Goal: Transaction & Acquisition: Obtain resource

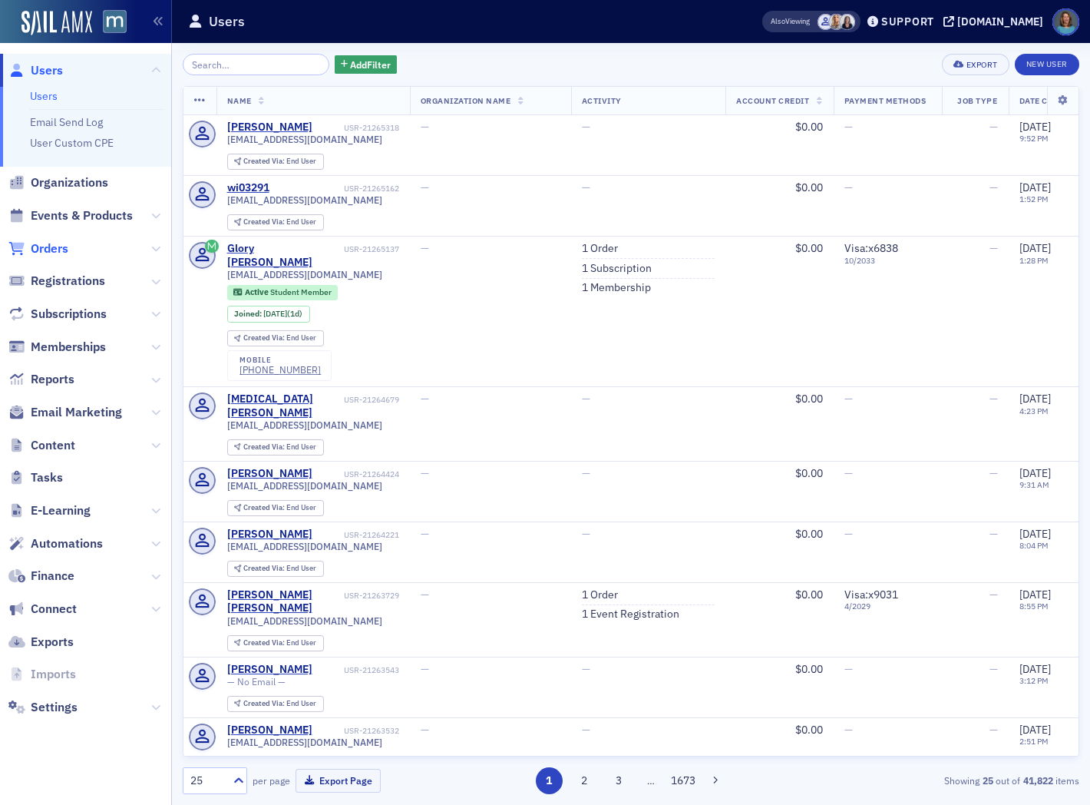
click at [47, 246] on span "Orders" at bounding box center [50, 248] width 38 height 17
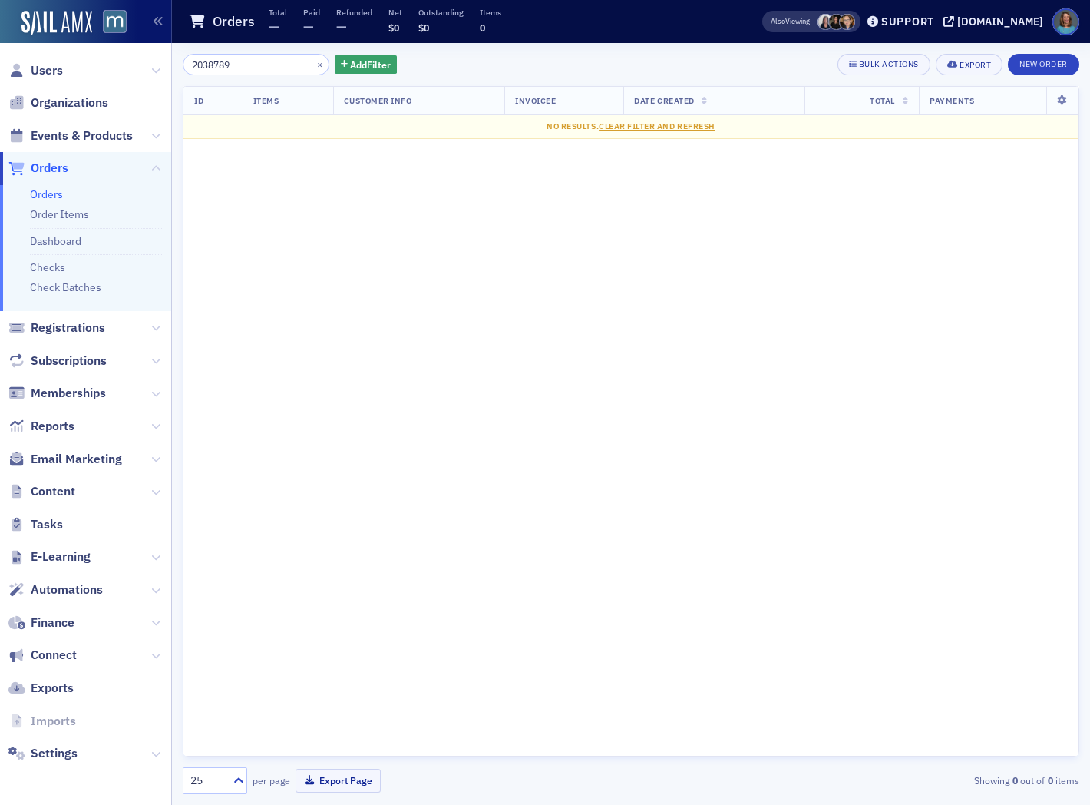
click at [218, 61] on input "2038789" at bounding box center [256, 64] width 147 height 21
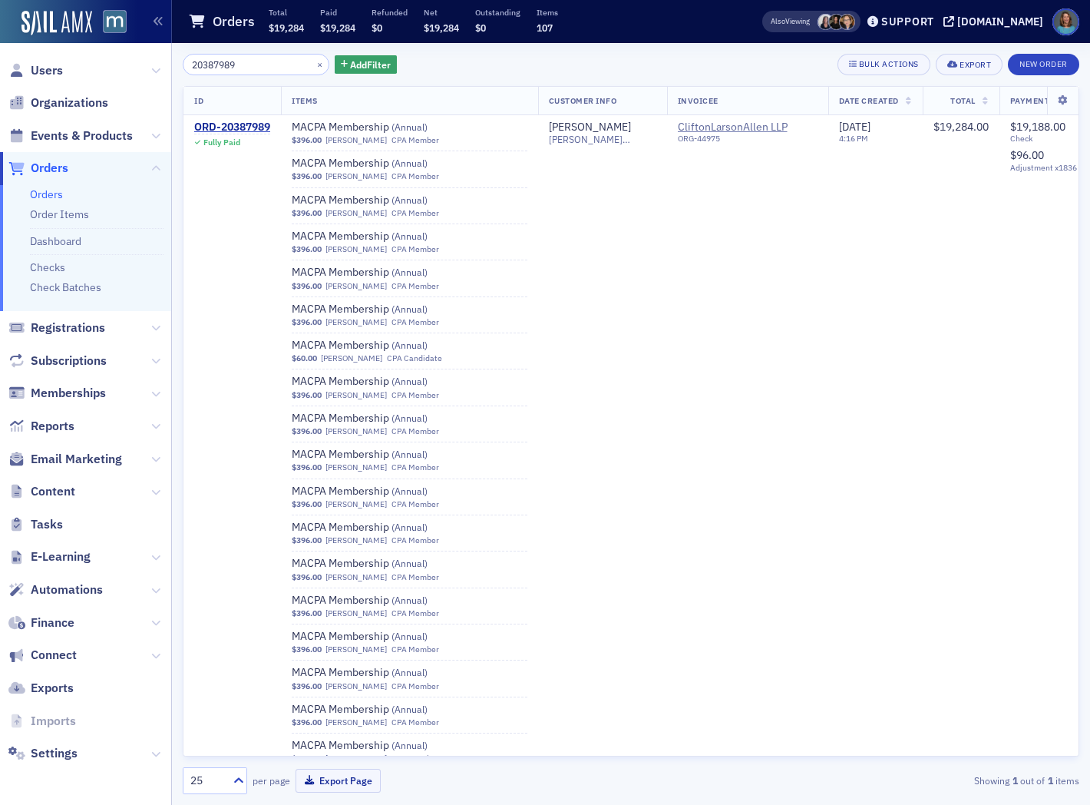
type input "20387989"
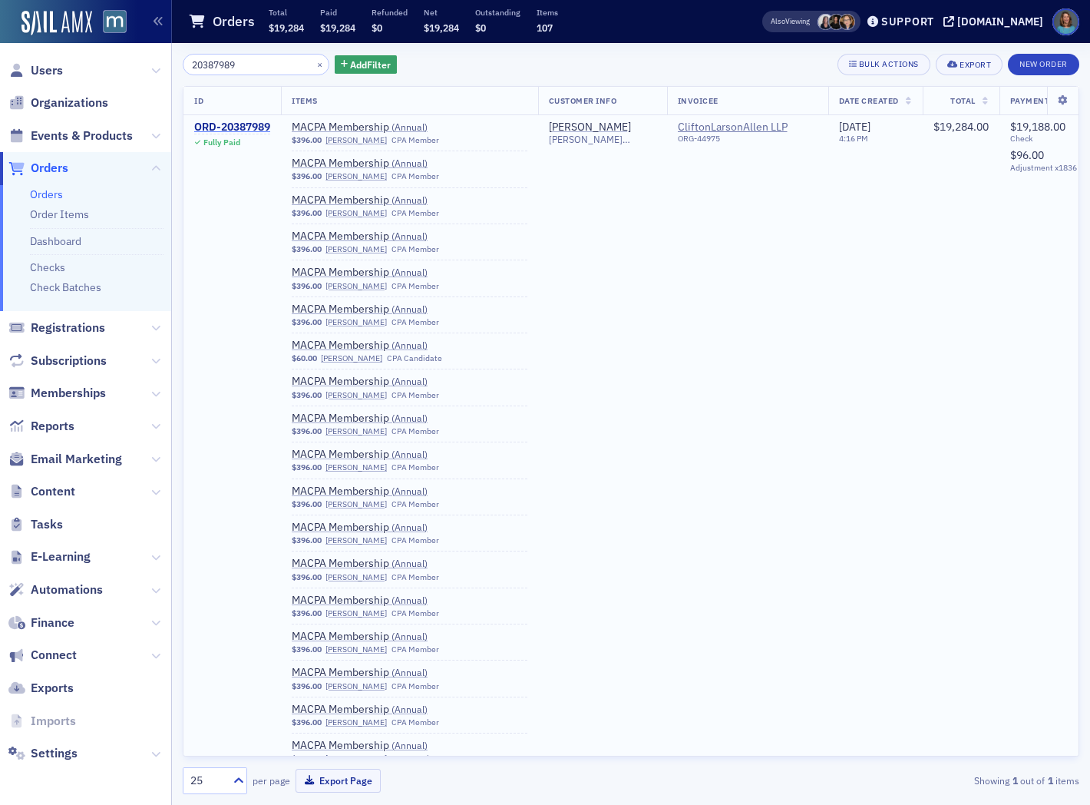
click at [266, 124] on div "ORD-20387989" at bounding box center [232, 128] width 76 height 14
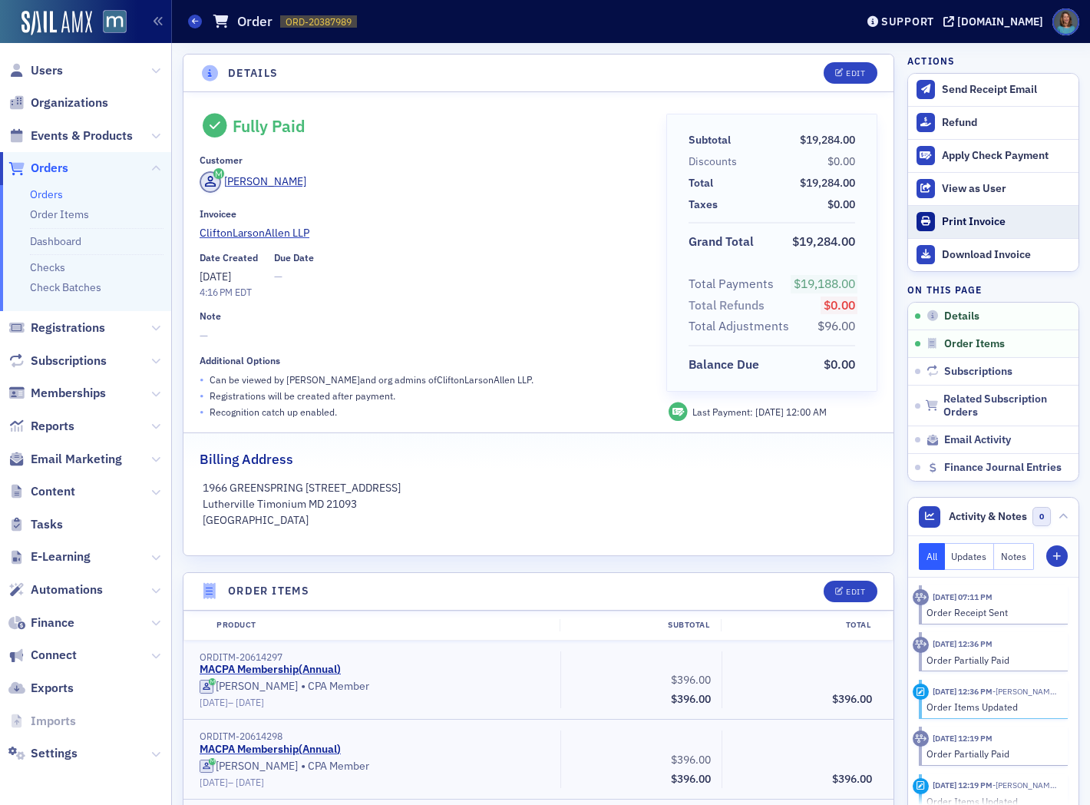
click at [958, 223] on div "Print Invoice" at bounding box center [1006, 222] width 129 height 14
click at [194, 16] on span at bounding box center [195, 22] width 14 height 14
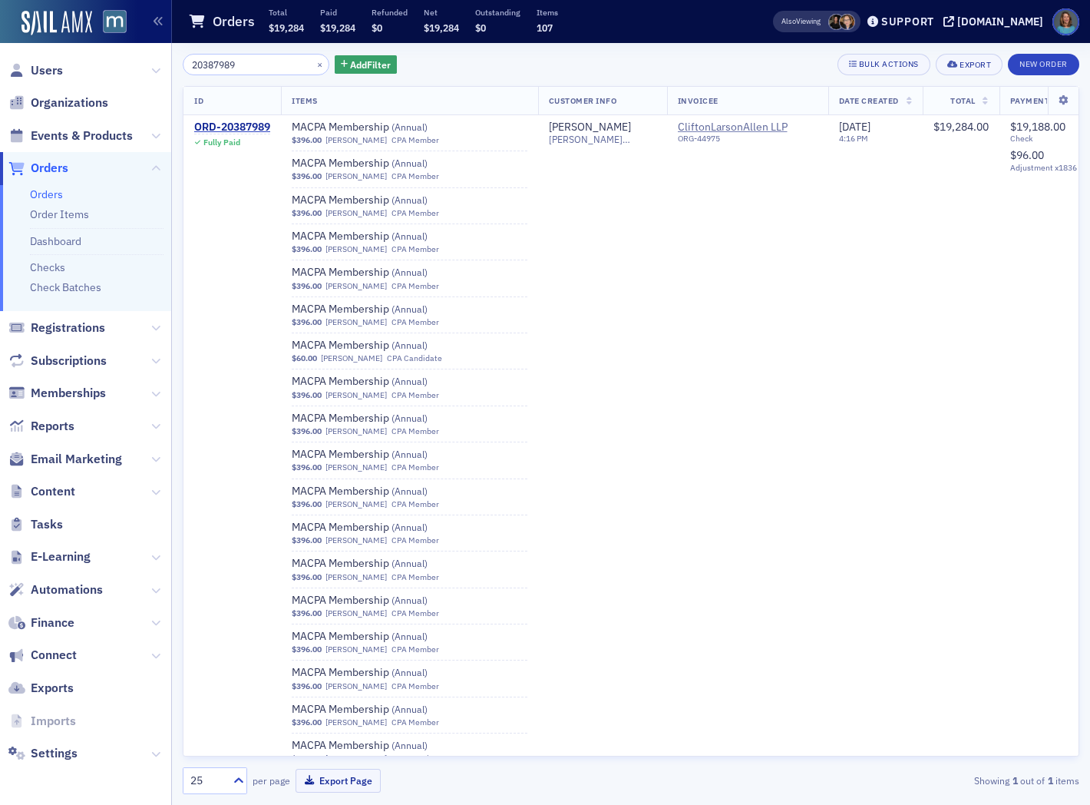
drag, startPoint x: 253, startPoint y: 70, endPoint x: 138, endPoint y: 70, distance: 115.2
click at [138, 70] on div "Users Organizations Events & Products Orders Orders Order Items Dashboard Check…" at bounding box center [545, 402] width 1090 height 805
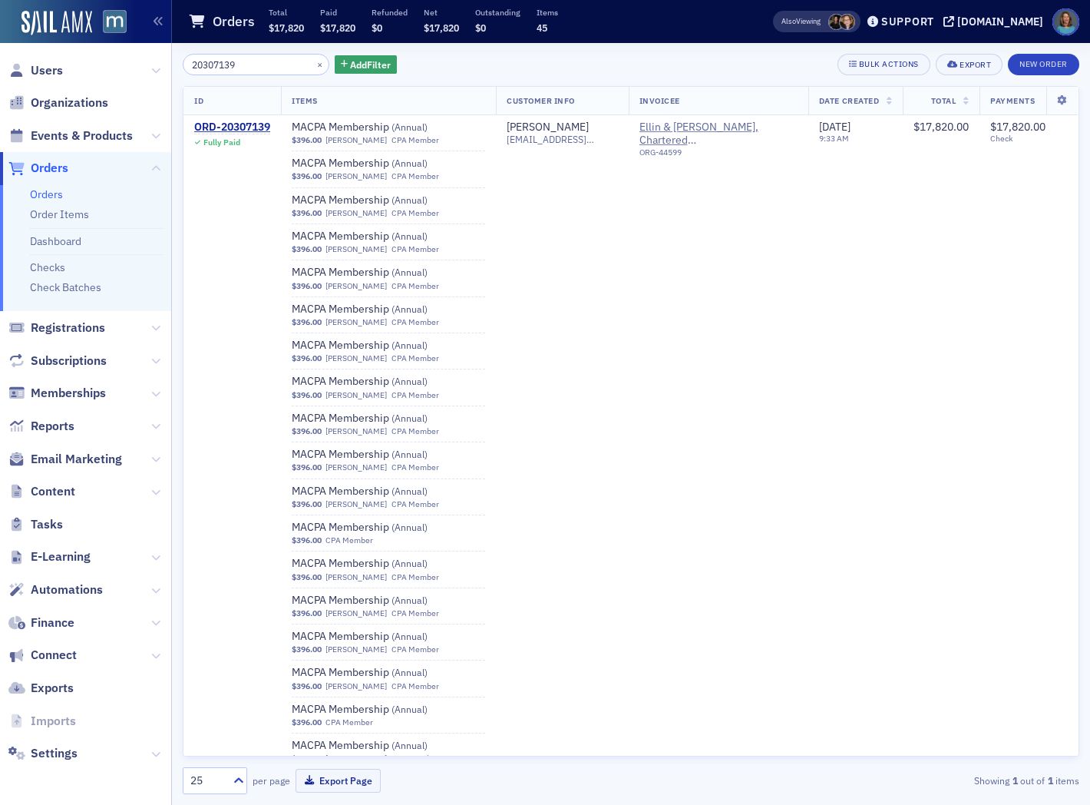
type input "20307139"
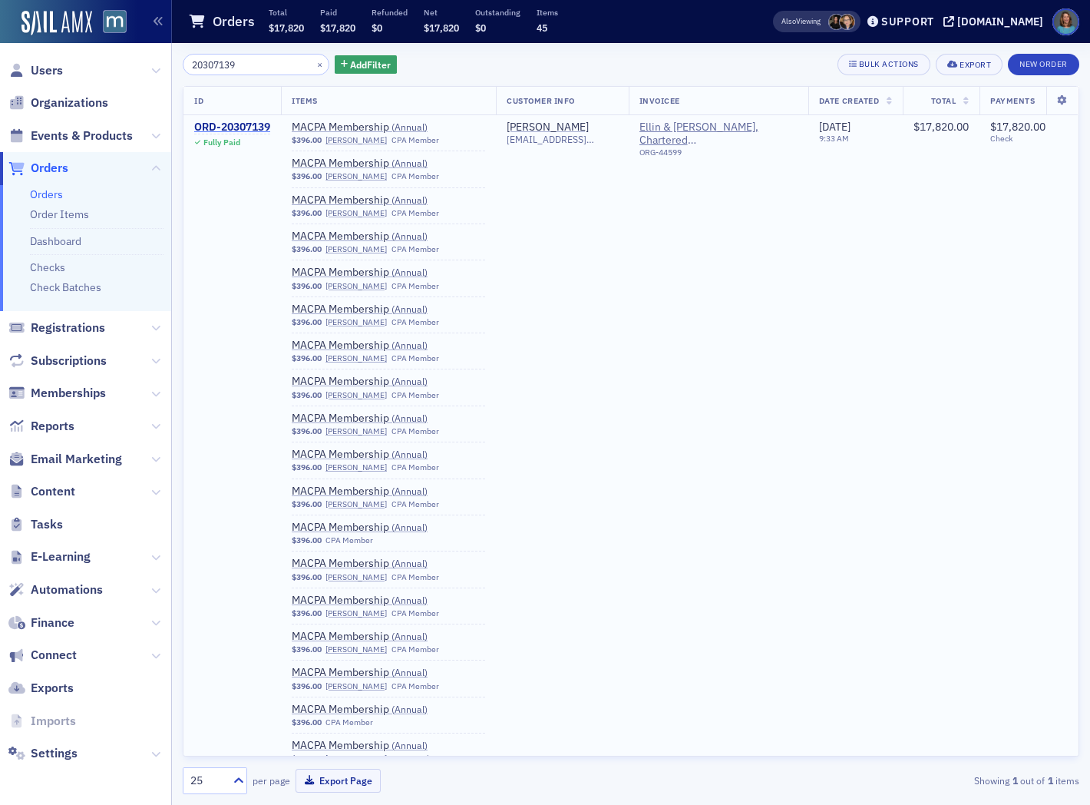
click at [217, 129] on div "ORD-20307139" at bounding box center [232, 128] width 76 height 14
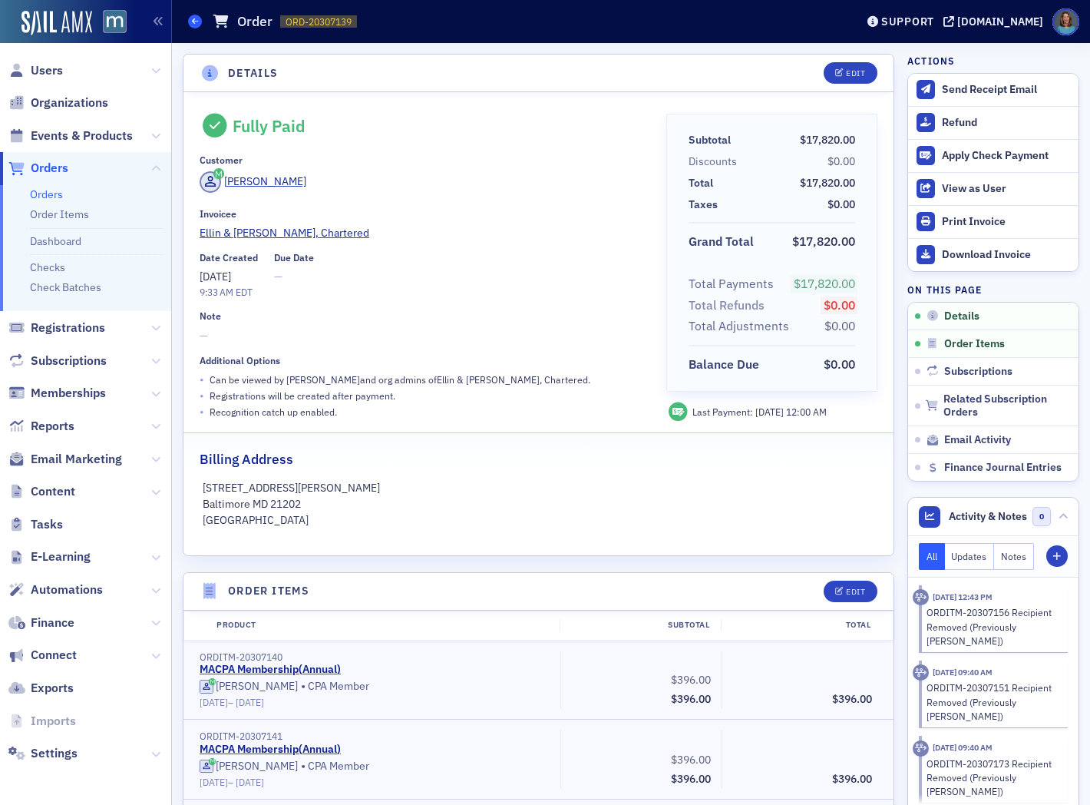
click at [197, 16] on span at bounding box center [195, 22] width 14 height 14
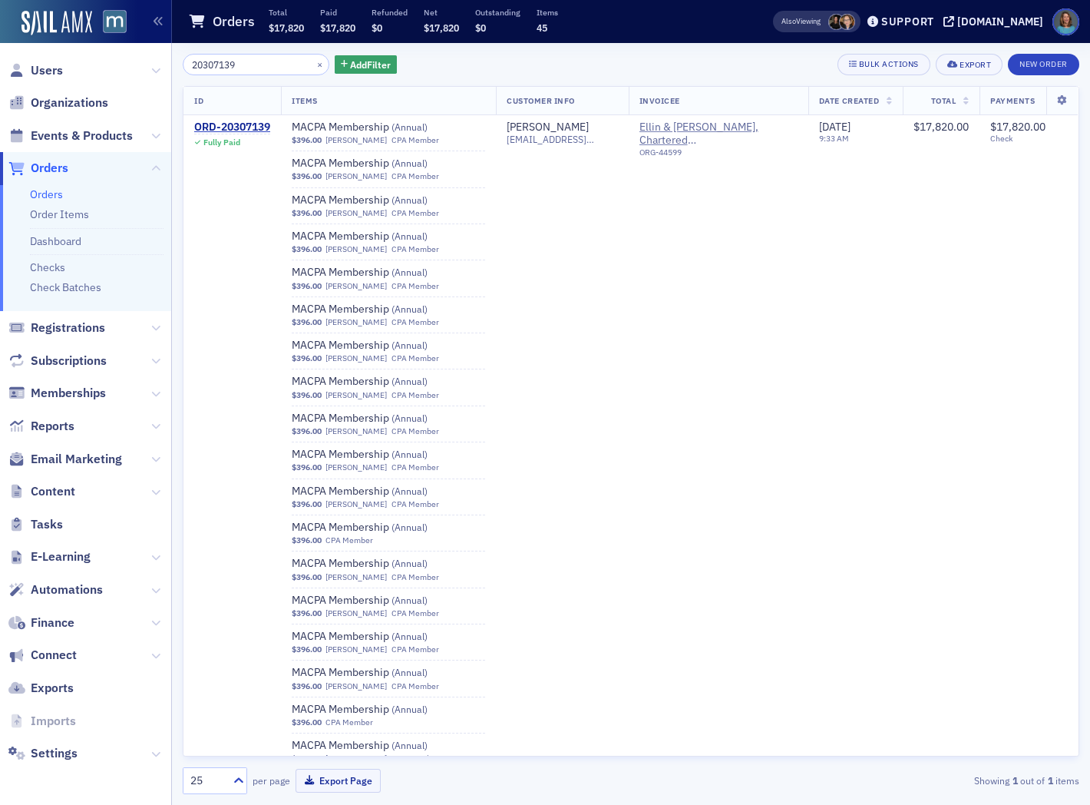
drag, startPoint x: 258, startPoint y: 67, endPoint x: 142, endPoint y: 55, distance: 116.5
click at [142, 55] on div "Users Organizations Events & Products Orders Orders Order Items Dashboard Check…" at bounding box center [545, 402] width 1090 height 805
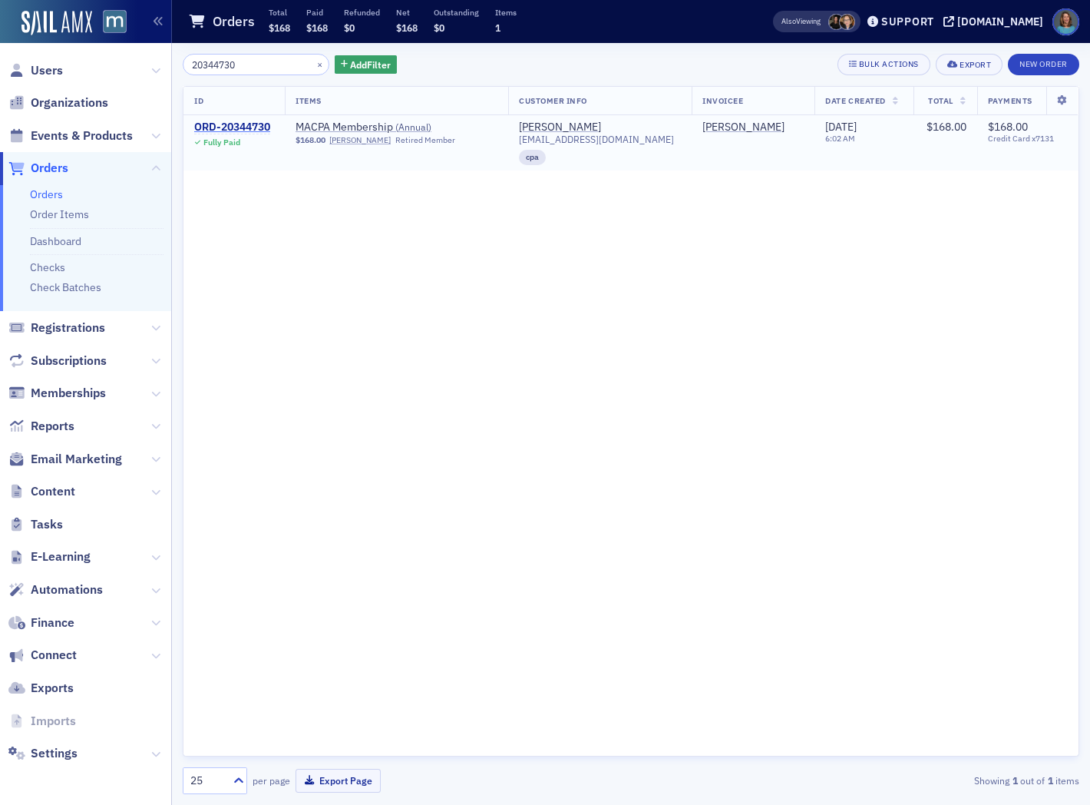
type input "20344730"
click at [252, 126] on div "ORD-20344730" at bounding box center [232, 128] width 76 height 14
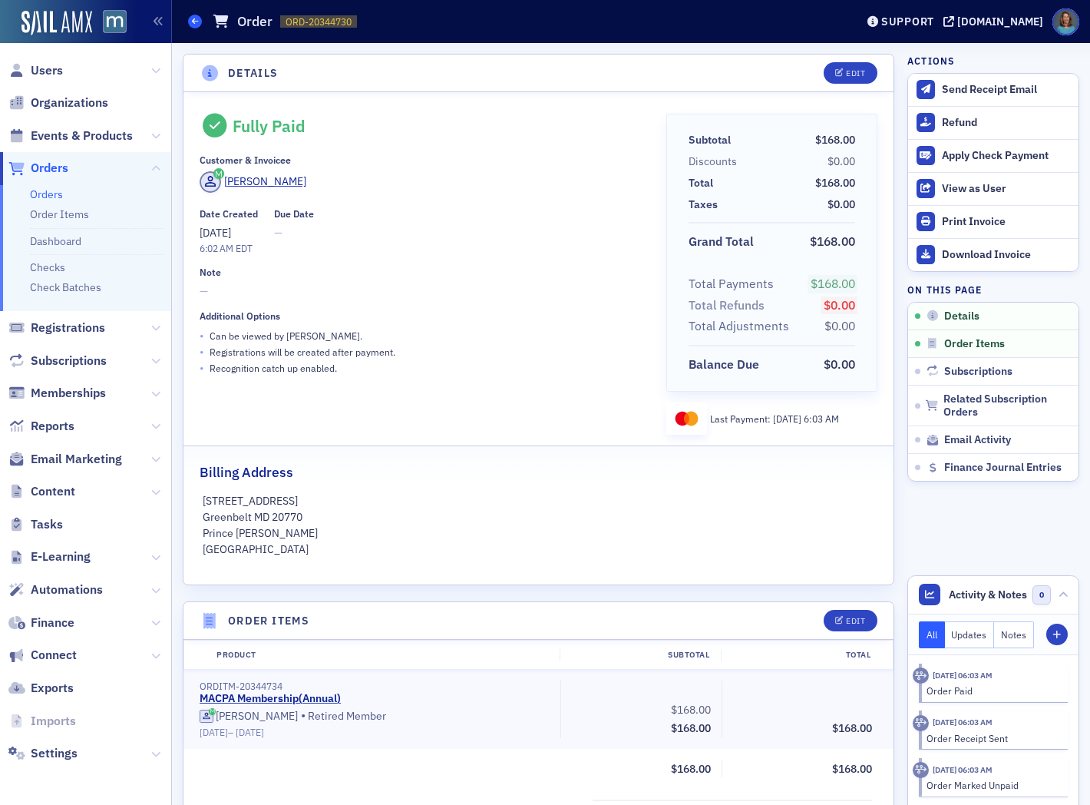
click at [195, 20] on icon at bounding box center [195, 21] width 6 height 7
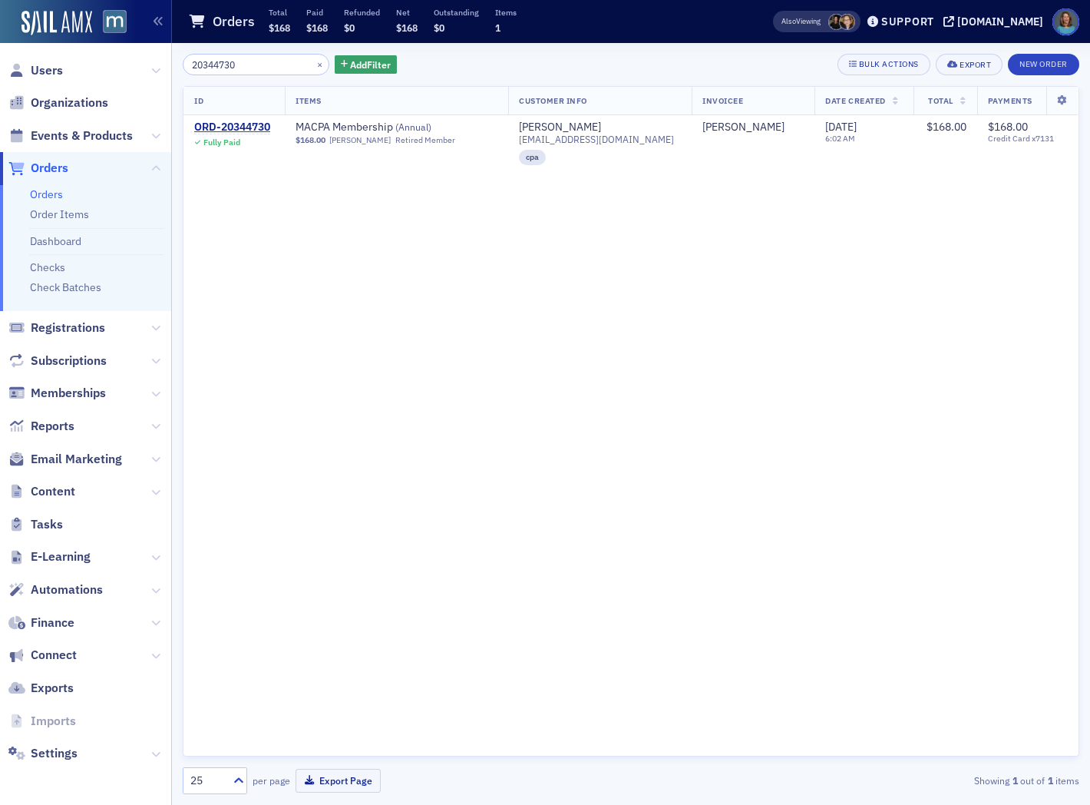
drag, startPoint x: 256, startPoint y: 64, endPoint x: 131, endPoint y: 49, distance: 126.1
click at [132, 49] on div "Users Organizations Events & Products Orders Orders Order Items Dashboard Check…" at bounding box center [545, 402] width 1090 height 805
click at [241, 62] on input "20344730" at bounding box center [256, 64] width 147 height 21
drag, startPoint x: 241, startPoint y: 62, endPoint x: 164, endPoint y: 55, distance: 77.9
click at [164, 55] on div "Users Organizations Events & Products Orders Orders Order Items Dashboard Check…" at bounding box center [545, 402] width 1090 height 805
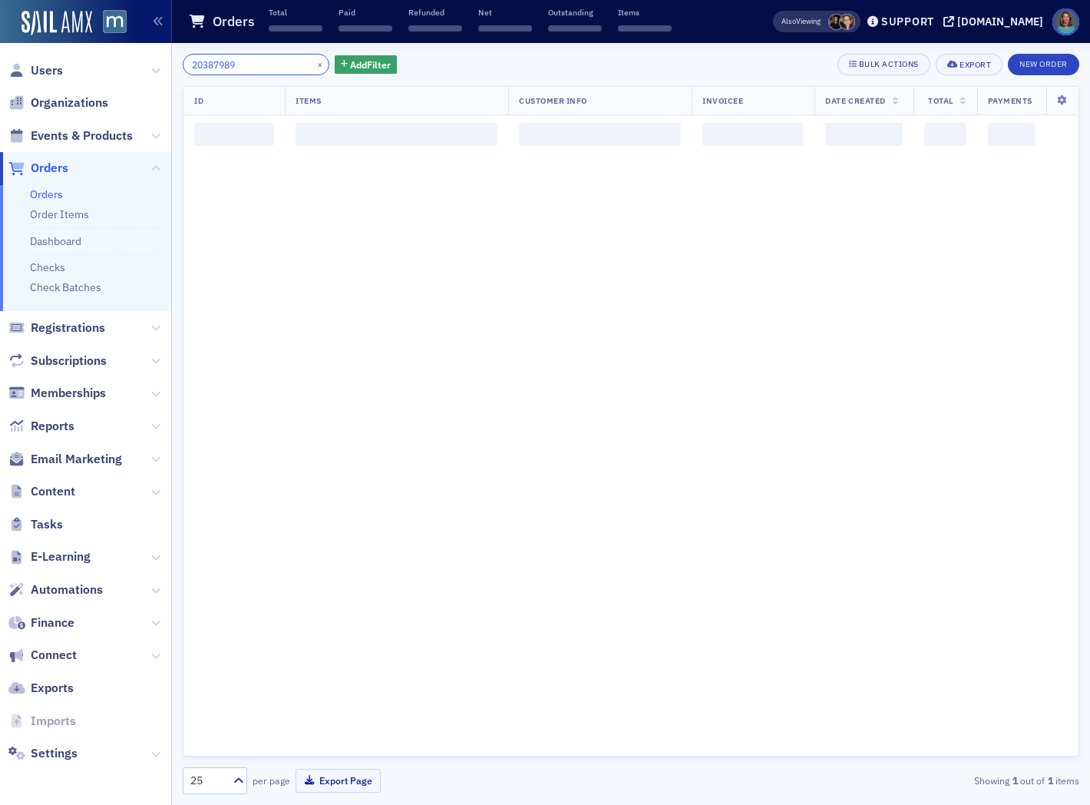
type input "20387989"
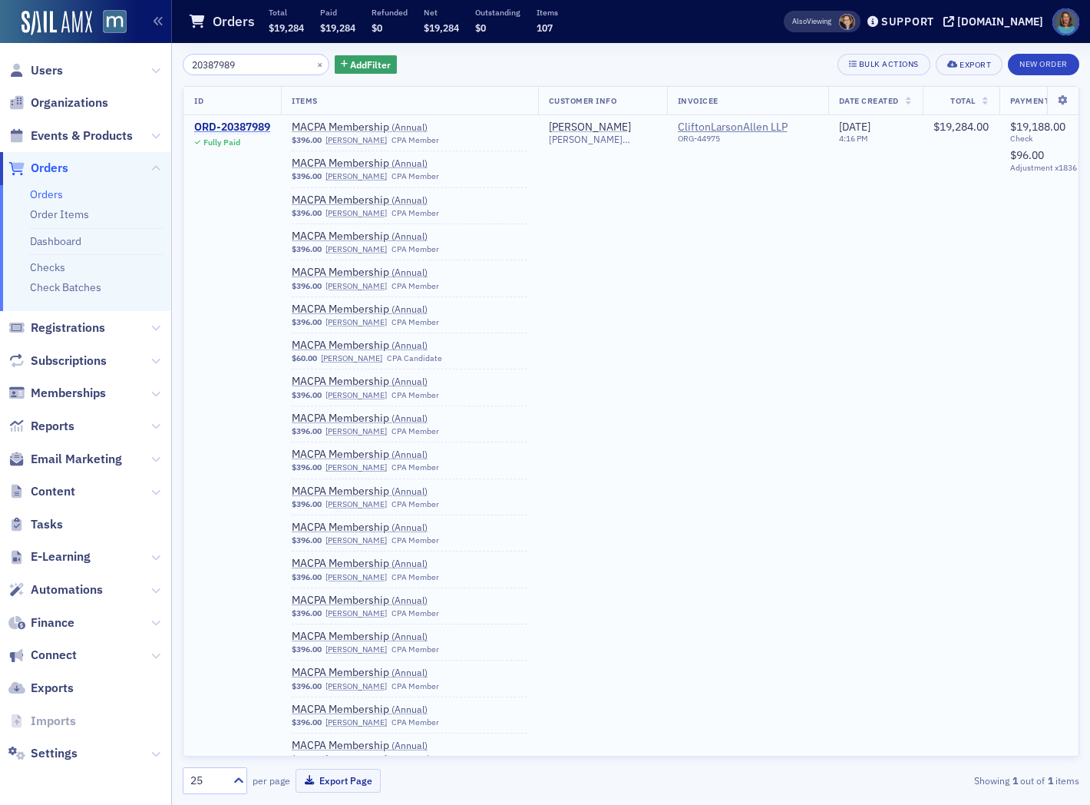
click at [254, 121] on div "ORD-20387989" at bounding box center [232, 128] width 76 height 14
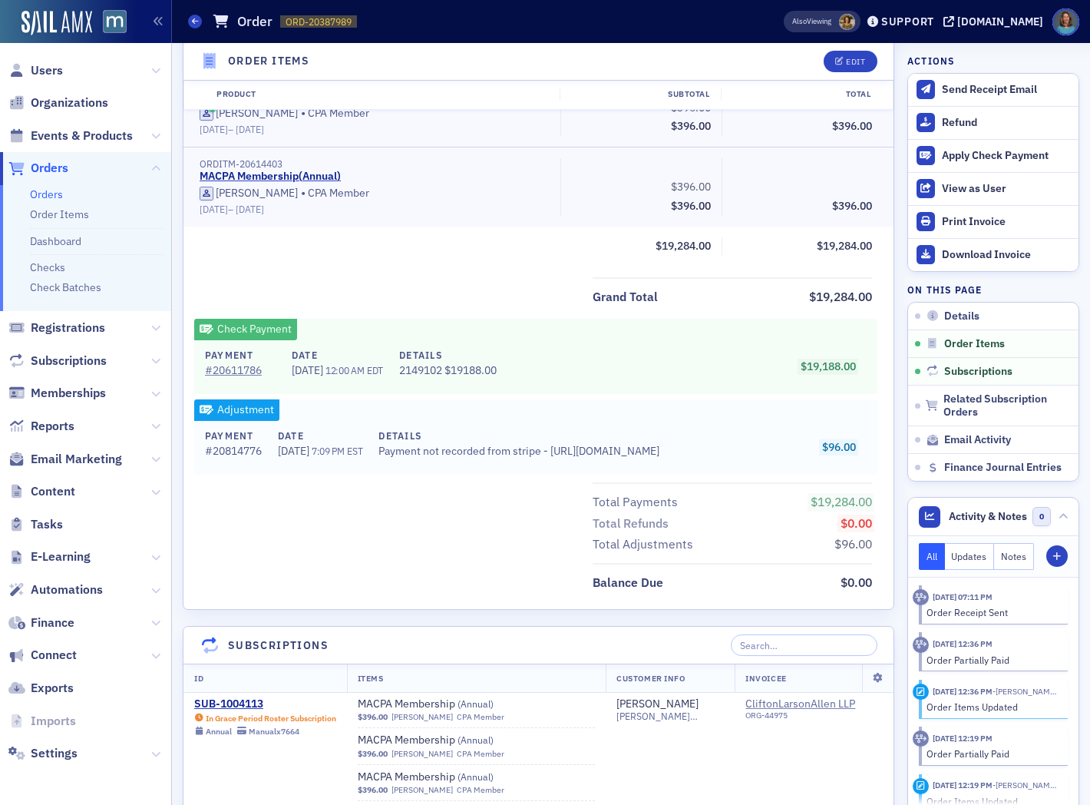
scroll to position [8957, 0]
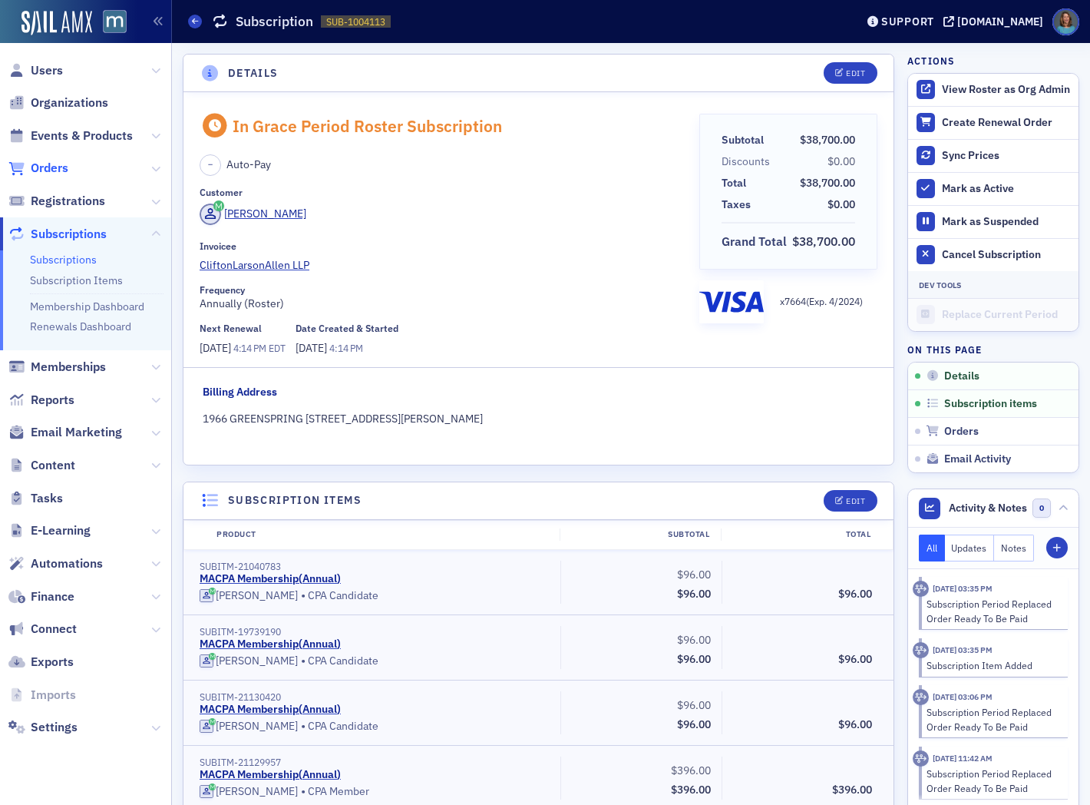
click at [57, 170] on span "Orders" at bounding box center [50, 168] width 38 height 17
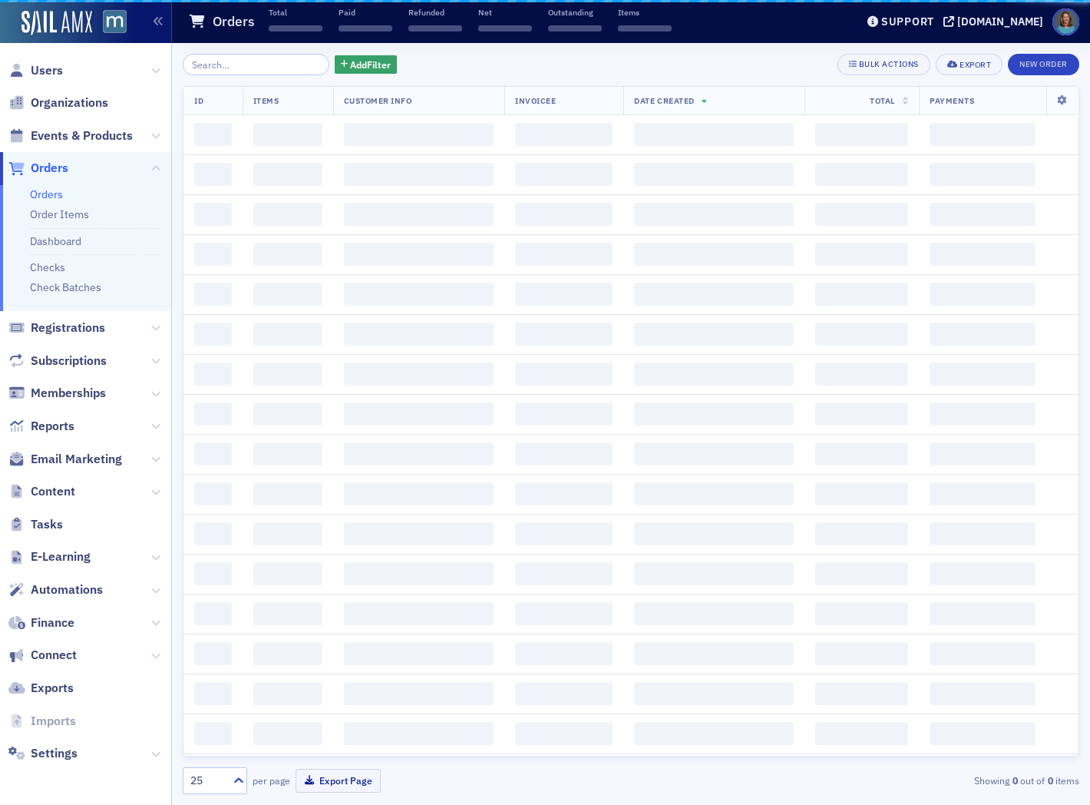
click at [213, 60] on input "search" at bounding box center [256, 64] width 147 height 21
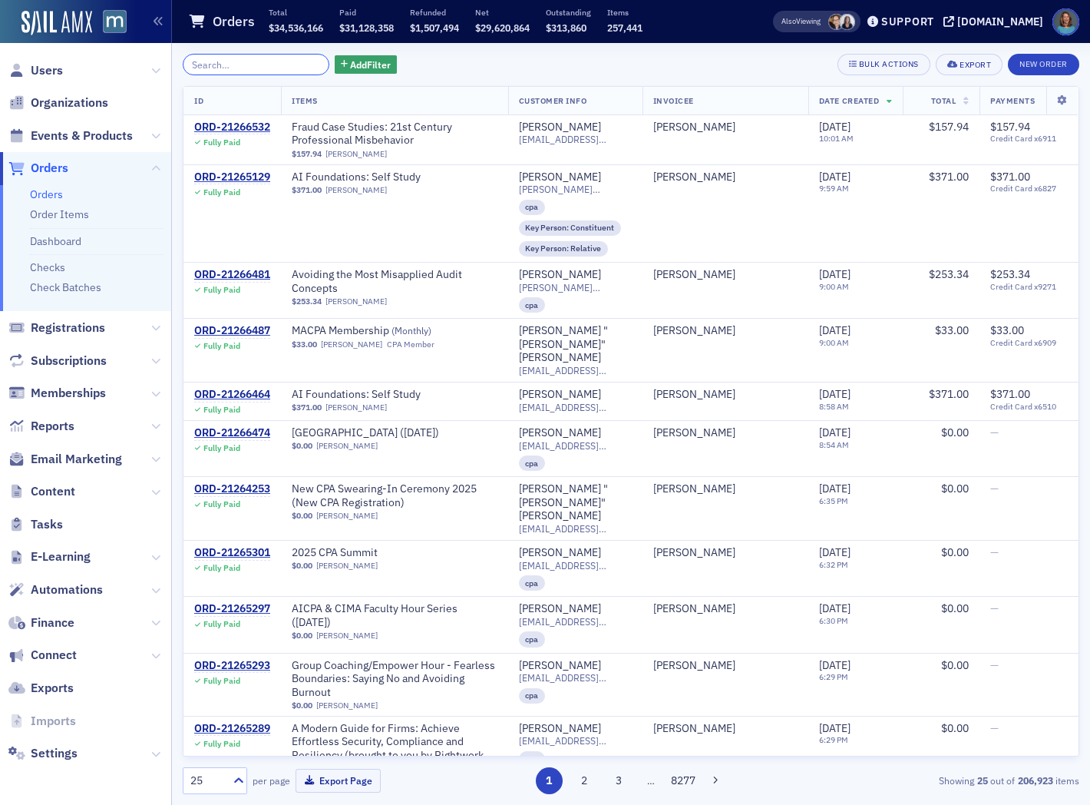
click at [273, 64] on input "search" at bounding box center [256, 64] width 147 height 21
click at [281, 64] on input "search" at bounding box center [256, 64] width 147 height 21
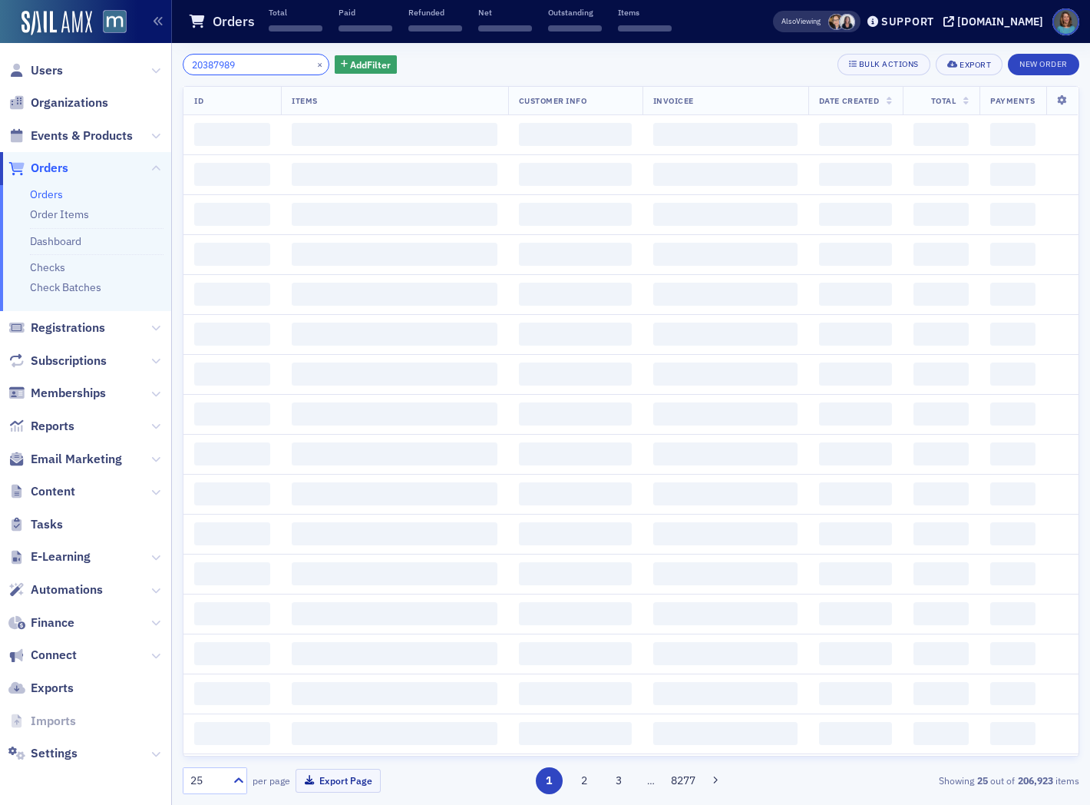
type input "20387989"
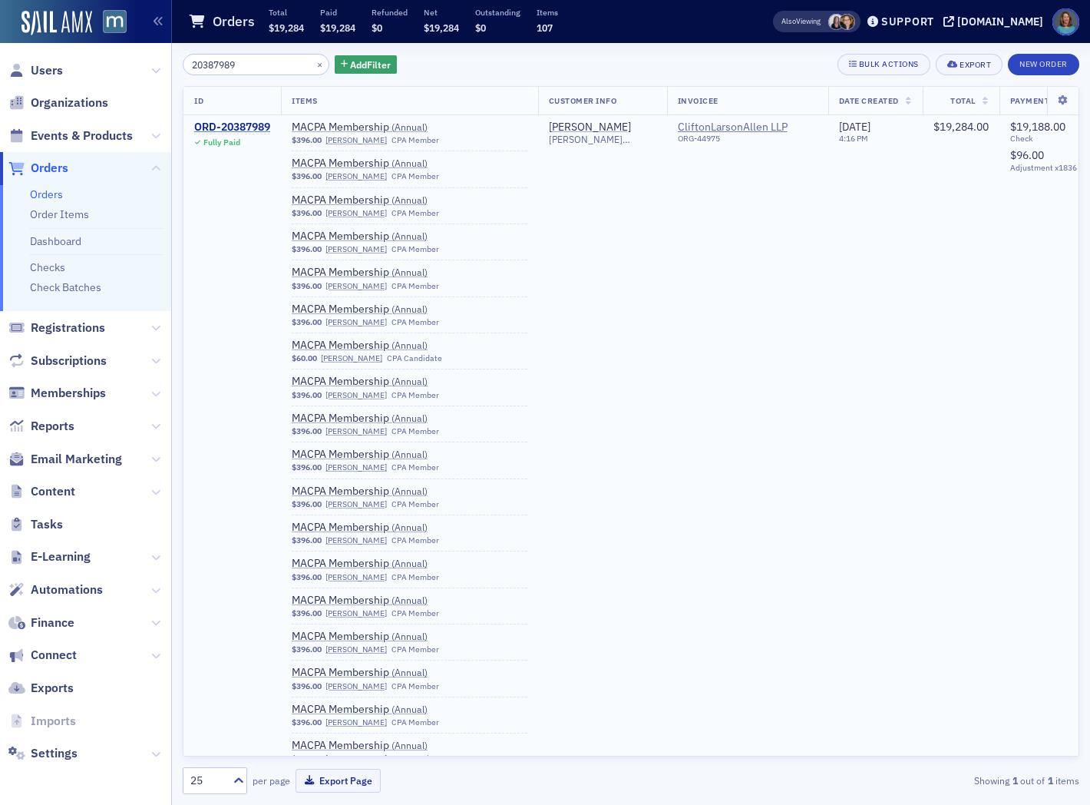
click at [251, 124] on div "ORD-20387989" at bounding box center [232, 128] width 76 height 14
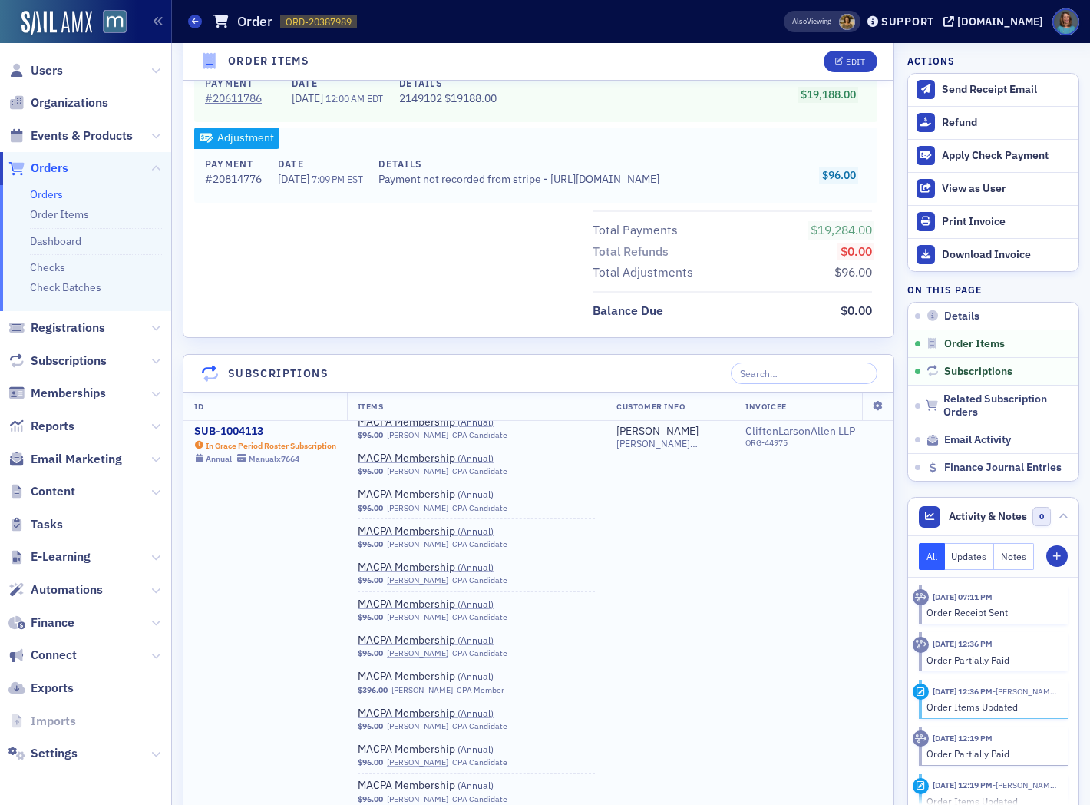
scroll to position [4861, 0]
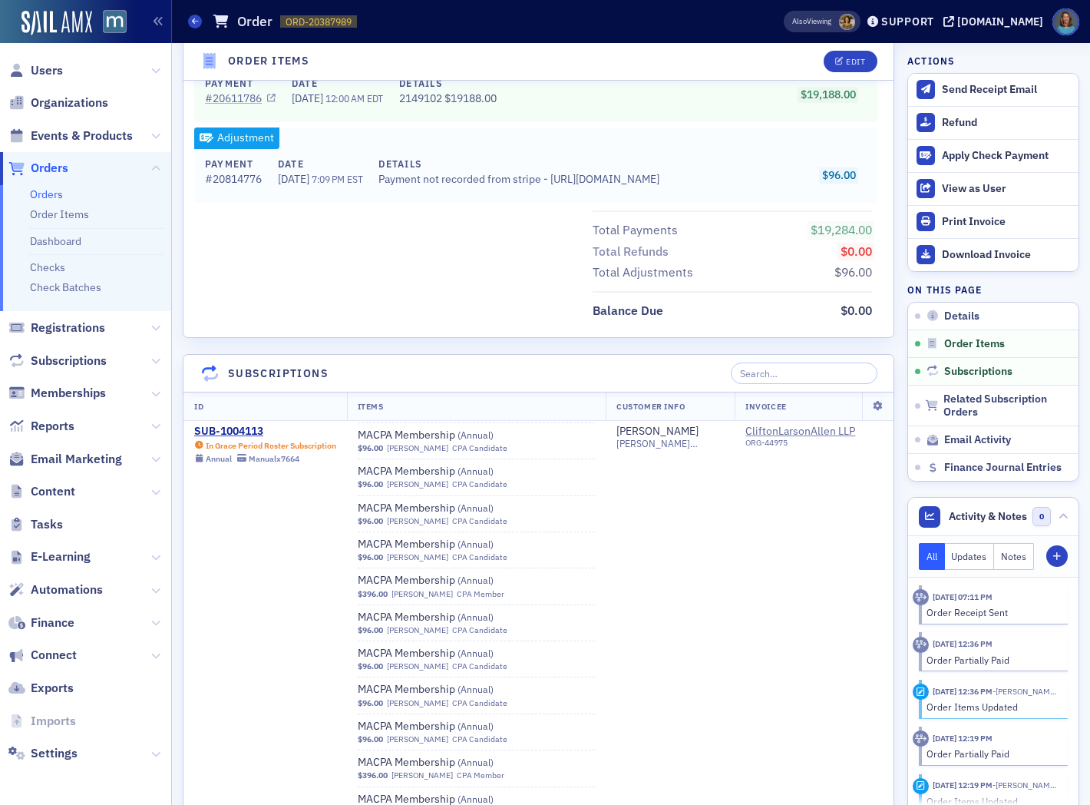
click at [256, 96] on link "# 20611786" at bounding box center [240, 99] width 71 height 16
click at [255, 180] on div "# 20814776" at bounding box center [233, 179] width 57 height 16
click at [915, 599] on icon at bounding box center [921, 597] width 12 height 9
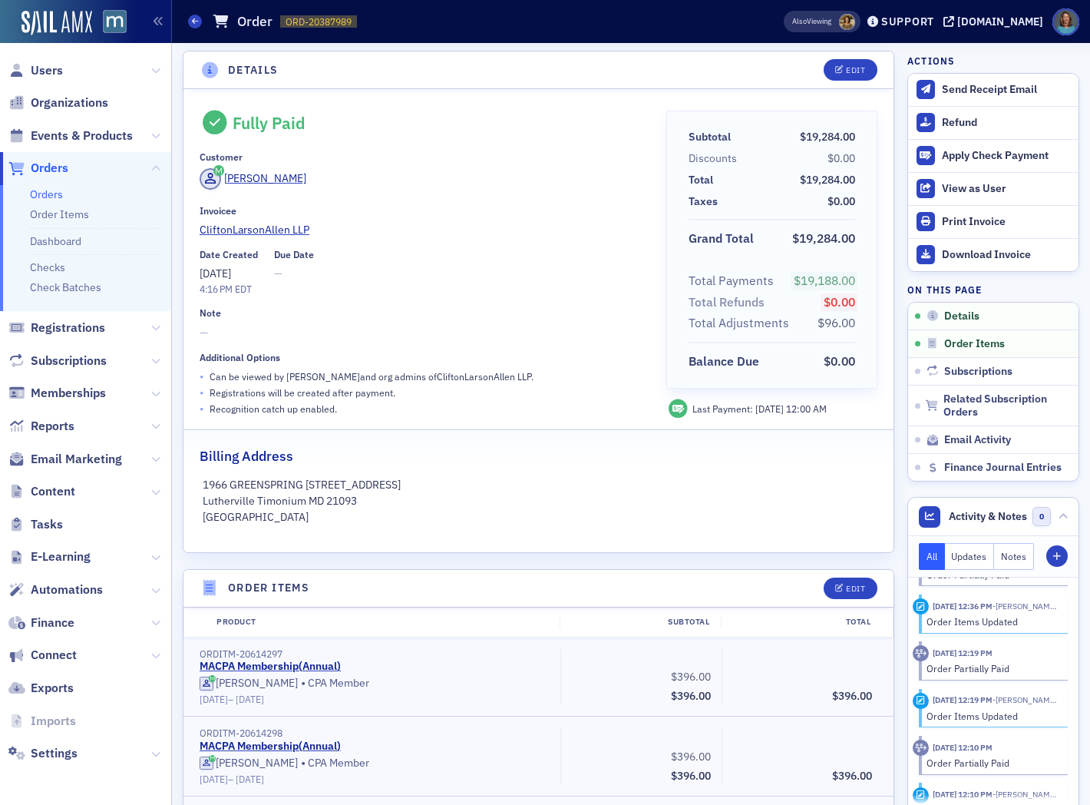
scroll to position [0, 0]
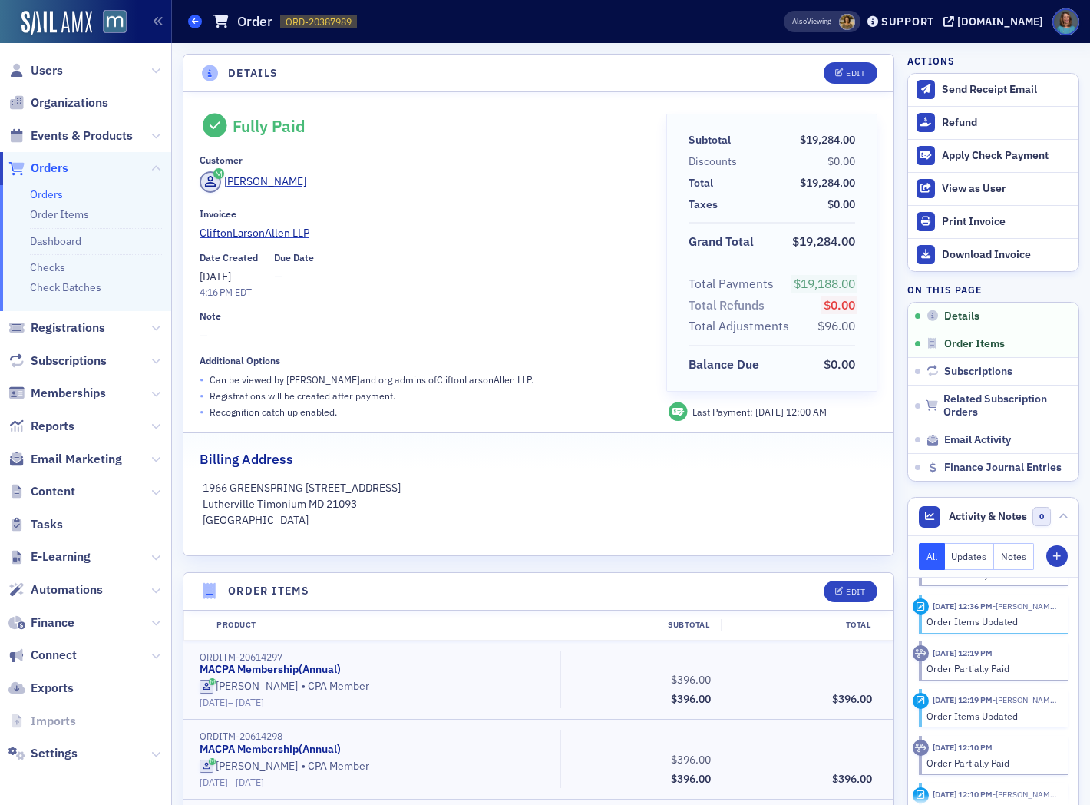
click at [201, 19] on span at bounding box center [195, 22] width 14 height 14
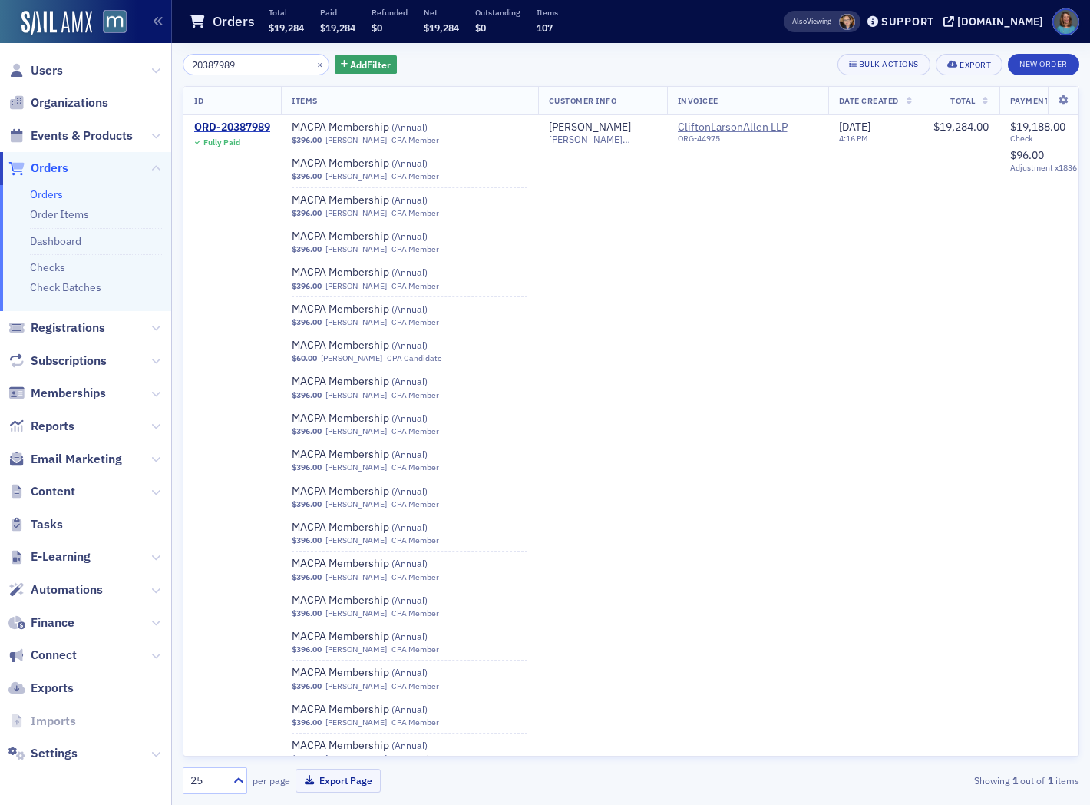
drag, startPoint x: 55, startPoint y: 197, endPoint x: 146, endPoint y: 137, distance: 109.0
click at [56, 197] on link "Orders" at bounding box center [46, 194] width 33 height 14
drag, startPoint x: 266, startPoint y: 62, endPoint x: 114, endPoint y: 27, distance: 156.1
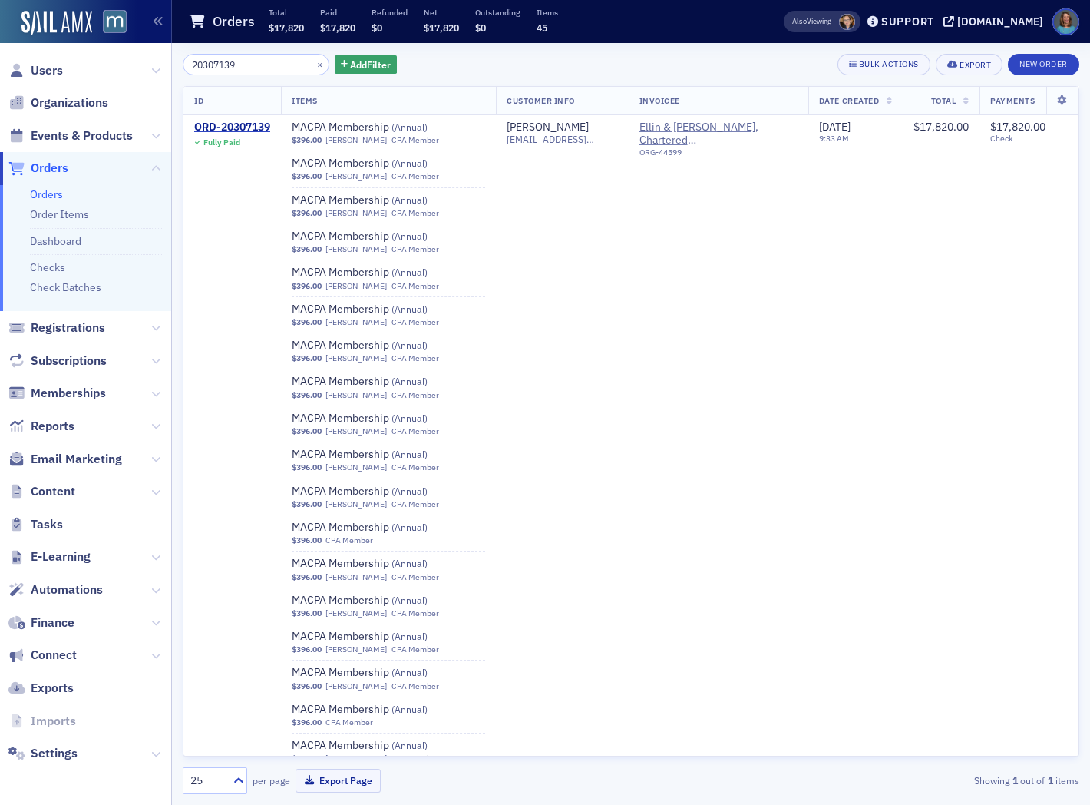
type input "20307139"
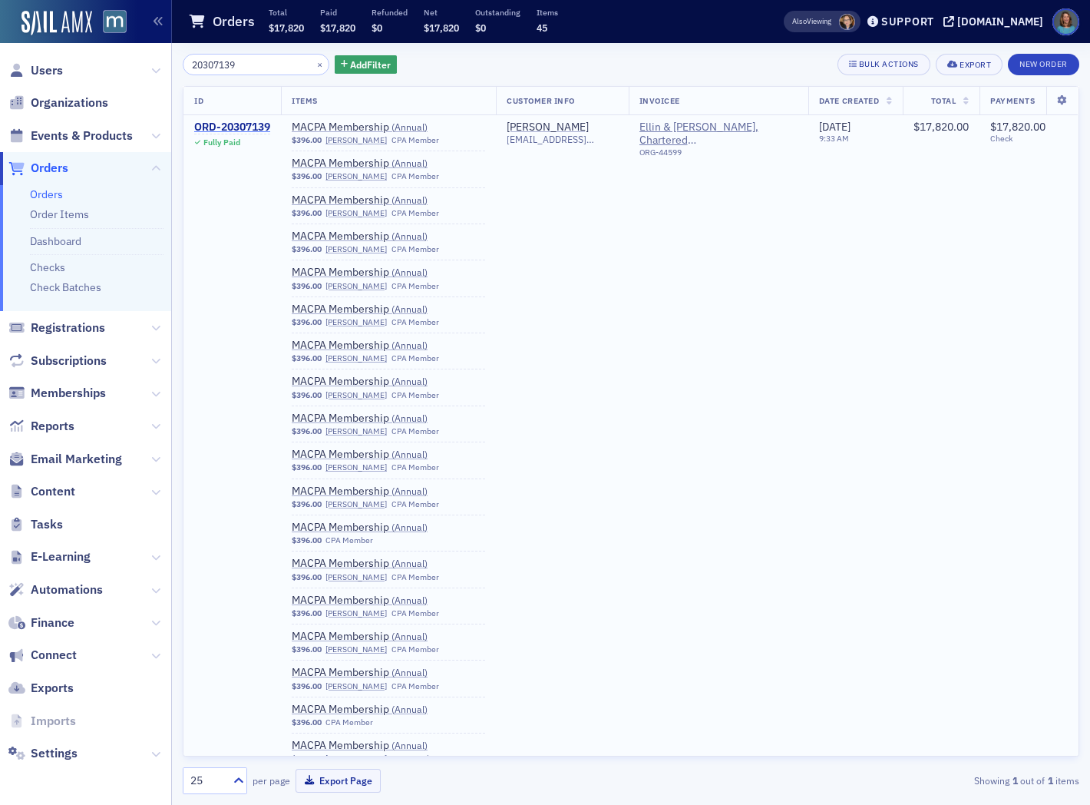
click at [270, 129] on div "ORD-20307139" at bounding box center [232, 128] width 76 height 14
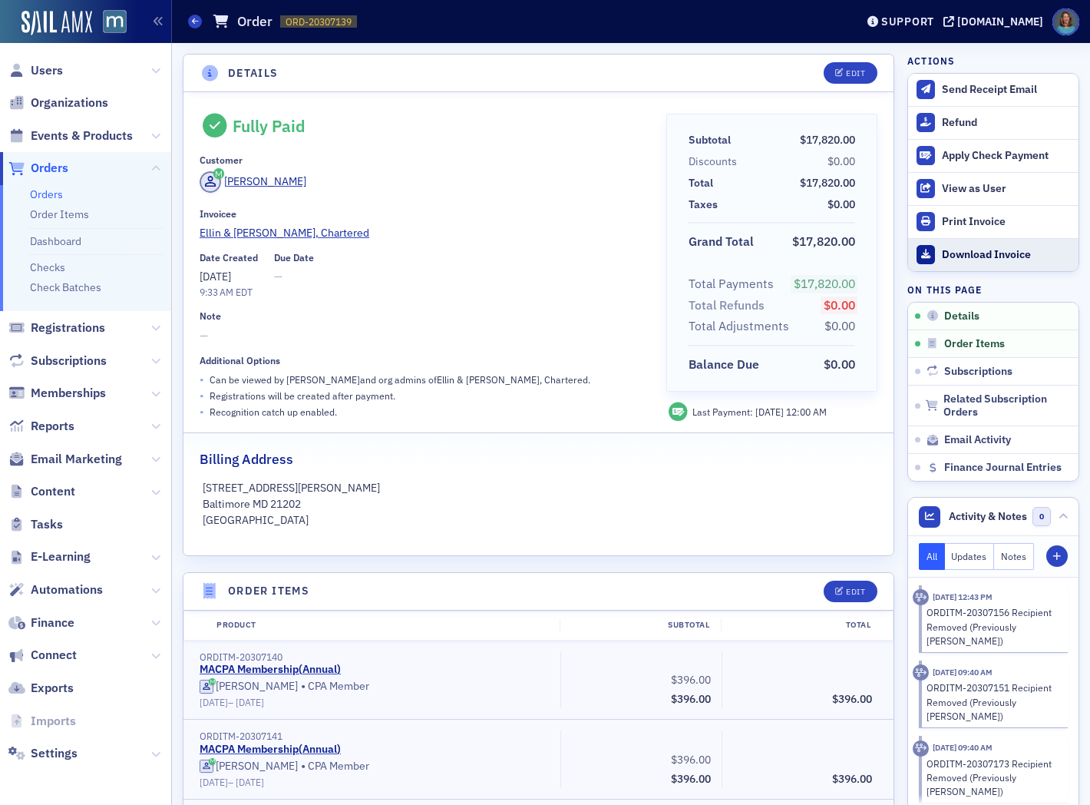
click at [949, 253] on div "Download Invoice" at bounding box center [1006, 255] width 129 height 14
click at [497, 241] on div "Fully Paid Customer [PERSON_NAME] Invoicee [PERSON_NAME] & [PERSON_NAME], Chart…" at bounding box center [422, 268] width 445 height 308
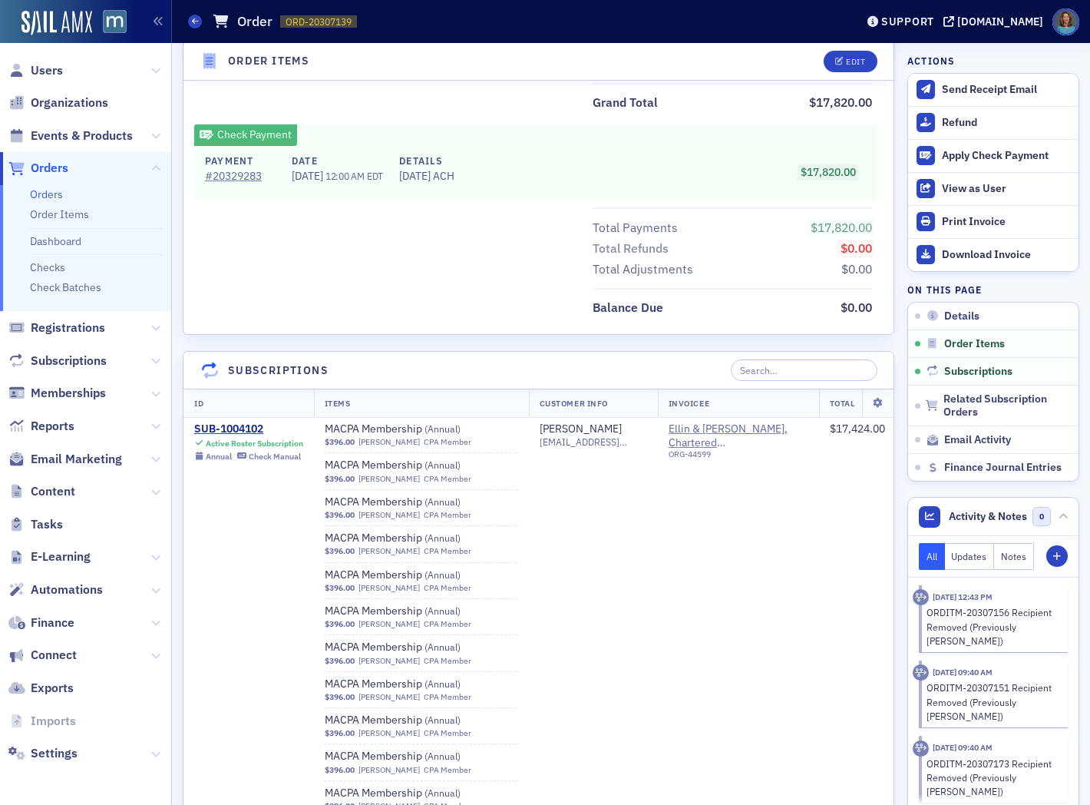
scroll to position [4095, 0]
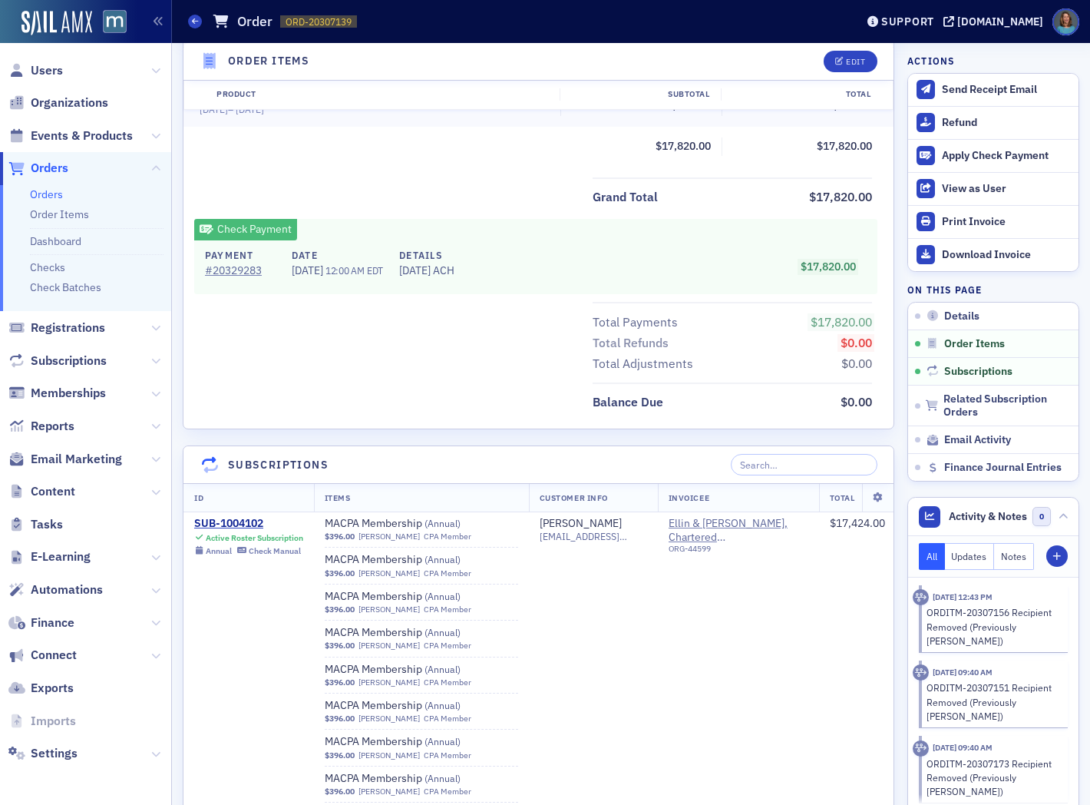
drag, startPoint x: 57, startPoint y: 195, endPoint x: 75, endPoint y: 171, distance: 30.1
click at [58, 194] on link "Orders" at bounding box center [46, 194] width 33 height 14
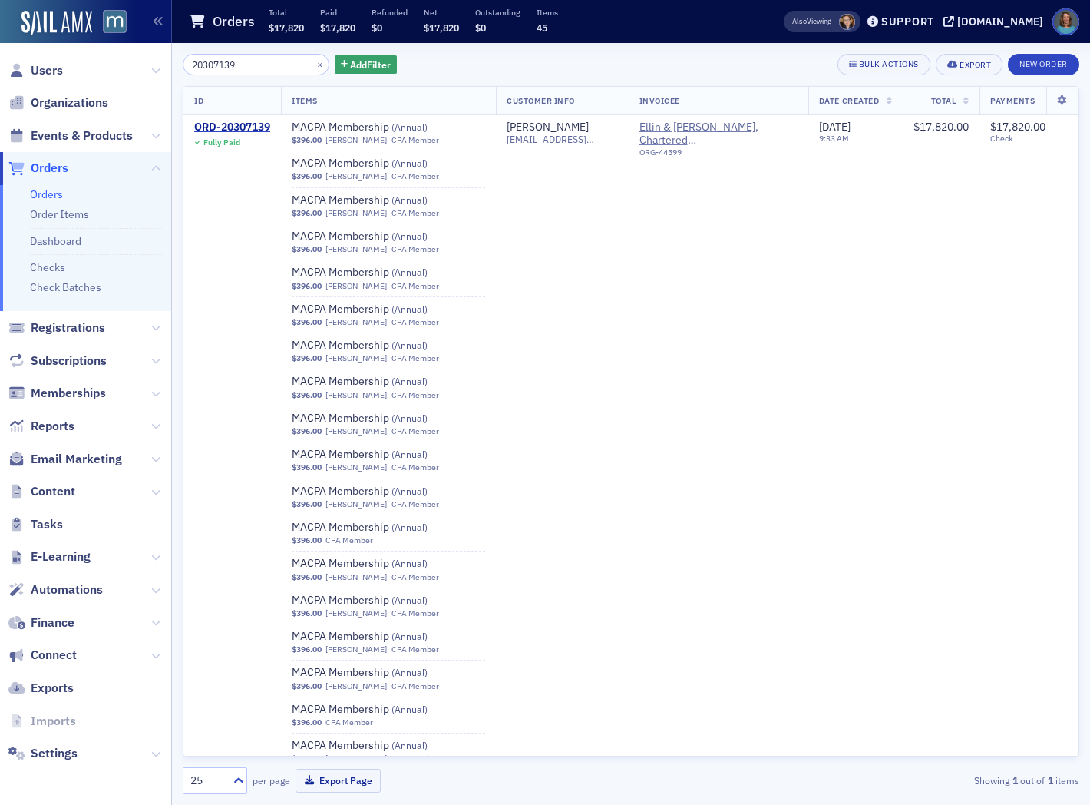
drag, startPoint x: 243, startPoint y: 61, endPoint x: 175, endPoint y: 51, distance: 69.2
click at [175, 51] on div "20307139 × Add Filter Bulk Actions Export New Order ID Items Customer Info Invo…" at bounding box center [631, 424] width 918 height 762
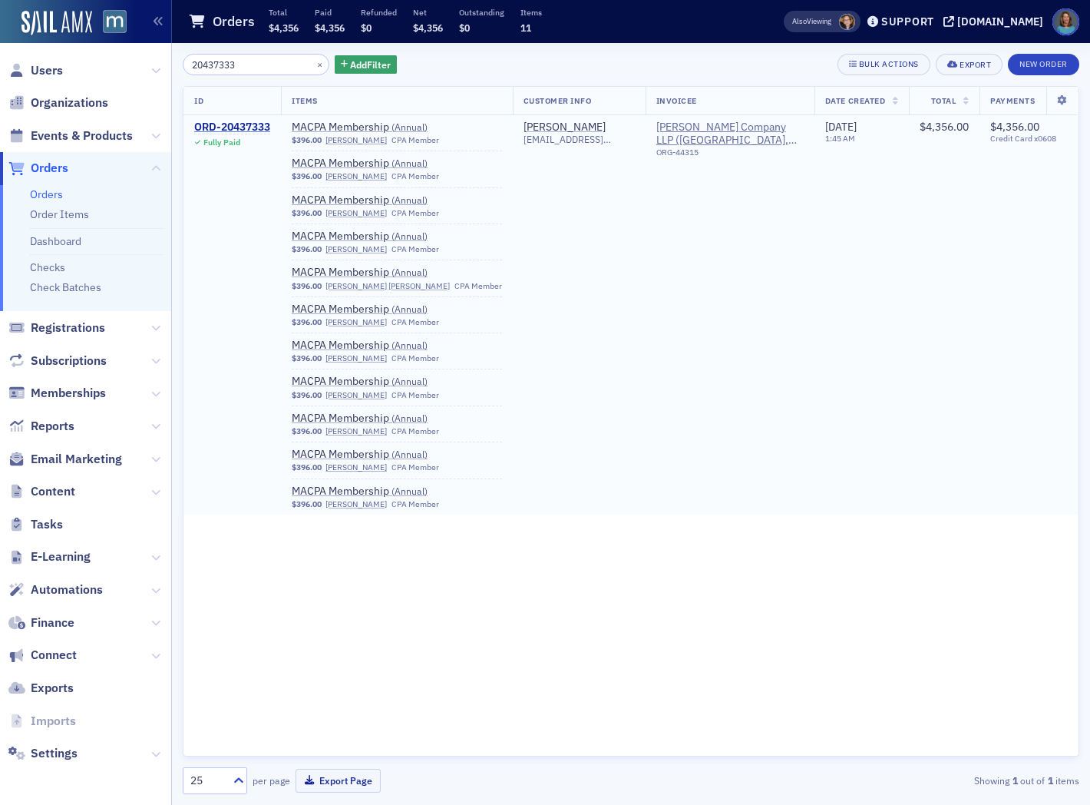
type input "20437333"
click at [252, 127] on div "ORD-20437333" at bounding box center [232, 128] width 76 height 14
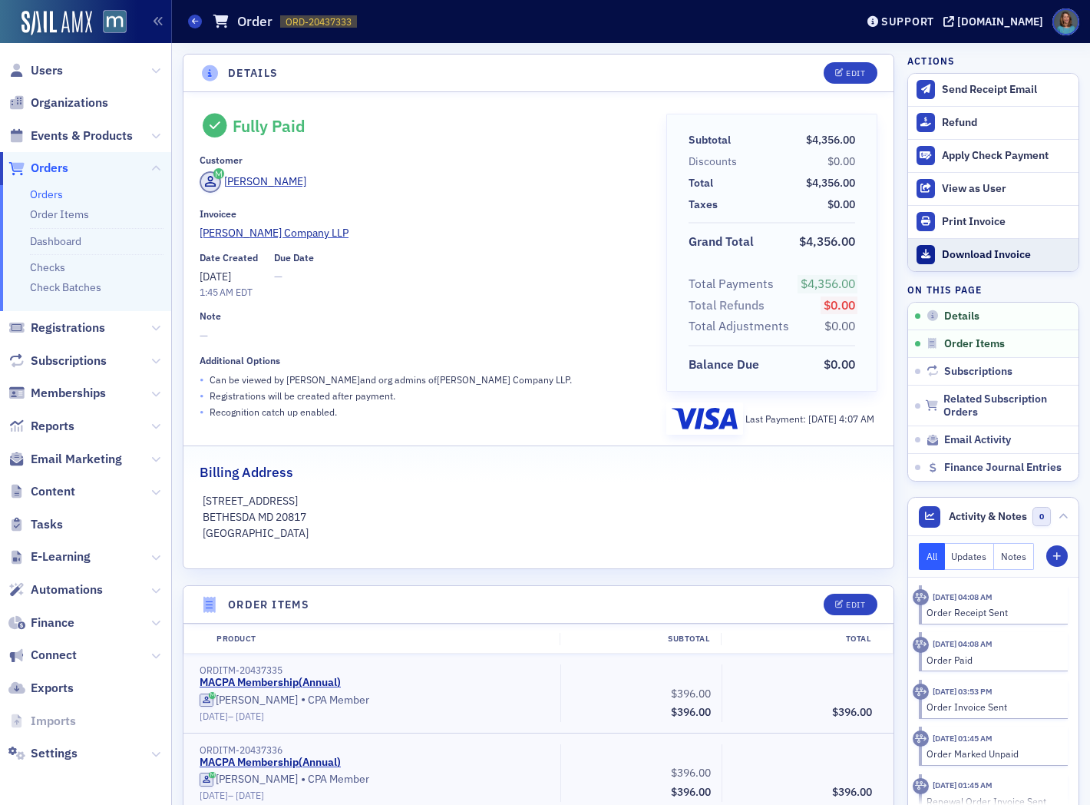
click at [957, 253] on div "Download Invoice" at bounding box center [1006, 255] width 129 height 14
click at [487, 260] on div "Date Created [DATE] 1:45 AM EDT Due Date —" at bounding box center [422, 276] width 445 height 48
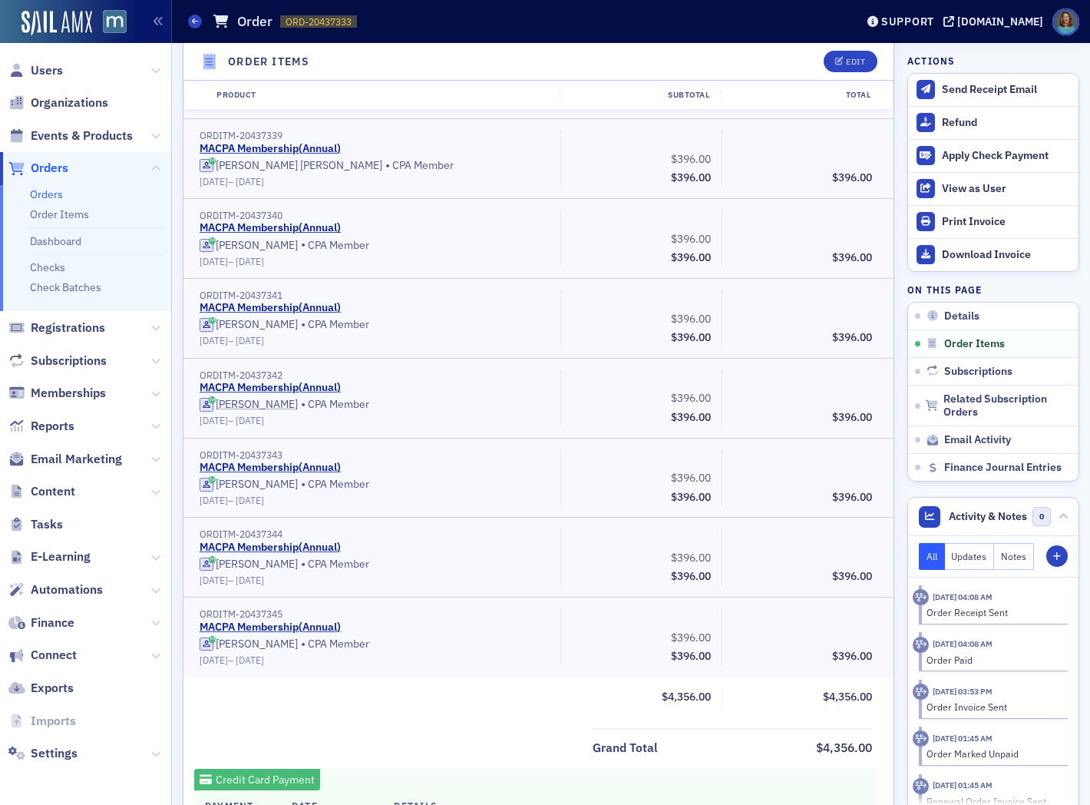
scroll to position [1194, 0]
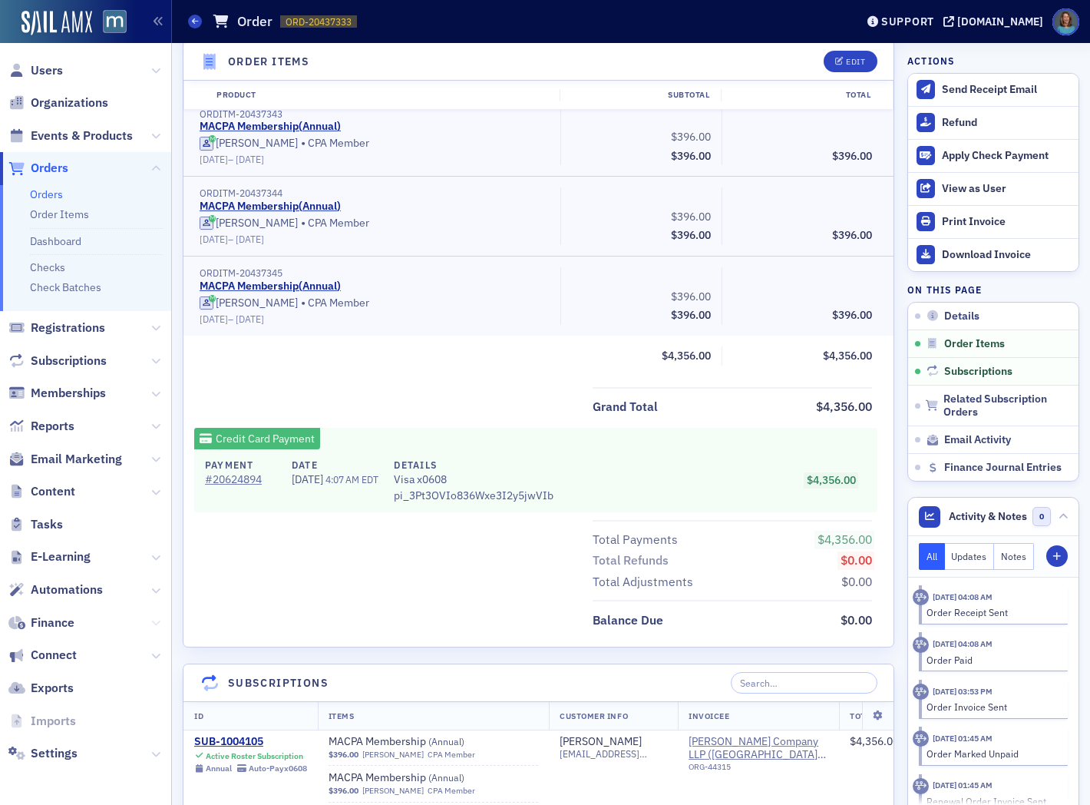
click at [155, 618] on icon at bounding box center [155, 622] width 9 height 9
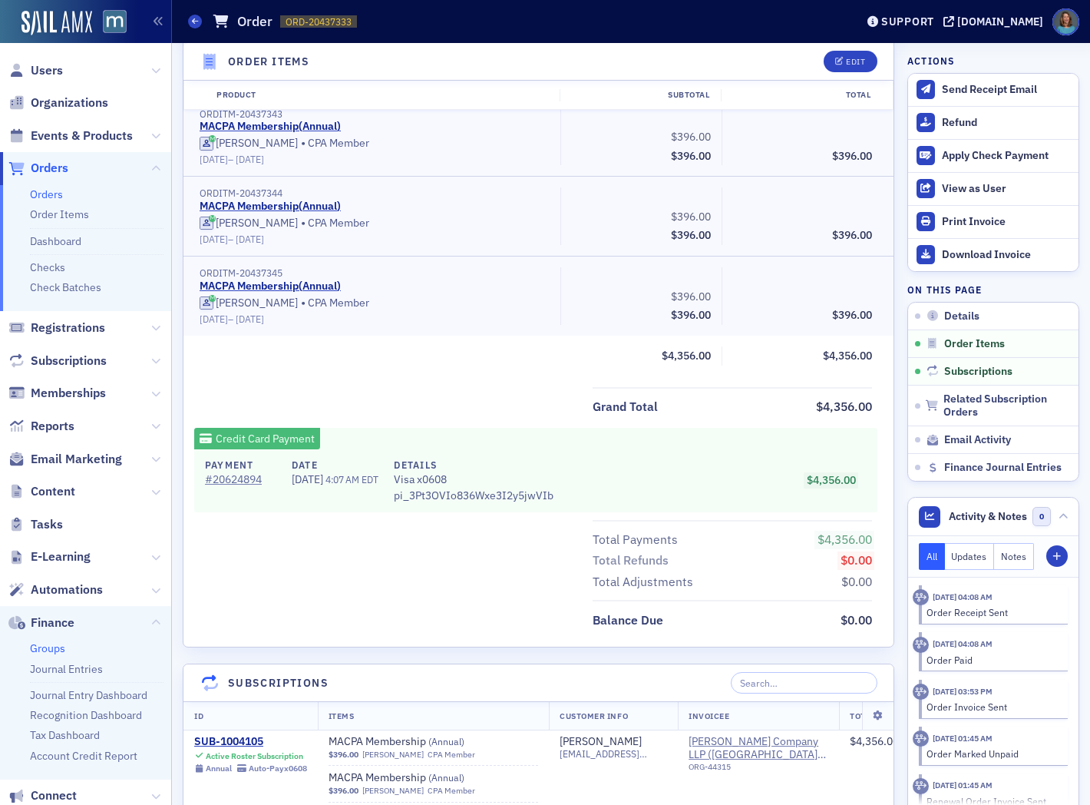
click at [58, 650] on link "Groups" at bounding box center [47, 648] width 35 height 14
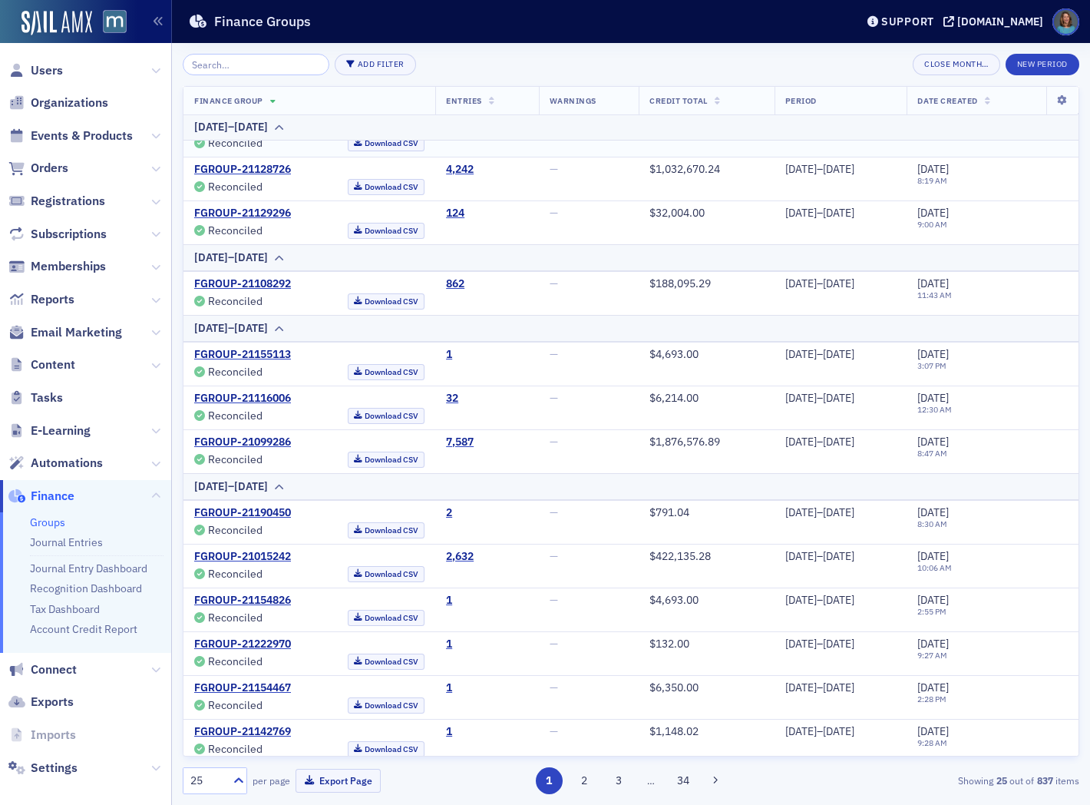
scroll to position [696, 0]
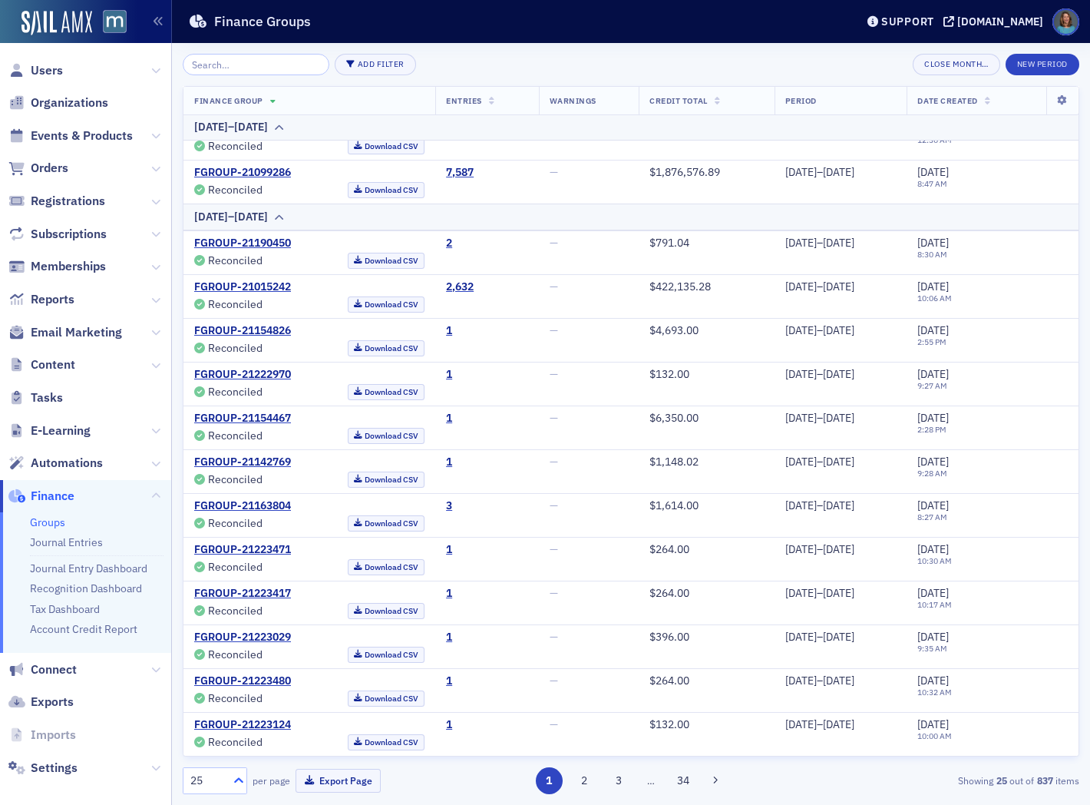
click at [236, 782] on icon at bounding box center [238, 779] width 15 height 15
click at [210, 716] on span "250" at bounding box center [202, 715] width 18 height 16
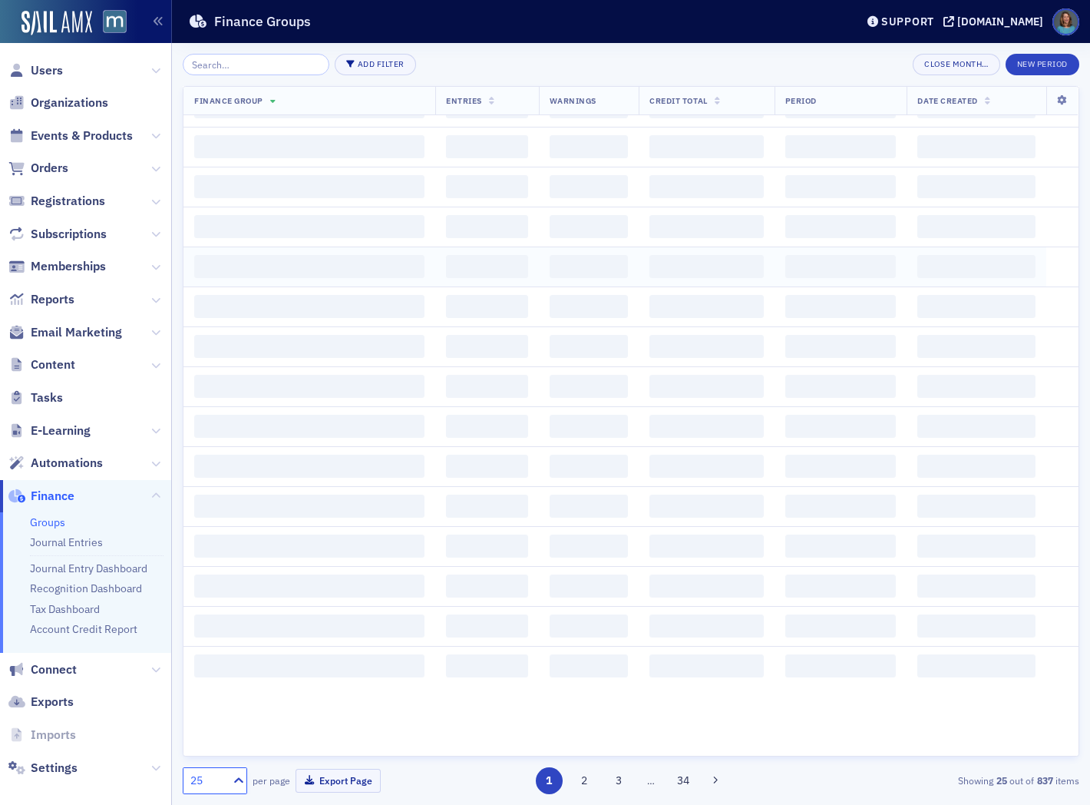
scroll to position [0, 0]
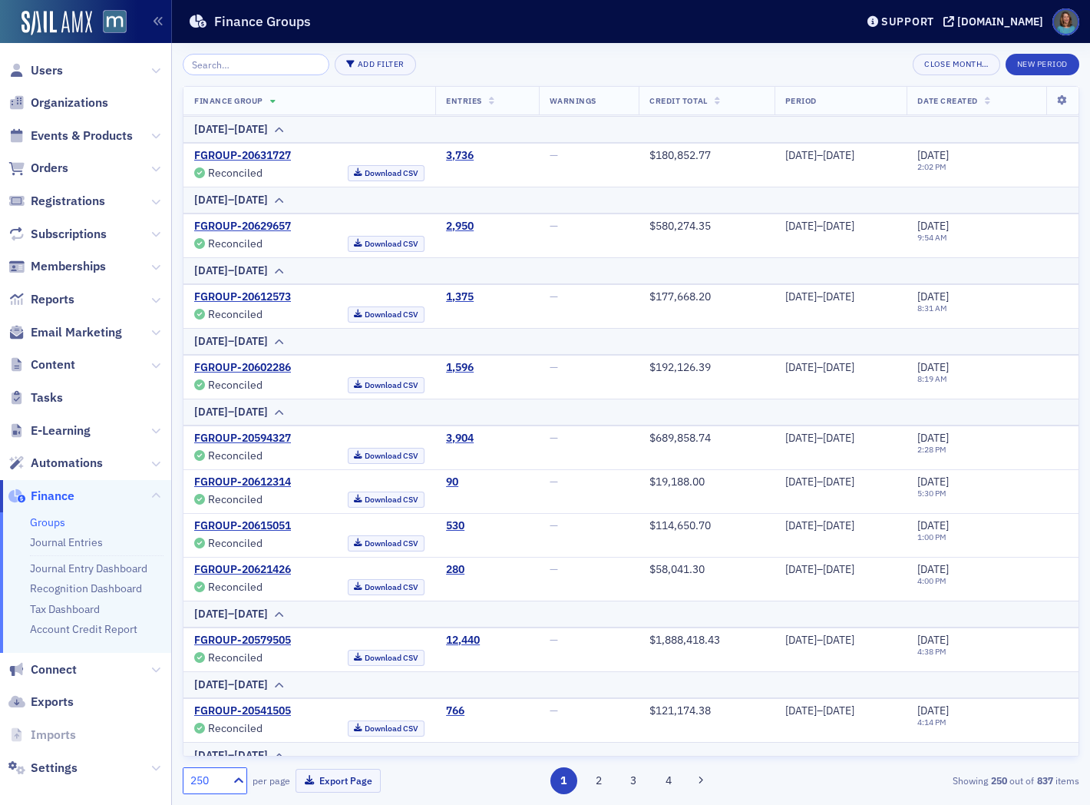
scroll to position [5617, 0]
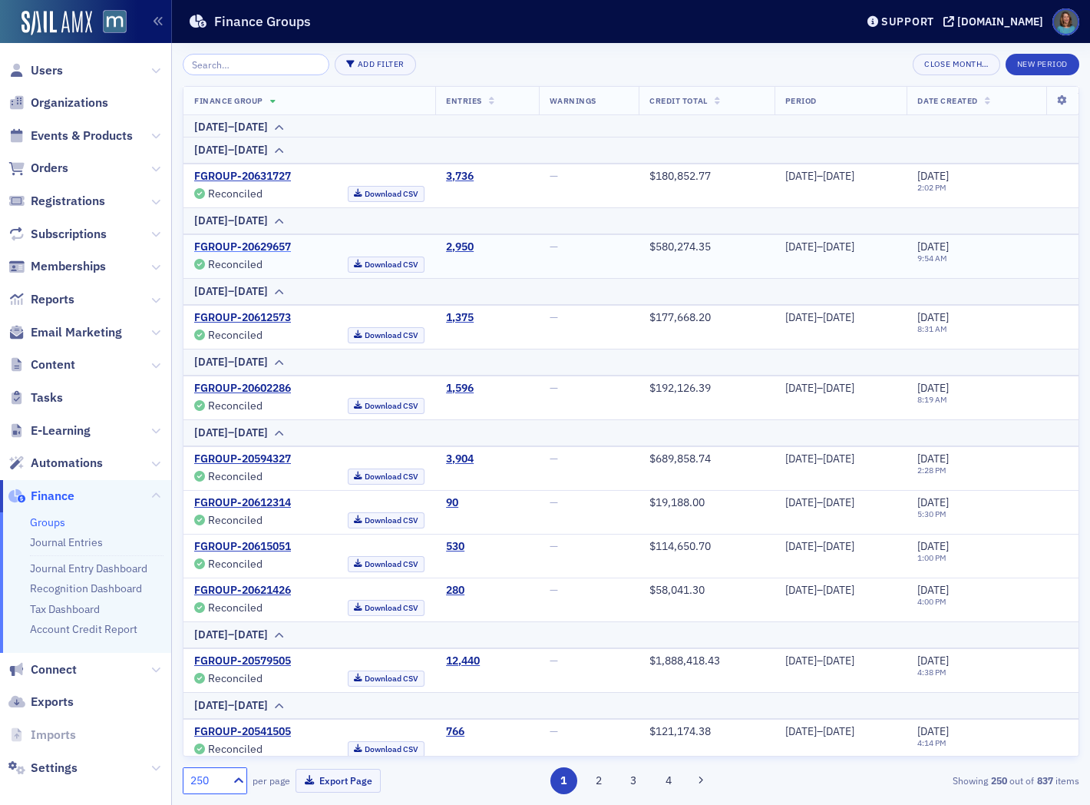
click at [255, 249] on link "FGROUP-20629657" at bounding box center [242, 247] width 97 height 14
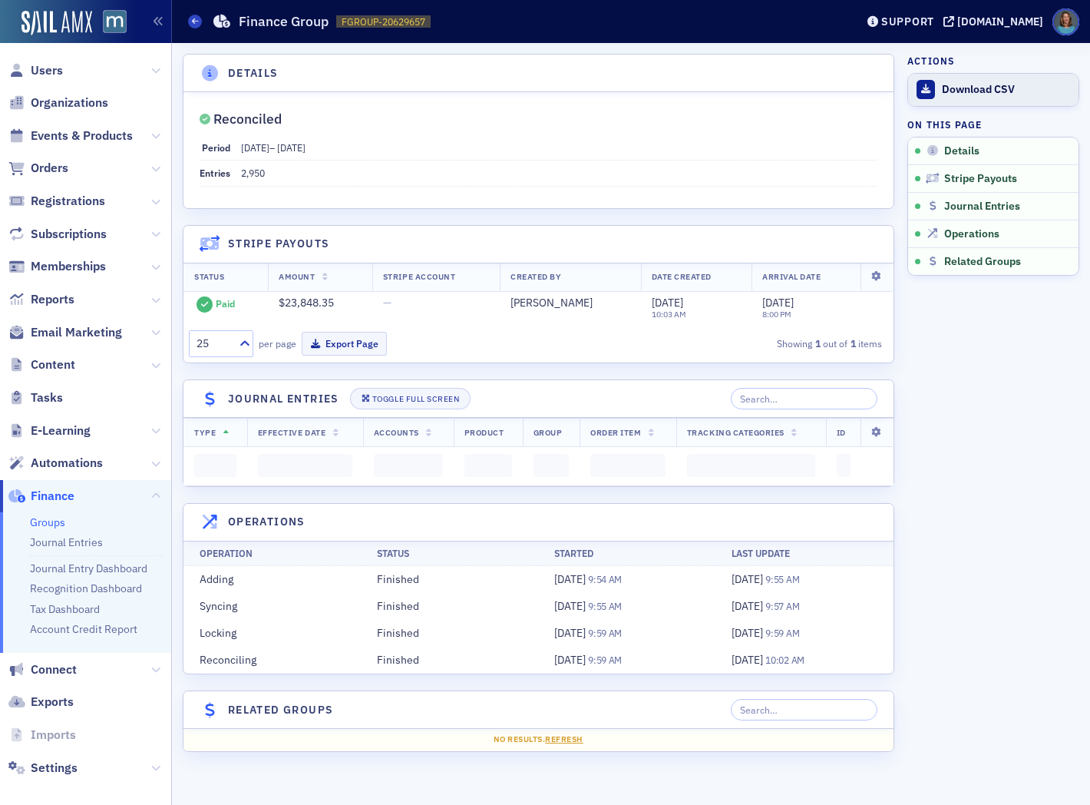
click at [961, 88] on div "Download CSV" at bounding box center [1006, 90] width 129 height 14
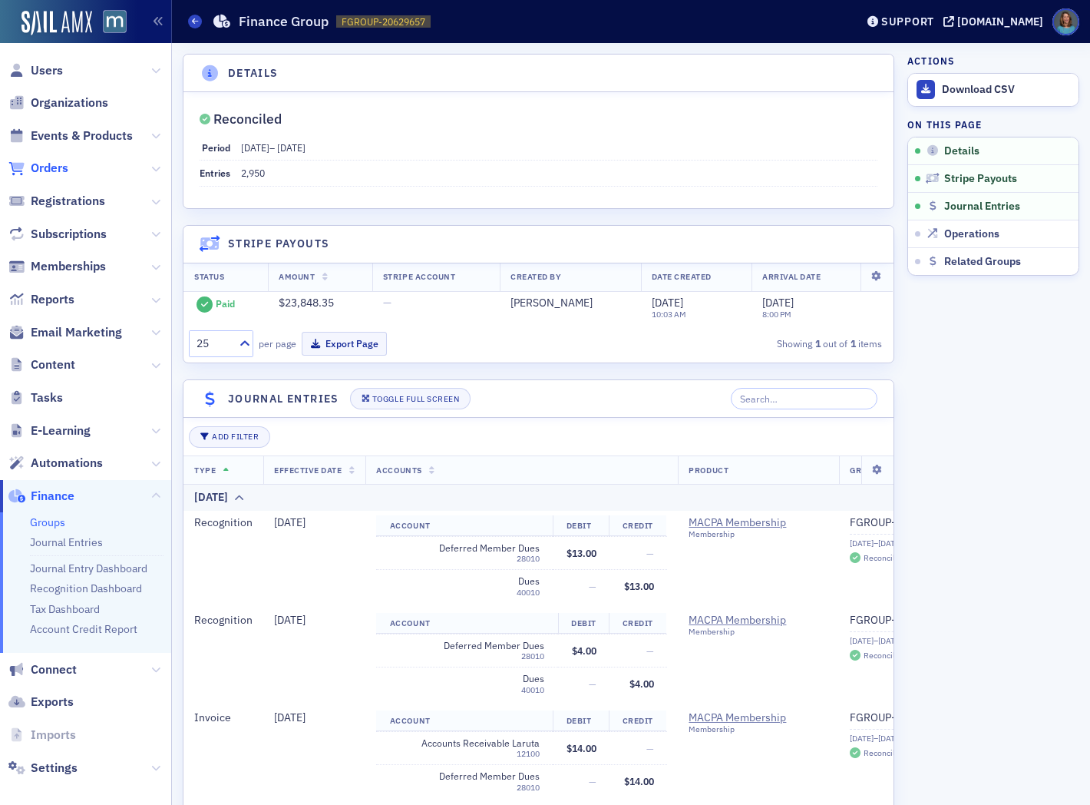
click at [58, 175] on span "Orders" at bounding box center [50, 168] width 38 height 17
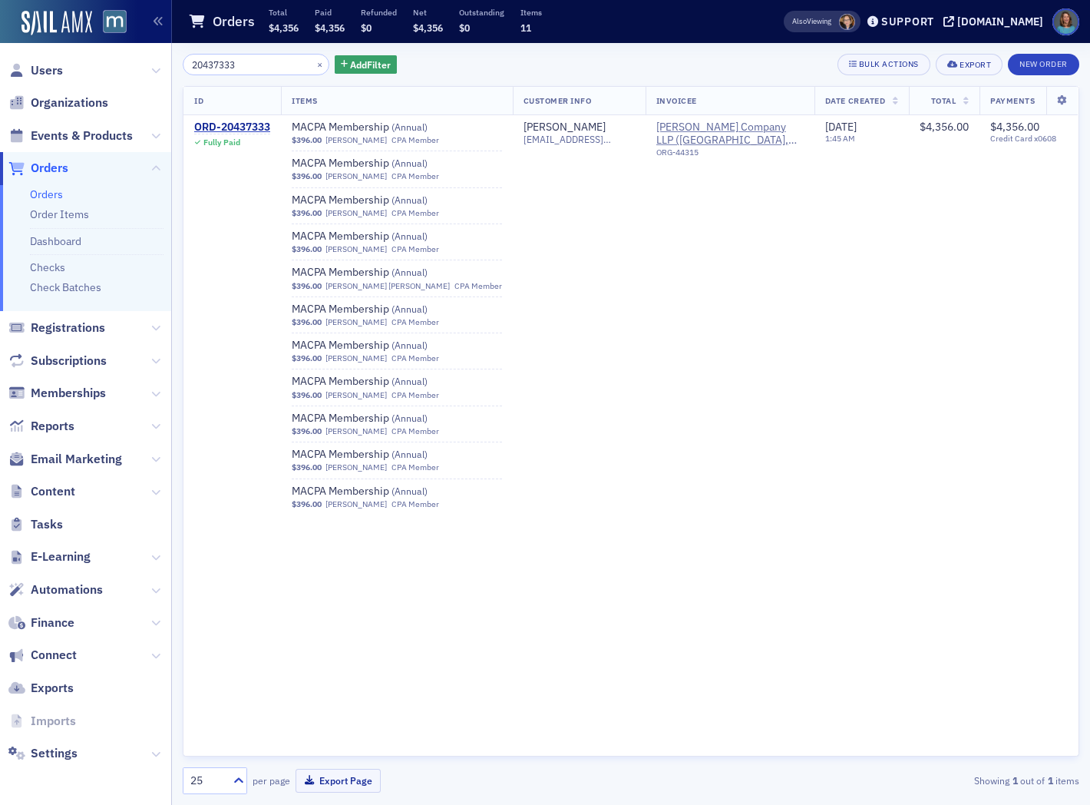
drag, startPoint x: 241, startPoint y: 64, endPoint x: 92, endPoint y: 41, distance: 150.8
click at [90, 41] on div "Users Organizations Events & Products Orders Orders Order Items Dashboard Check…" at bounding box center [545, 402] width 1090 height 805
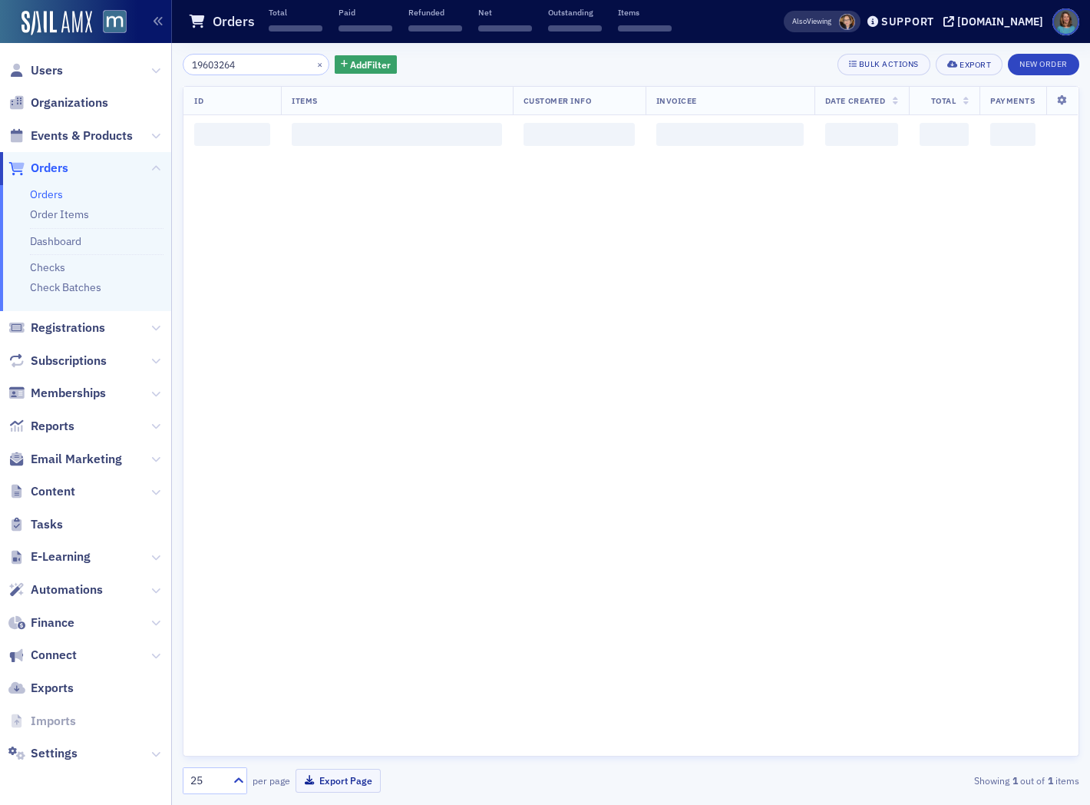
type input "19603264"
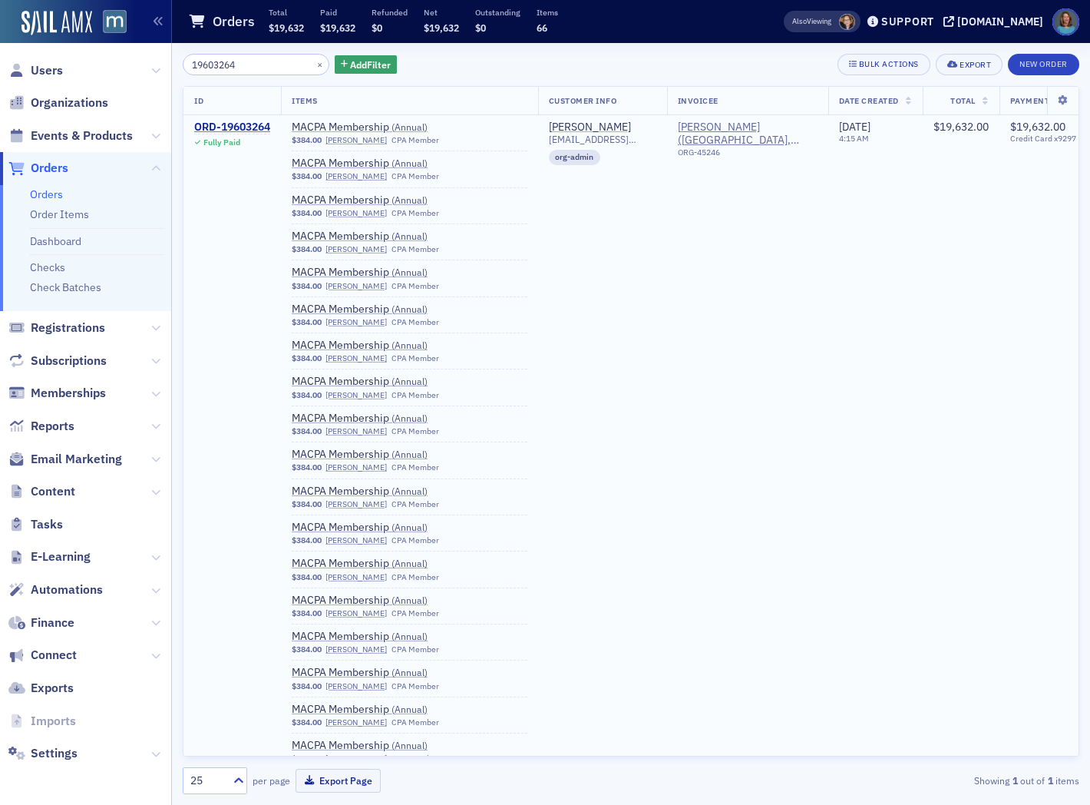
click at [238, 127] on div "ORD-19603264" at bounding box center [232, 128] width 76 height 14
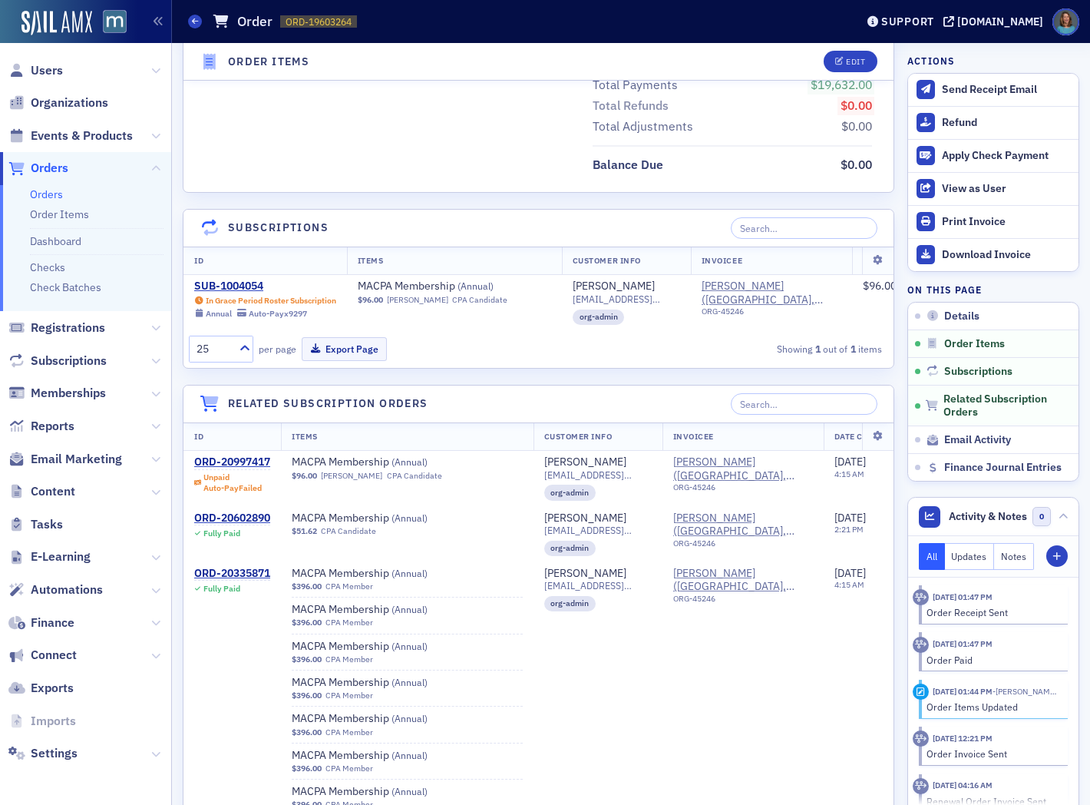
scroll to position [6576, 0]
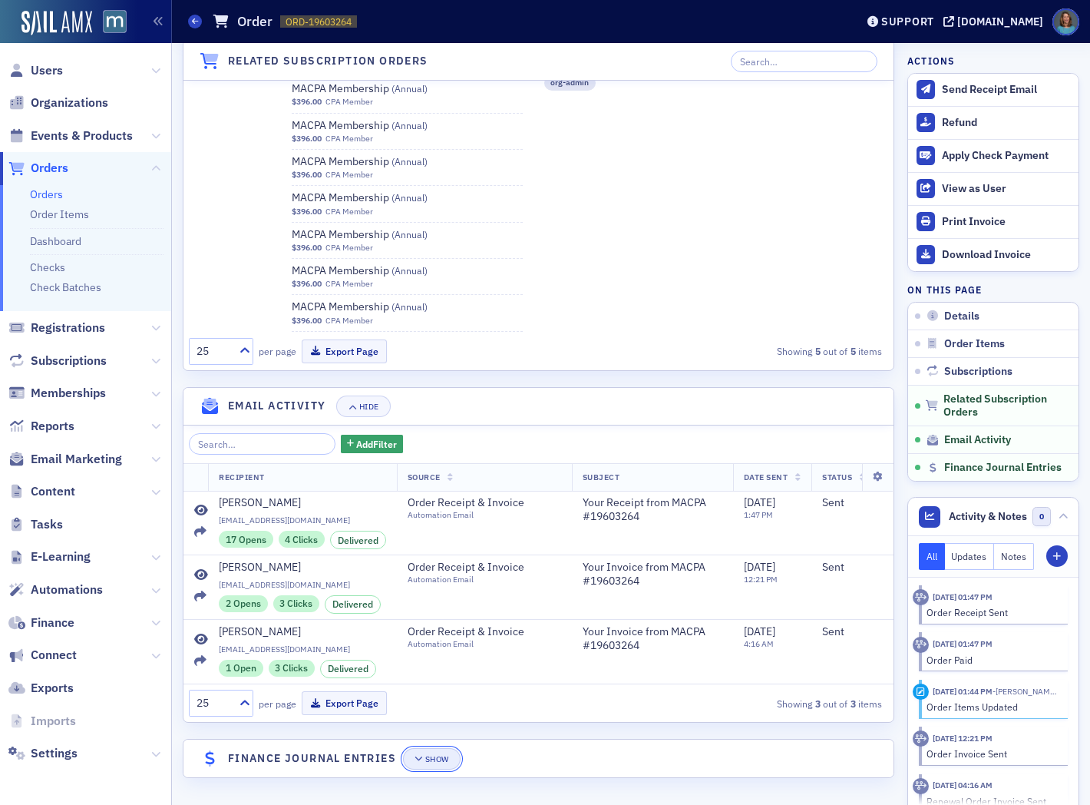
click at [424, 755] on icon "button" at bounding box center [419, 759] width 9 height 8
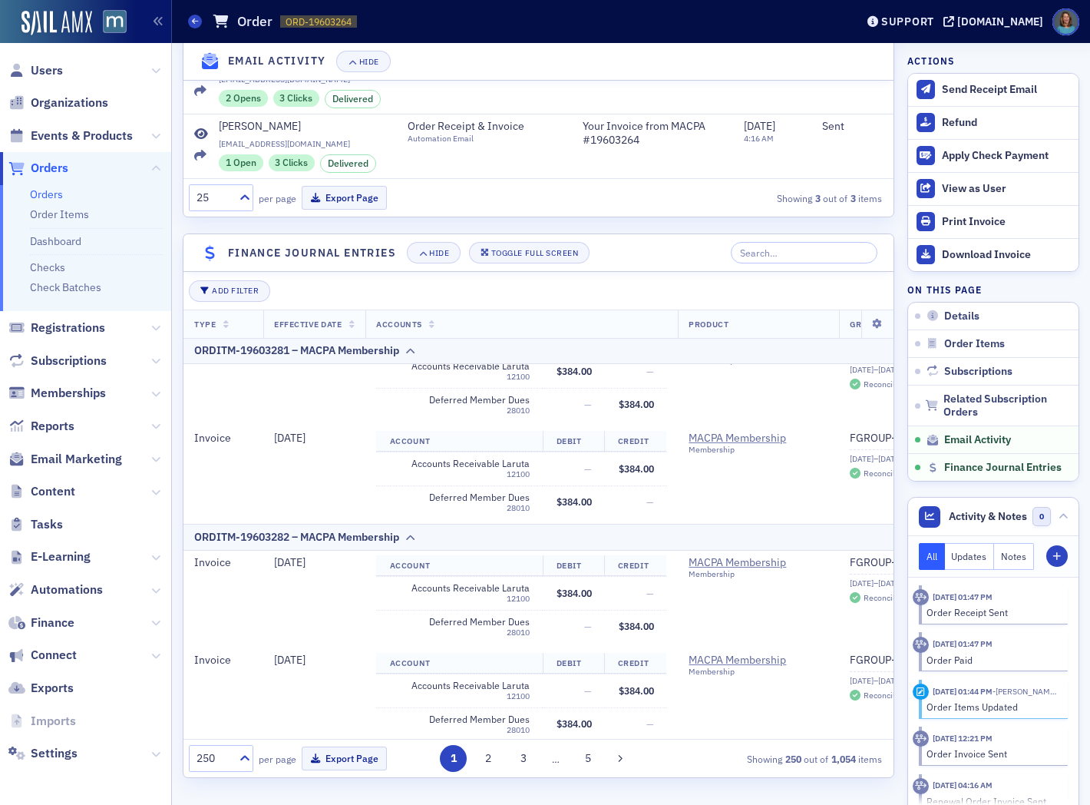
scroll to position [3583, 0]
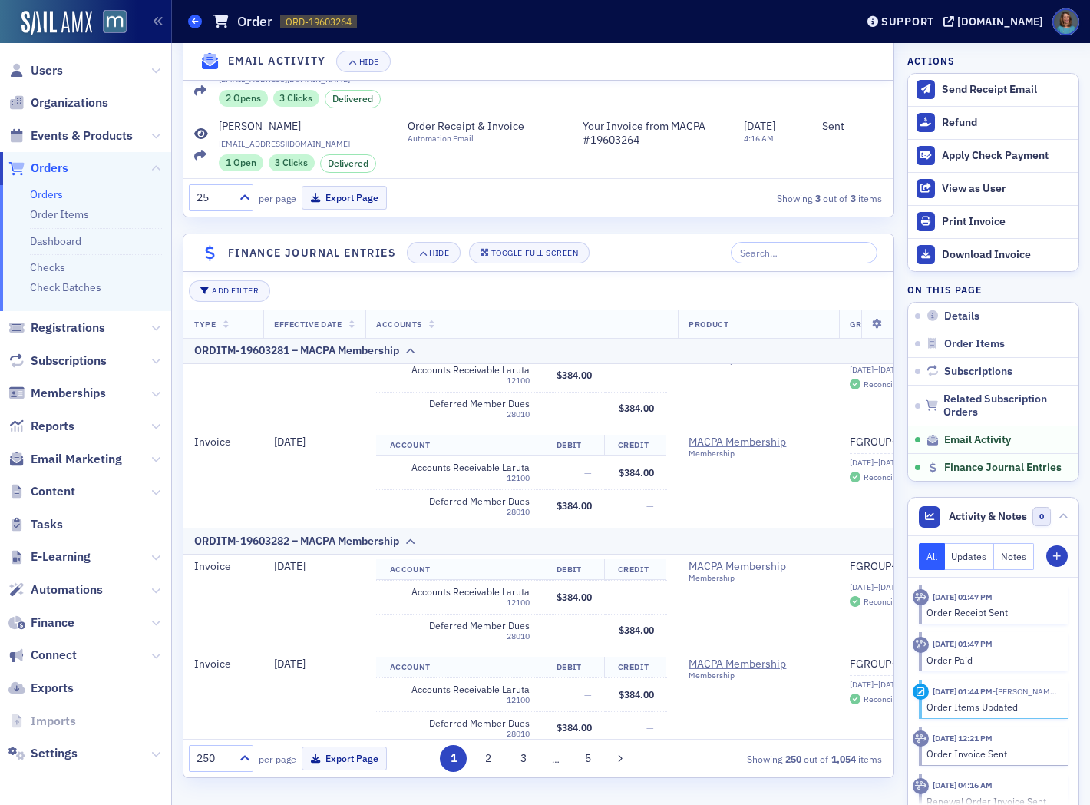
click at [196, 18] on icon at bounding box center [195, 21] width 6 height 7
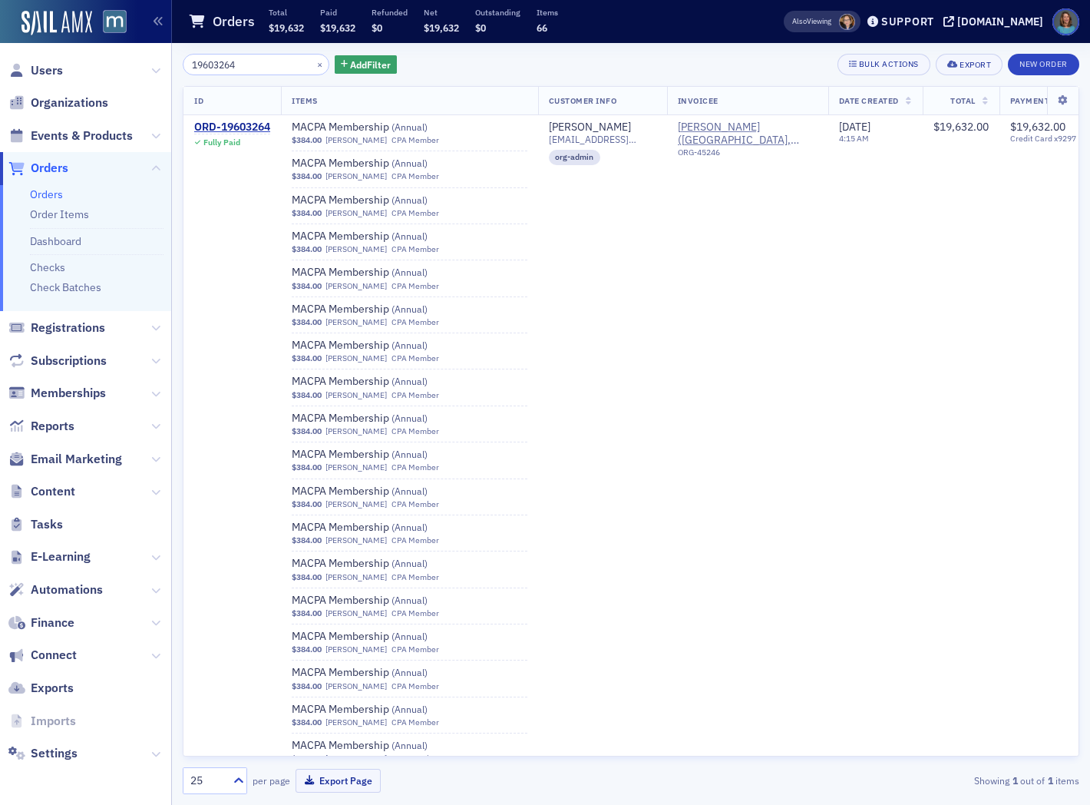
drag, startPoint x: 259, startPoint y: 65, endPoint x: 172, endPoint y: 68, distance: 86.8
click at [172, 68] on div "19603264 × Add Filter Bulk Actions Export New Order ID Items Customer Info Invo…" at bounding box center [631, 424] width 918 height 762
click at [279, 64] on input "19603264" at bounding box center [256, 64] width 147 height 21
drag, startPoint x: 279, startPoint y: 64, endPoint x: 166, endPoint y: 55, distance: 113.2
click at [166, 55] on div "Users Organizations Events & Products Orders Orders Order Items Dashboard Check…" at bounding box center [545, 402] width 1090 height 805
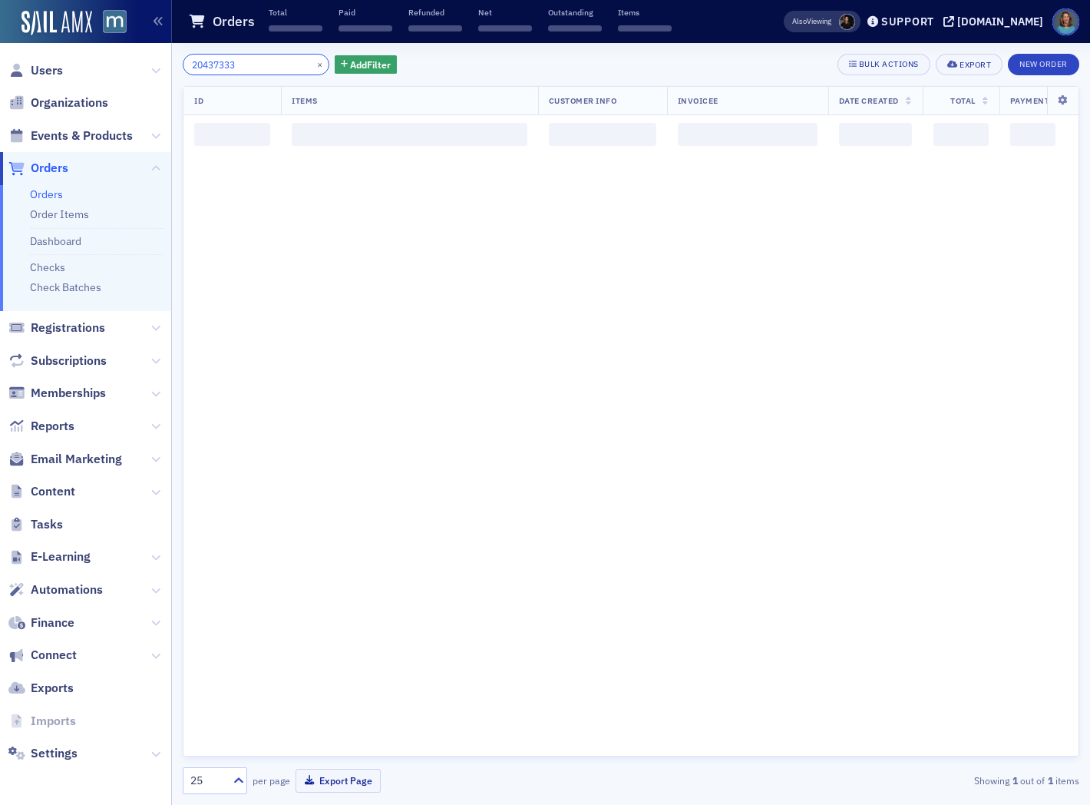
type input "20437333"
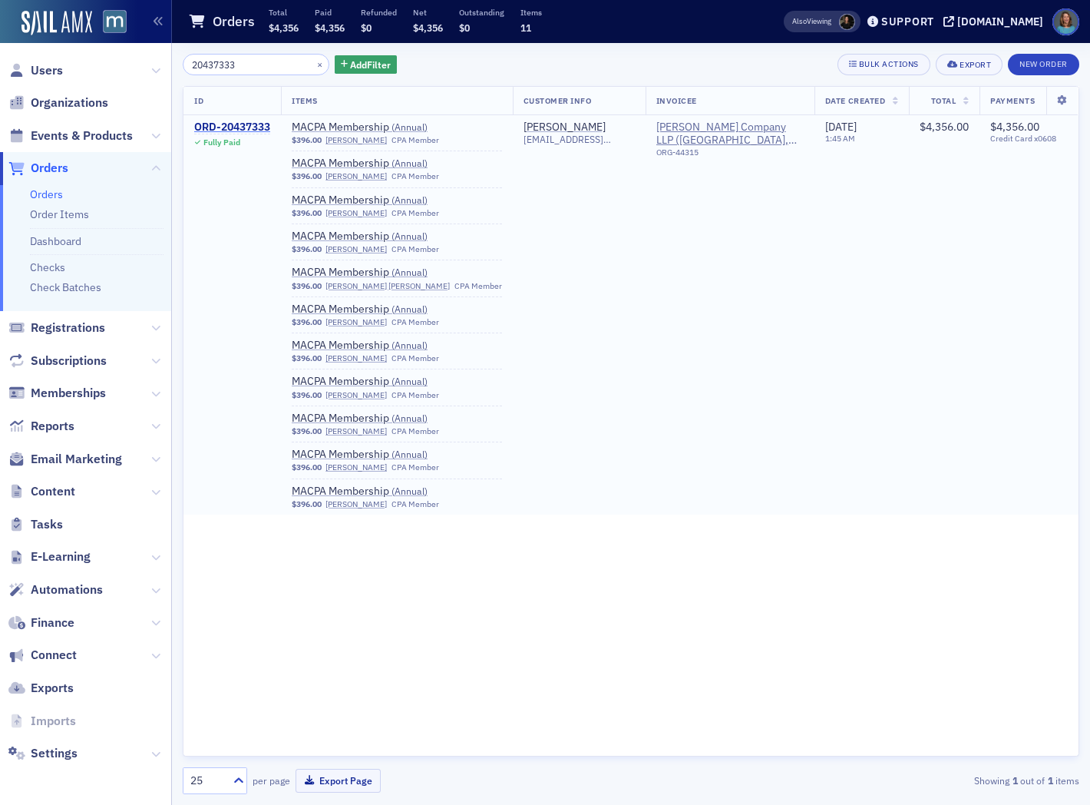
click at [231, 123] on div "ORD-20437333" at bounding box center [232, 128] width 76 height 14
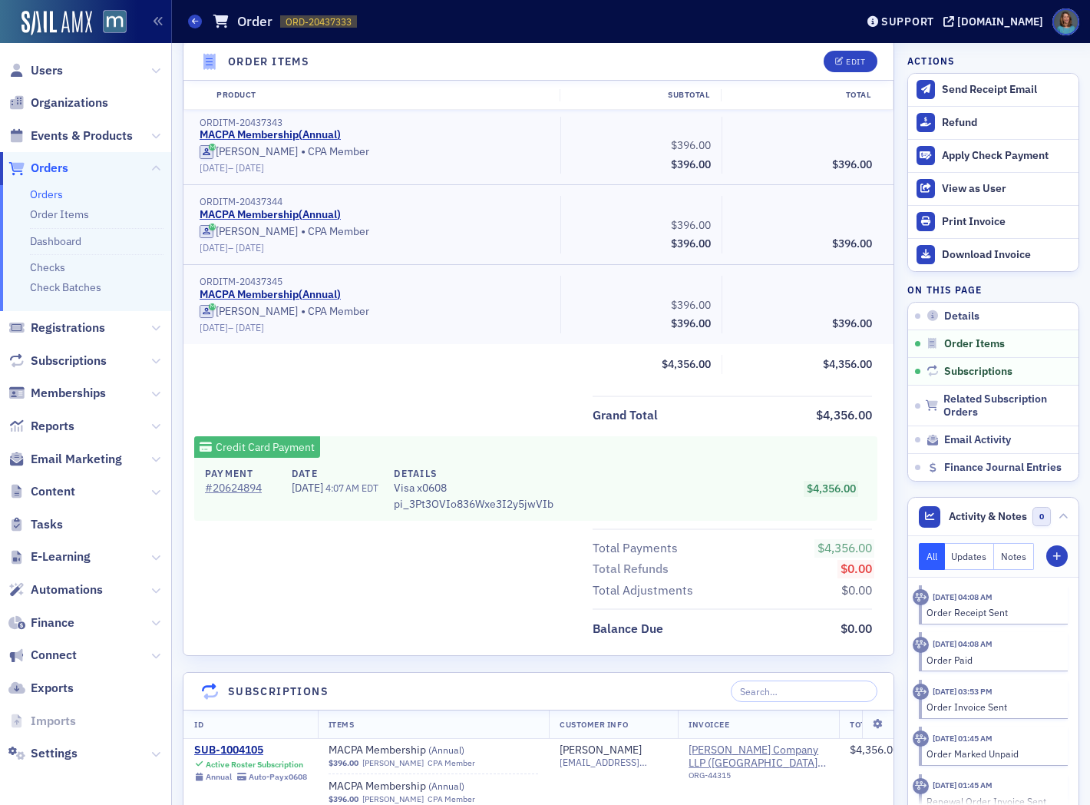
scroll to position [1364, 0]
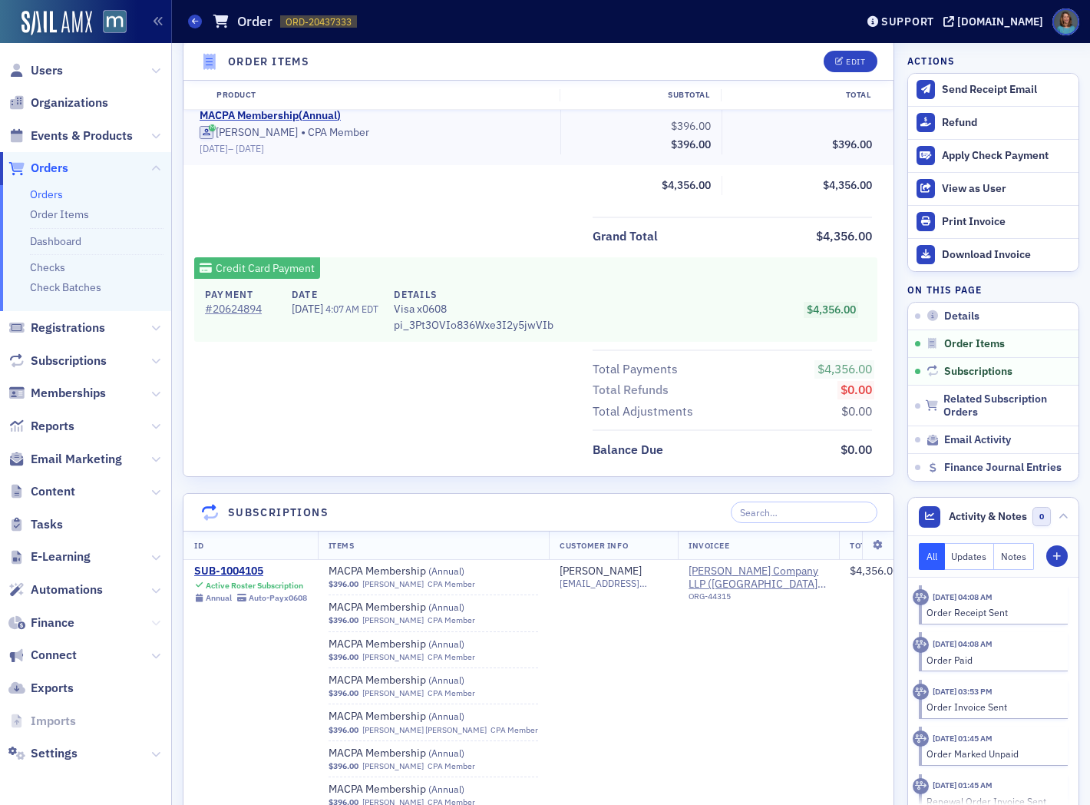
click at [158, 625] on icon at bounding box center [155, 622] width 9 height 9
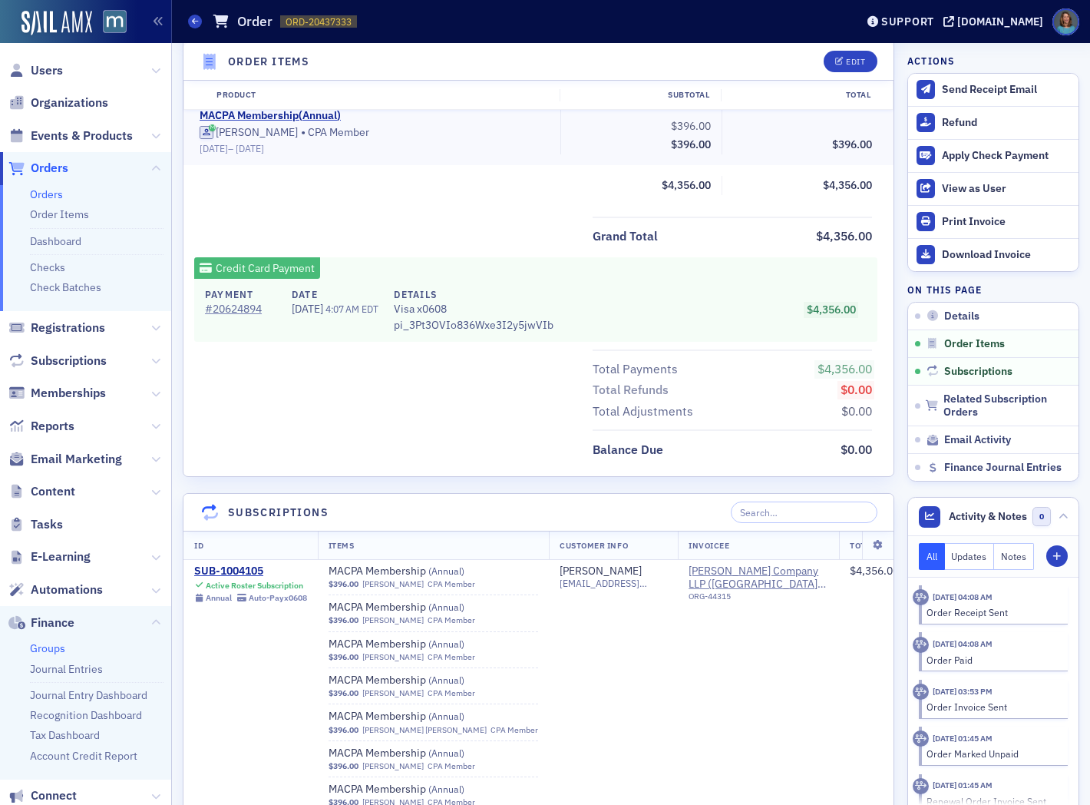
click at [45, 647] on link "Groups" at bounding box center [47, 648] width 35 height 14
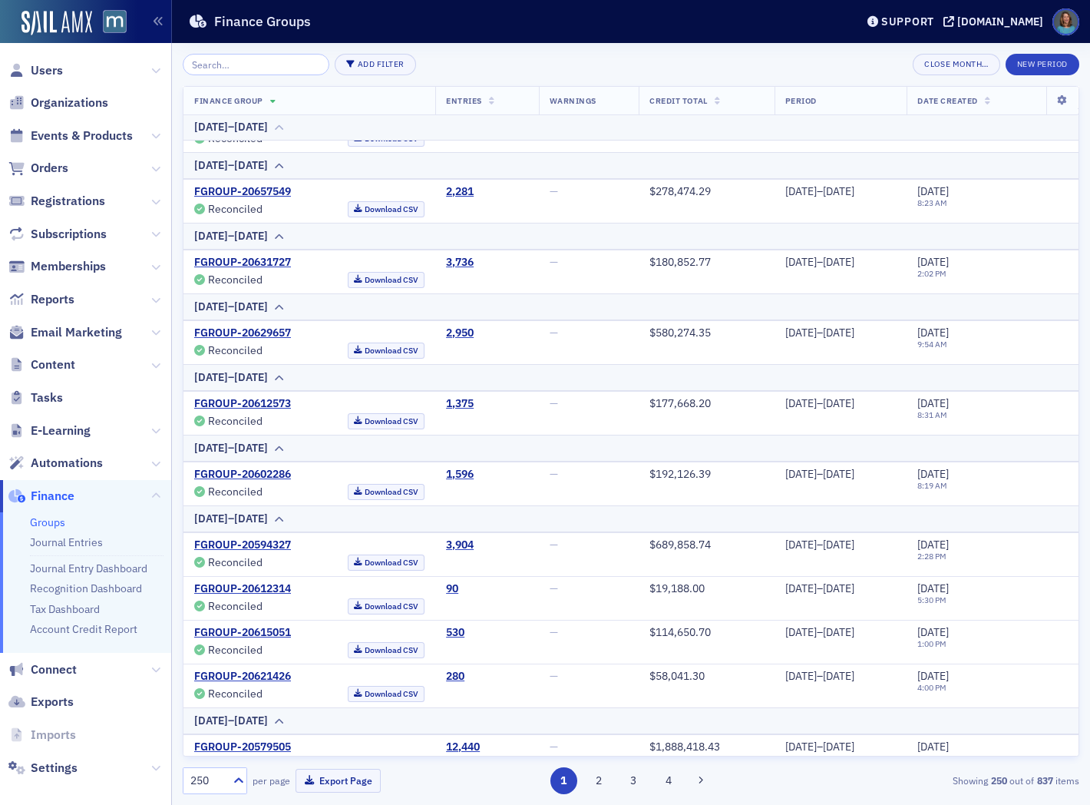
scroll to position [5630, 0]
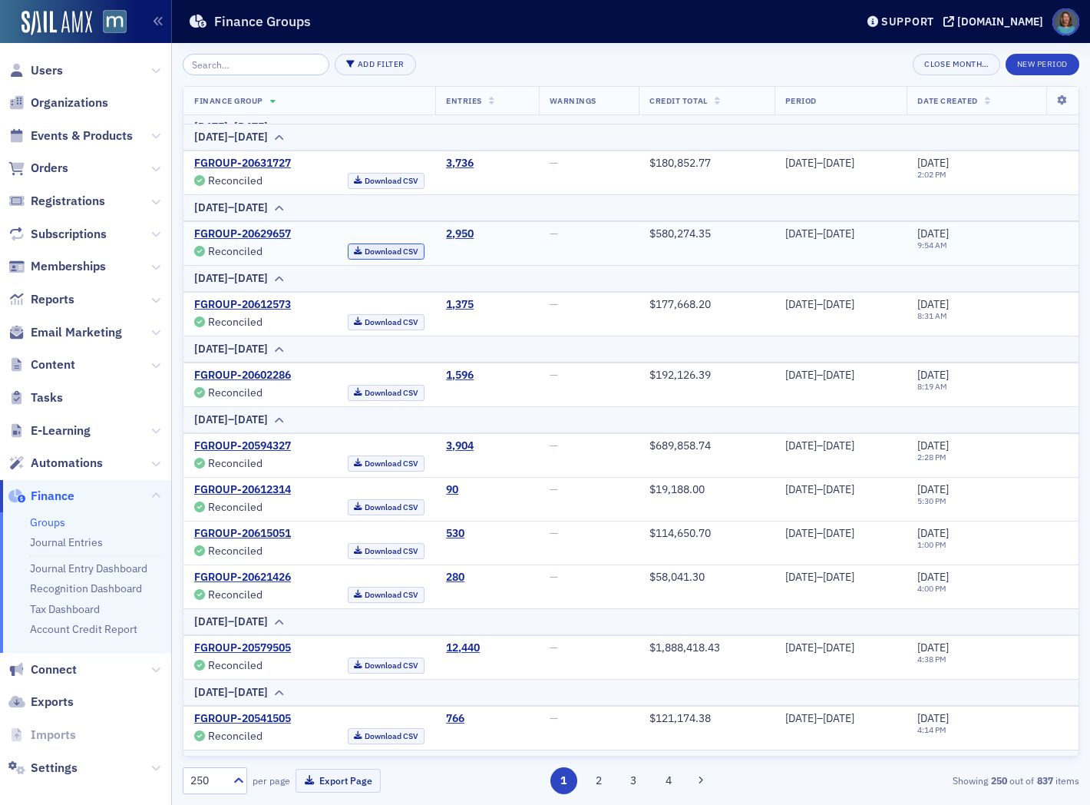
click at [348, 257] on link "Download CSV" at bounding box center [387, 251] width 78 height 16
click at [60, 173] on span "Orders" at bounding box center [50, 168] width 38 height 17
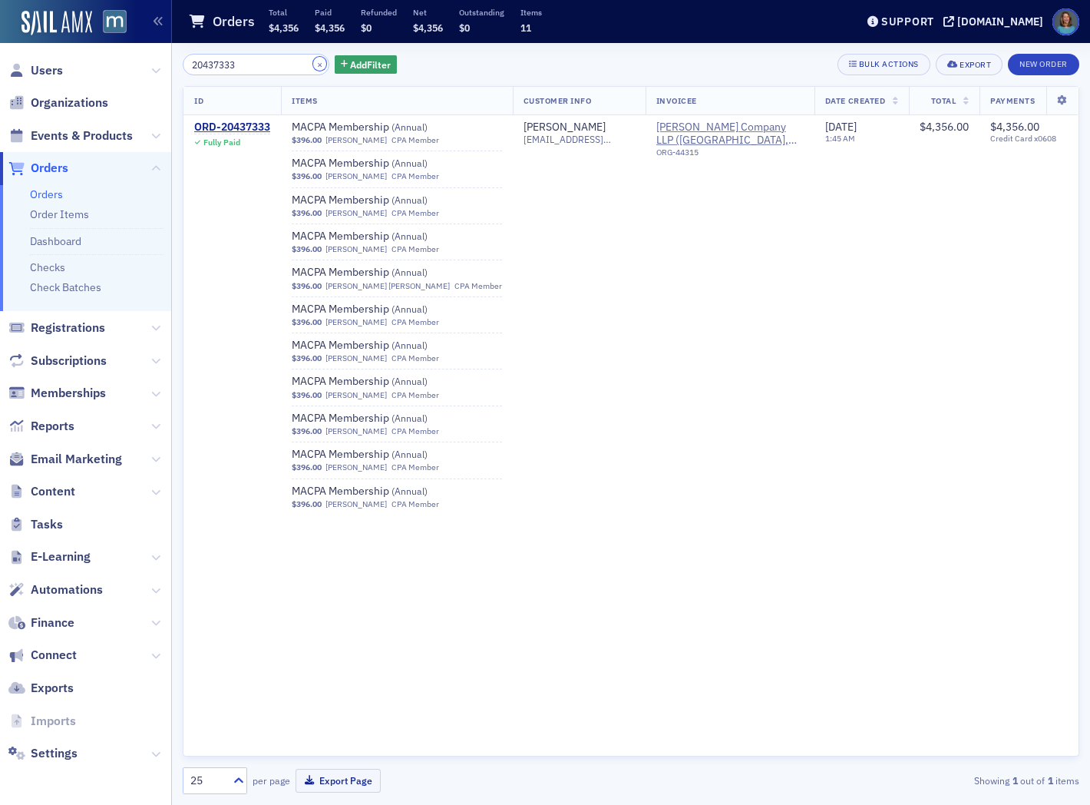
drag, startPoint x: 303, startPoint y: 58, endPoint x: 178, endPoint y: 51, distance: 125.3
click at [178, 51] on div "20437333 × Add Filter Bulk Actions Export New Order ID Items Customer Info Invo…" at bounding box center [631, 424] width 918 height 762
drag, startPoint x: 247, startPoint y: 67, endPoint x: 177, endPoint y: 63, distance: 70.0
click at [177, 63] on div "20437333 × Add Filter Bulk Actions Export New Order ID Items Customer Info Invo…" at bounding box center [631, 424] width 918 height 762
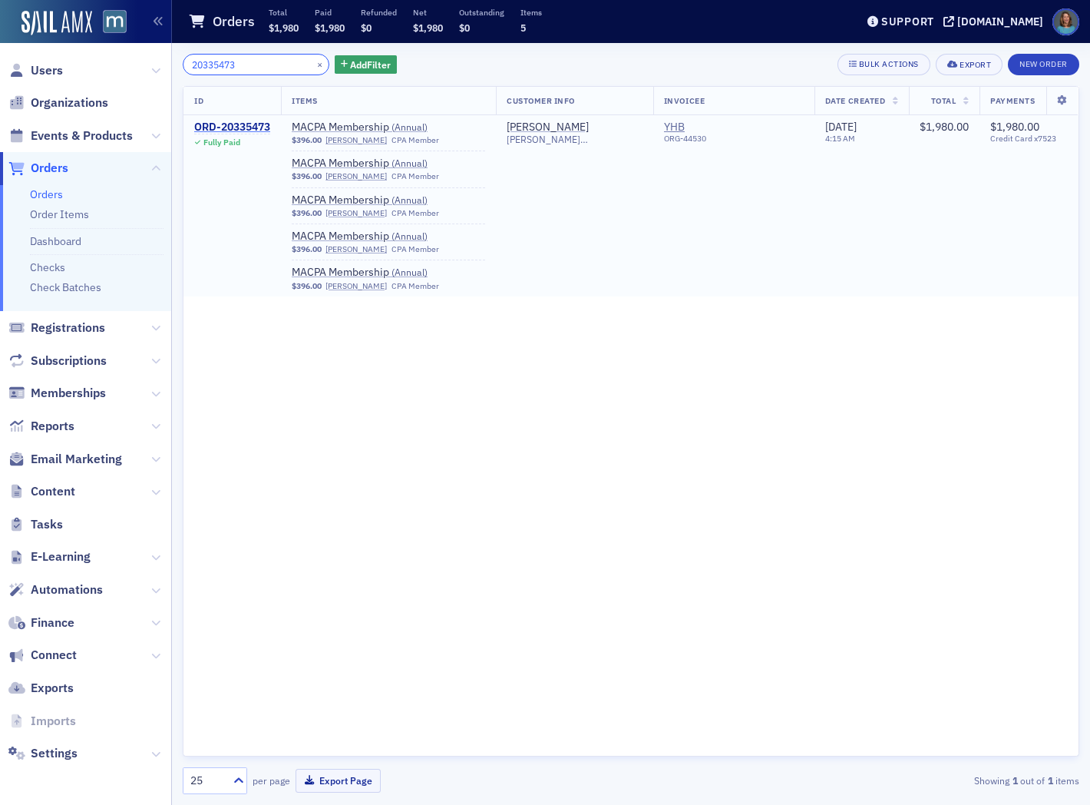
type input "20335473"
click at [260, 129] on div "ORD-20335473" at bounding box center [232, 128] width 76 height 14
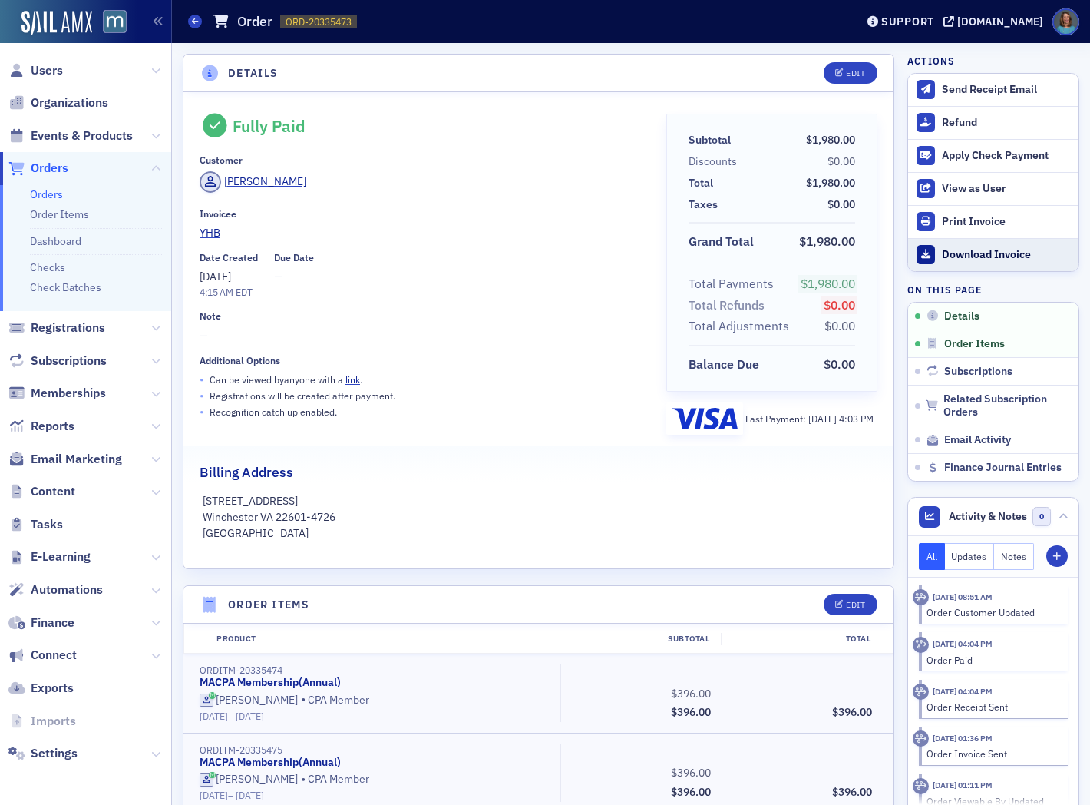
click at [950, 250] on div "Download Invoice" at bounding box center [1006, 255] width 129 height 14
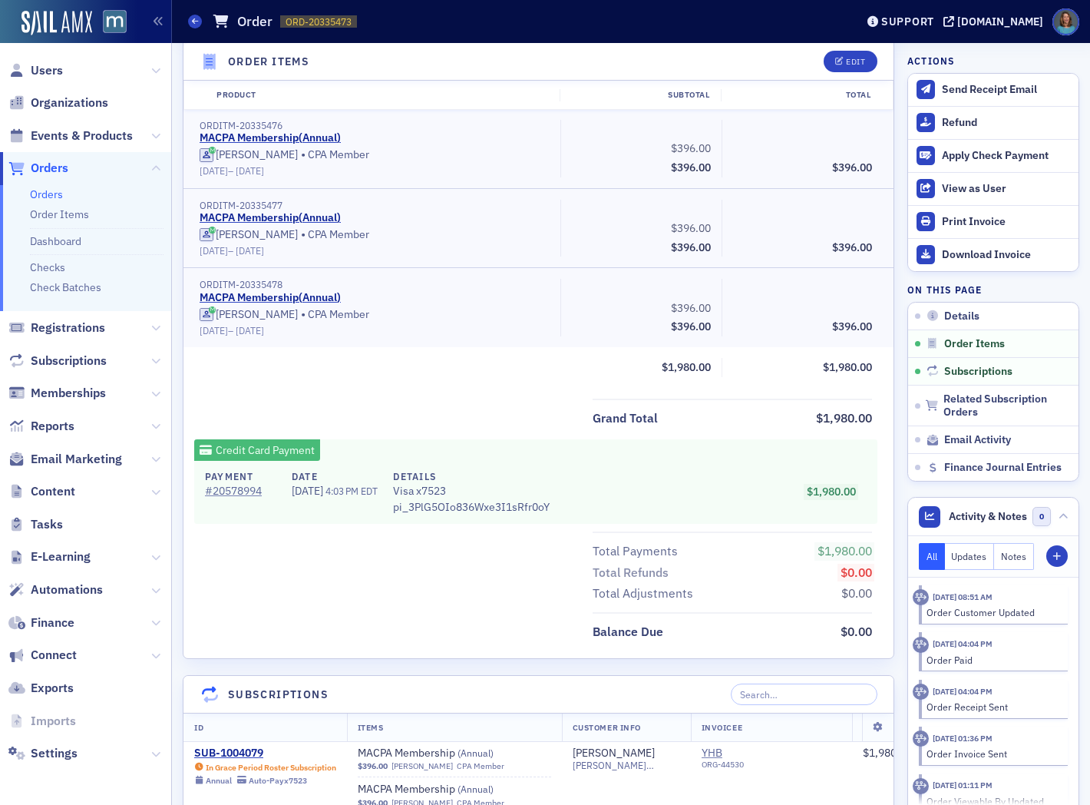
scroll to position [768, 0]
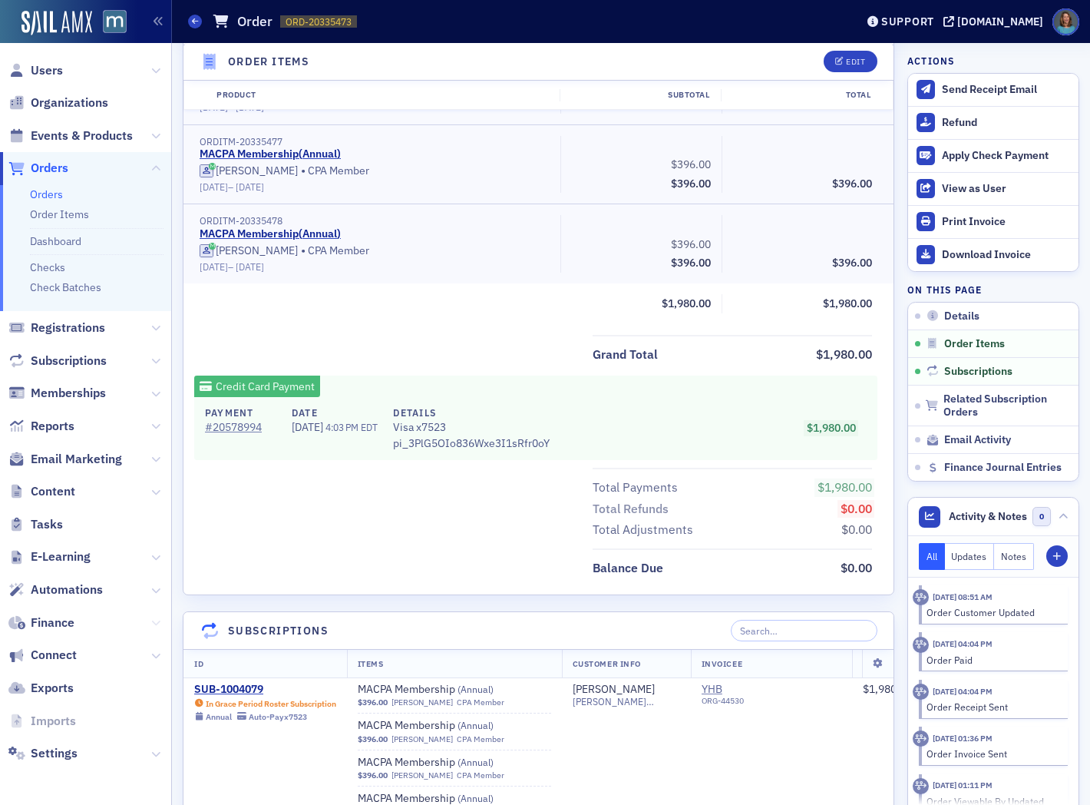
click at [151, 618] on icon at bounding box center [155, 622] width 9 height 9
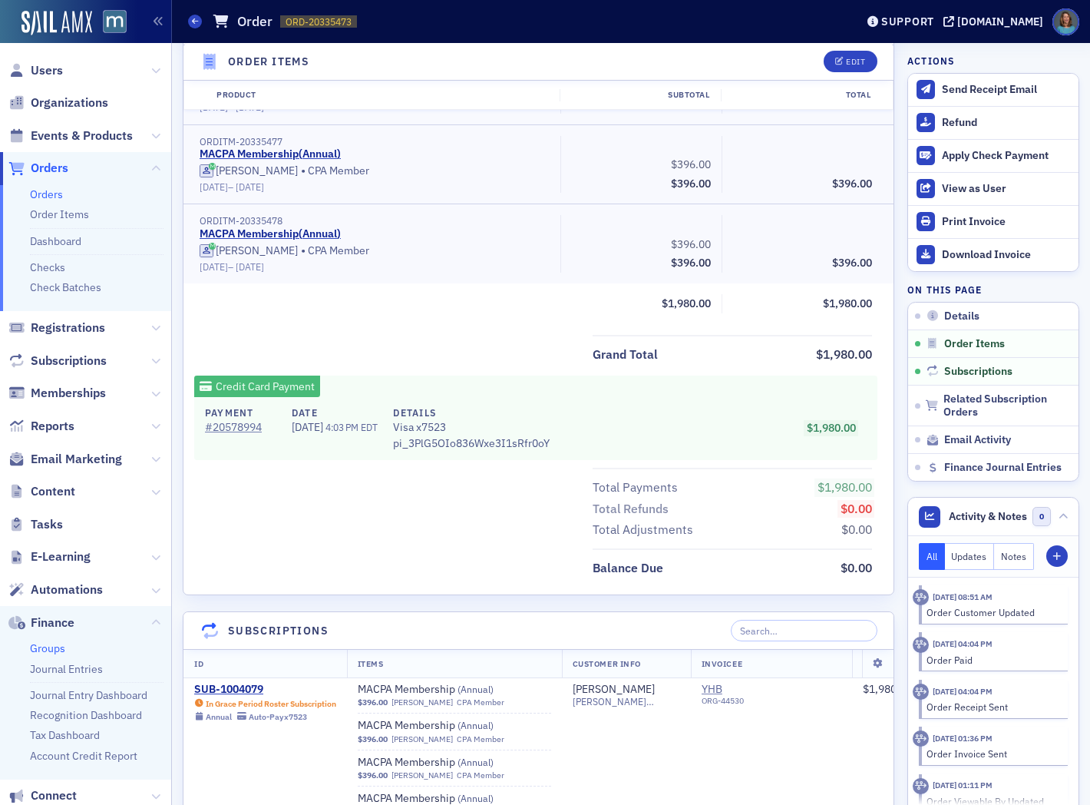
click at [41, 647] on link "Groups" at bounding box center [47, 648] width 35 height 14
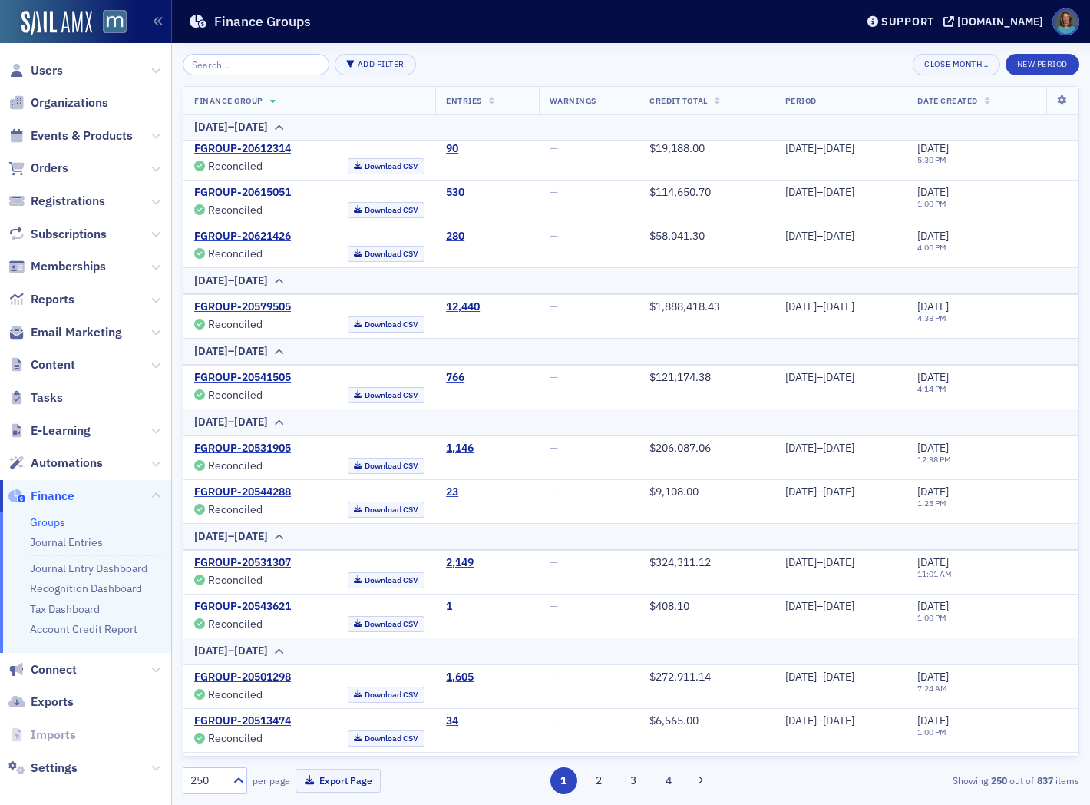
scroll to position [5886, 0]
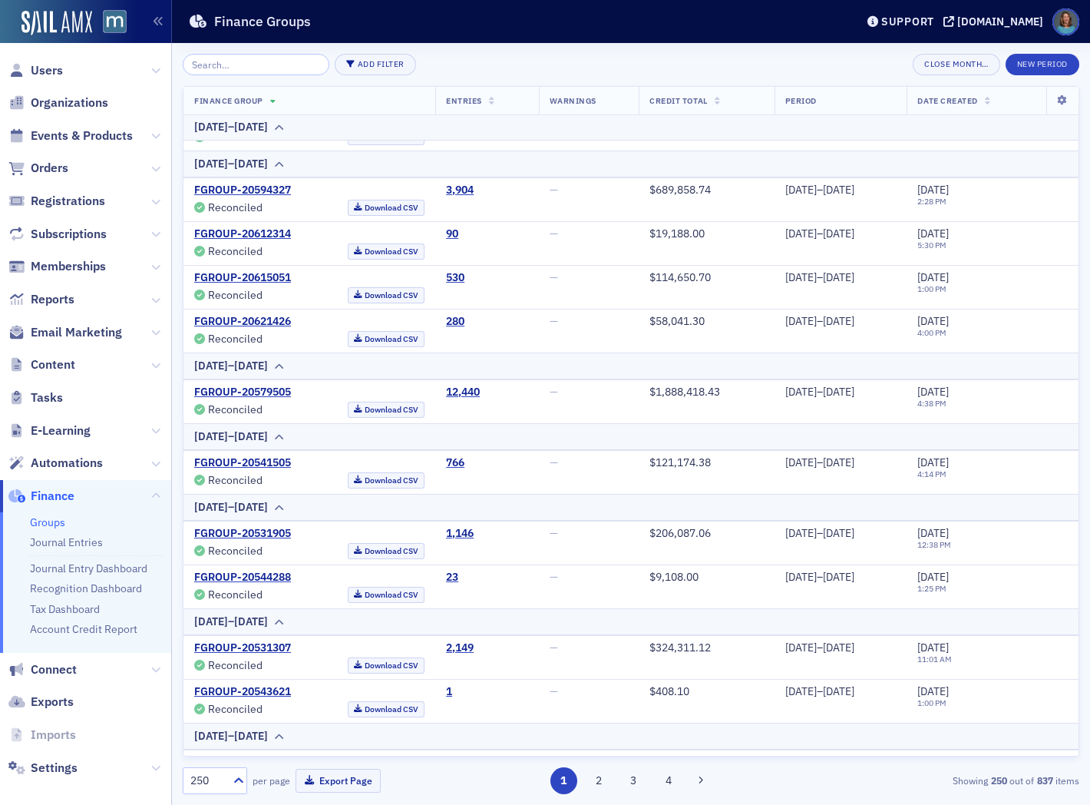
click at [69, 170] on span "Orders" at bounding box center [85, 168] width 171 height 33
click at [60, 170] on span "Orders" at bounding box center [50, 168] width 38 height 17
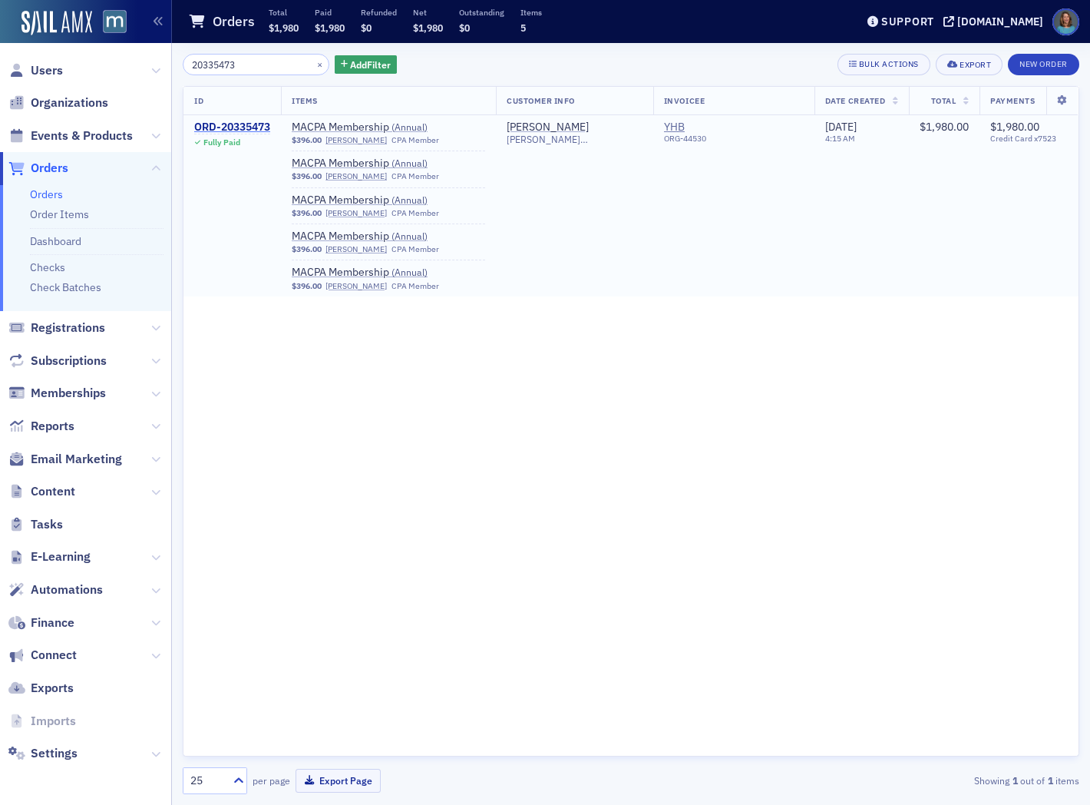
click at [254, 127] on div "ORD-20335473" at bounding box center [232, 128] width 76 height 14
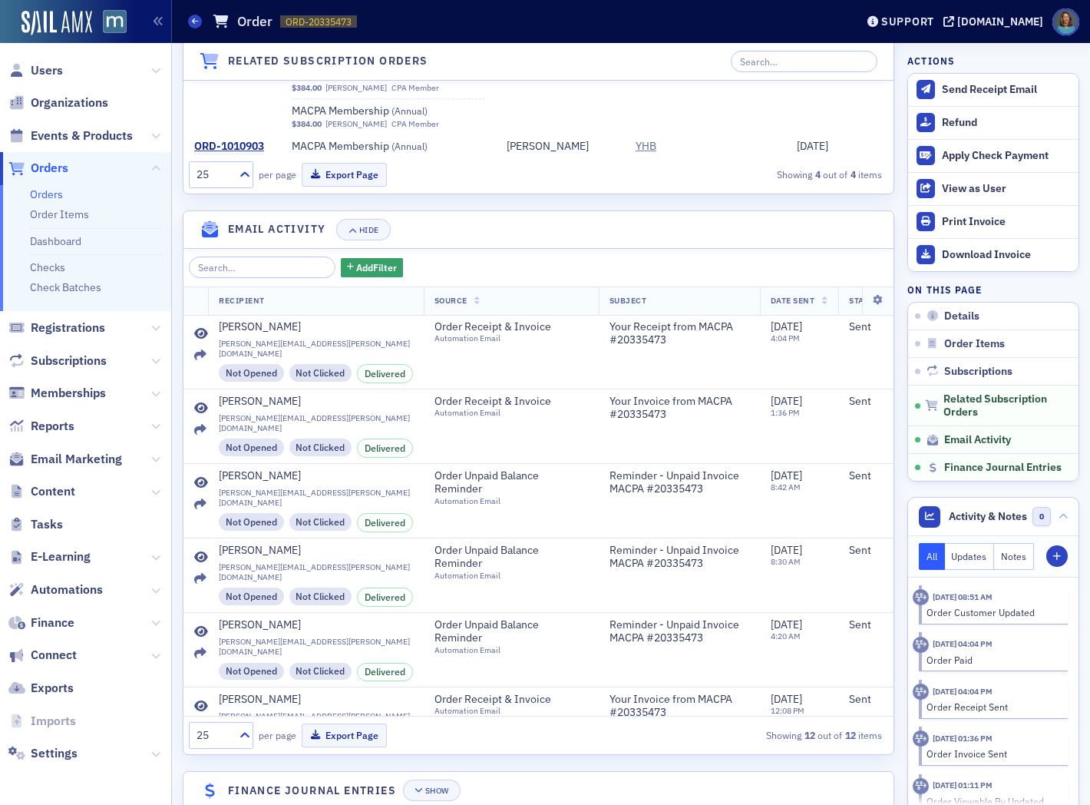
scroll to position [2035, 0]
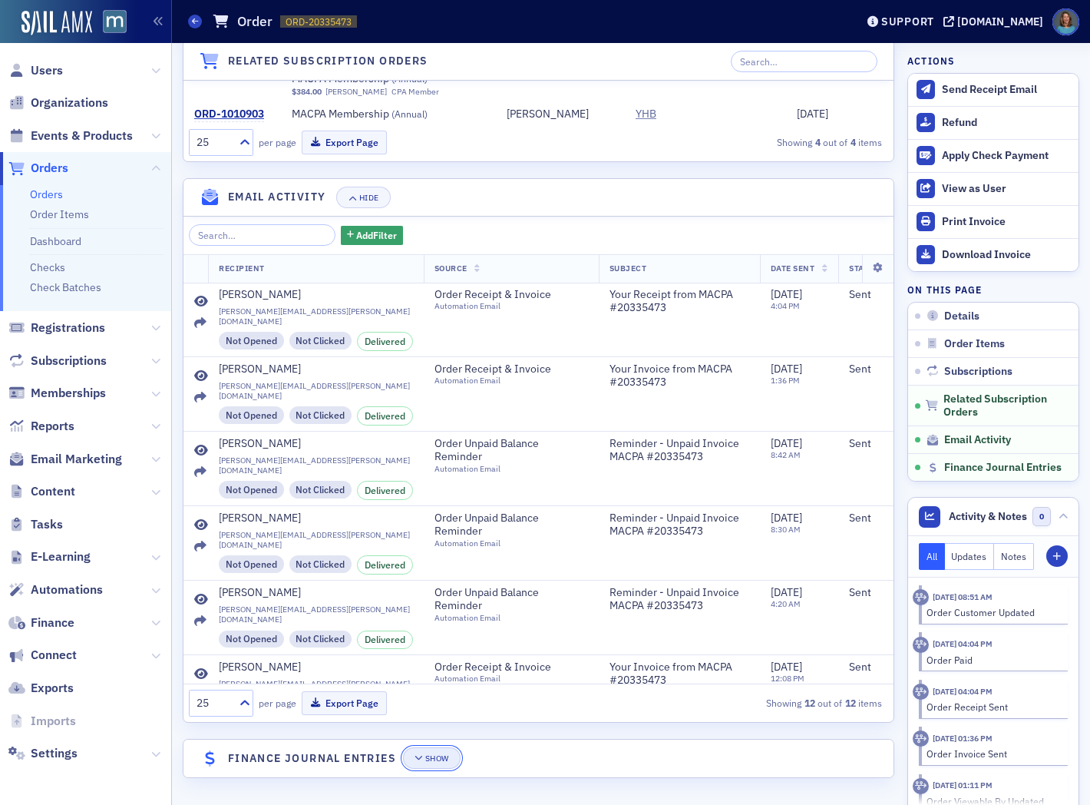
click at [415, 758] on button "Show" at bounding box center [432, 757] width 58 height 21
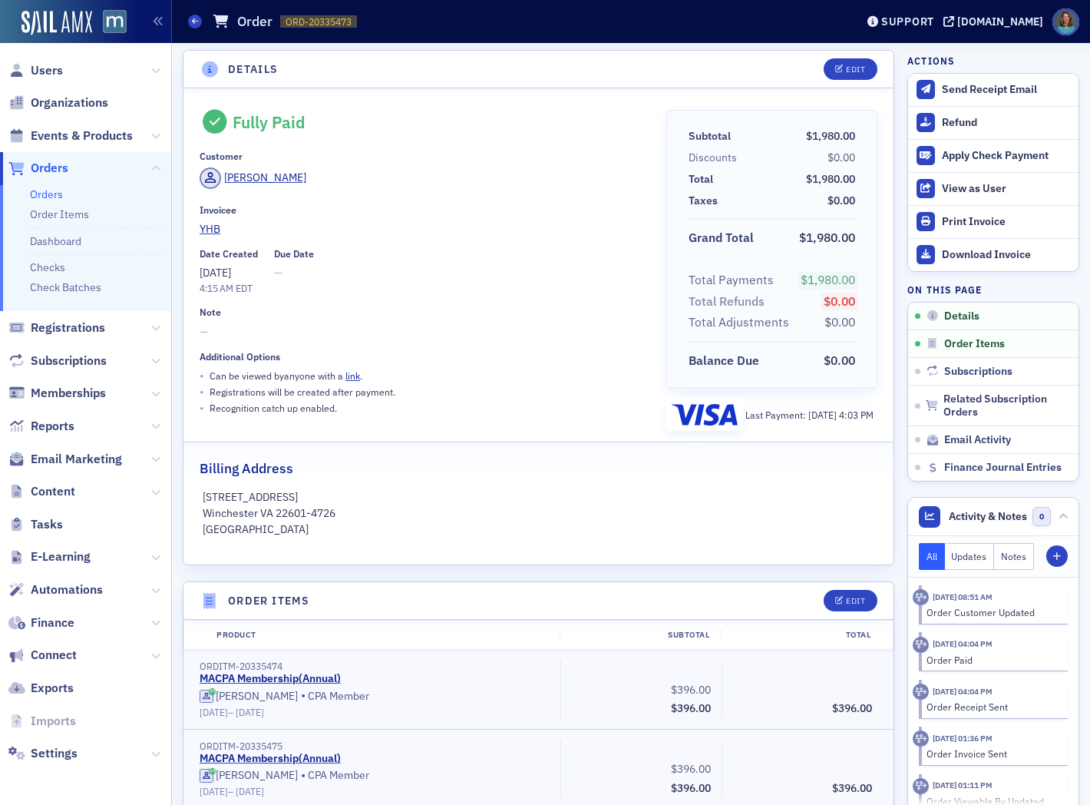
scroll to position [0, 0]
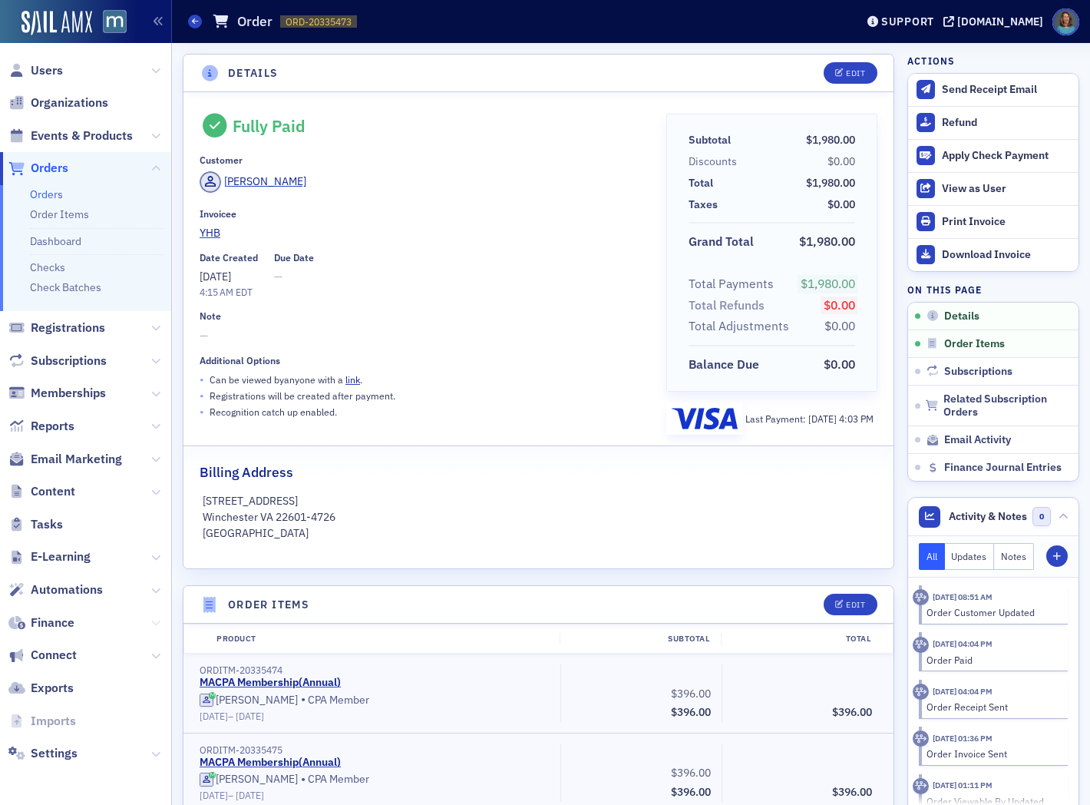
click at [156, 622] on icon at bounding box center [155, 622] width 9 height 9
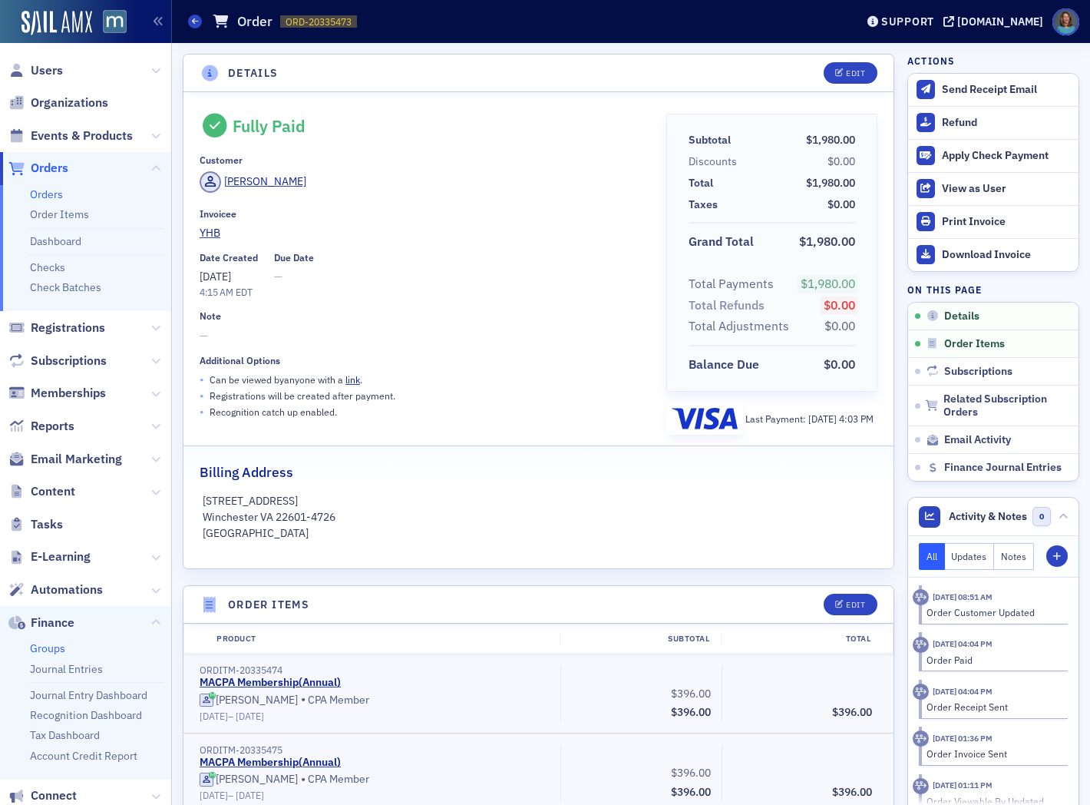
click at [58, 650] on link "Groups" at bounding box center [47, 648] width 35 height 14
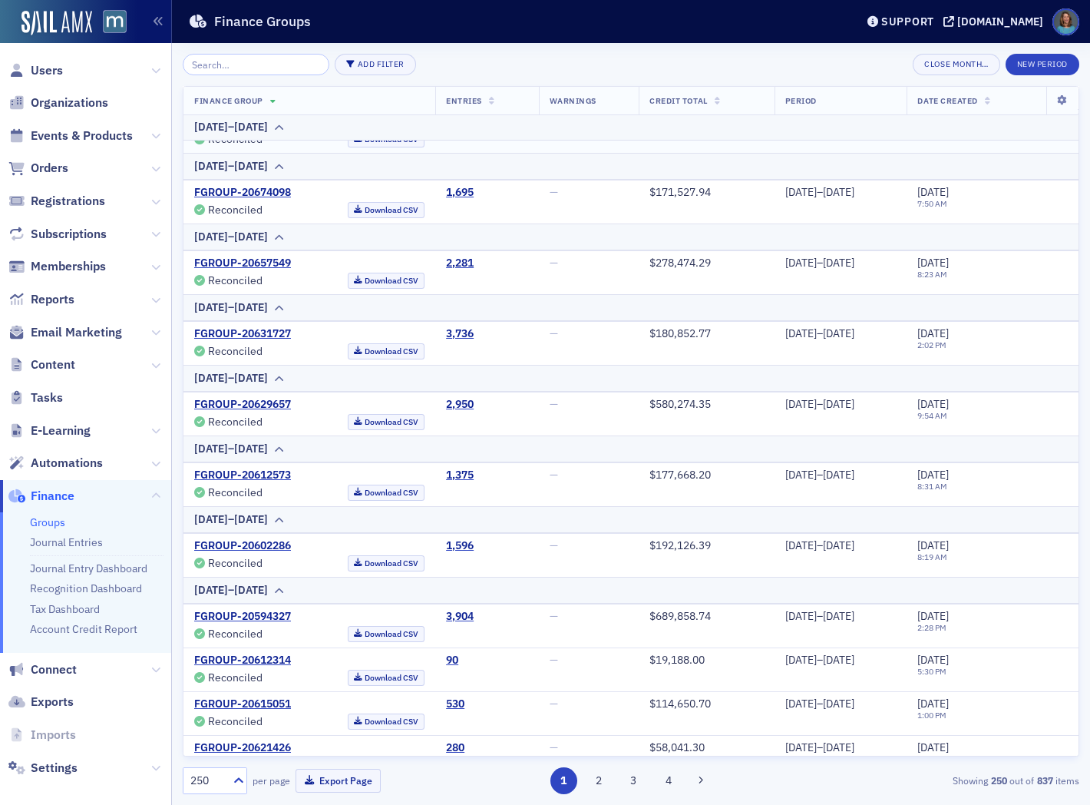
scroll to position [5545, 0]
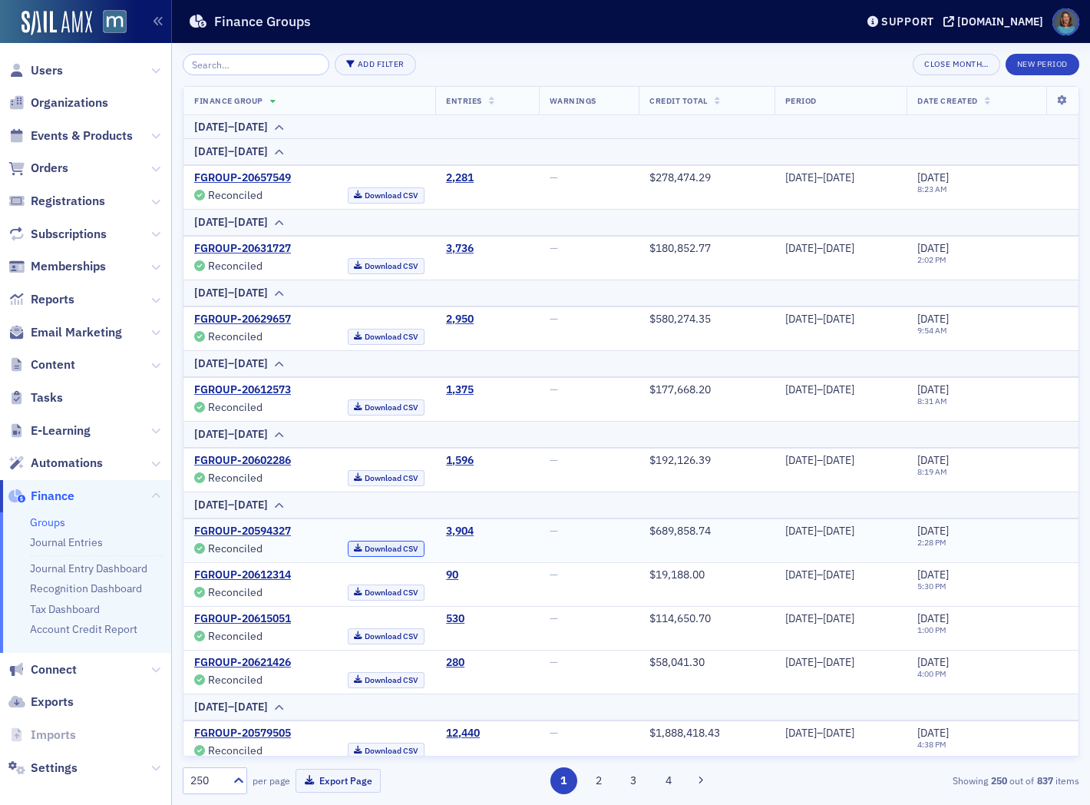
click at [348, 550] on link "Download CSV" at bounding box center [387, 549] width 78 height 16
click at [238, 58] on input "search" at bounding box center [256, 64] width 147 height 21
click at [217, 65] on input "search" at bounding box center [256, 64] width 147 height 21
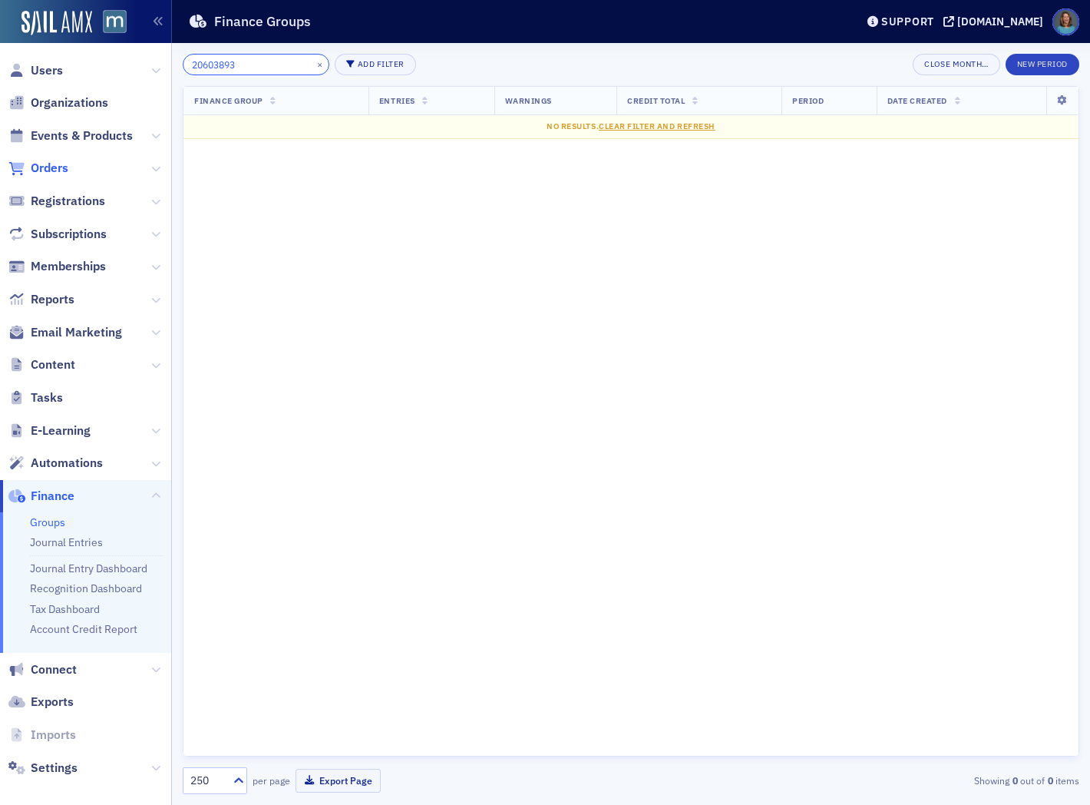
type input "20603893"
click at [52, 166] on span "Orders" at bounding box center [50, 168] width 38 height 17
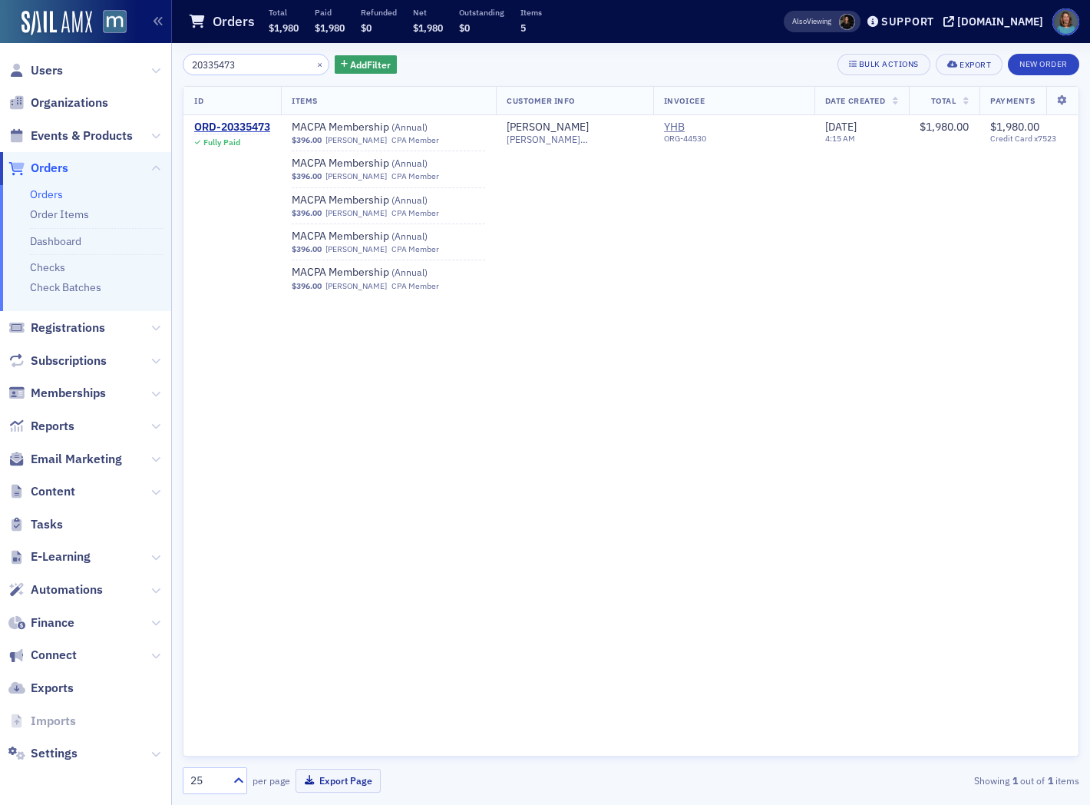
drag, startPoint x: 243, startPoint y: 48, endPoint x: 141, endPoint y: 25, distance: 104.9
click at [142, 25] on div "Users Organizations Events & Products Orders Orders Order Items Dashboard Check…" at bounding box center [545, 402] width 1090 height 805
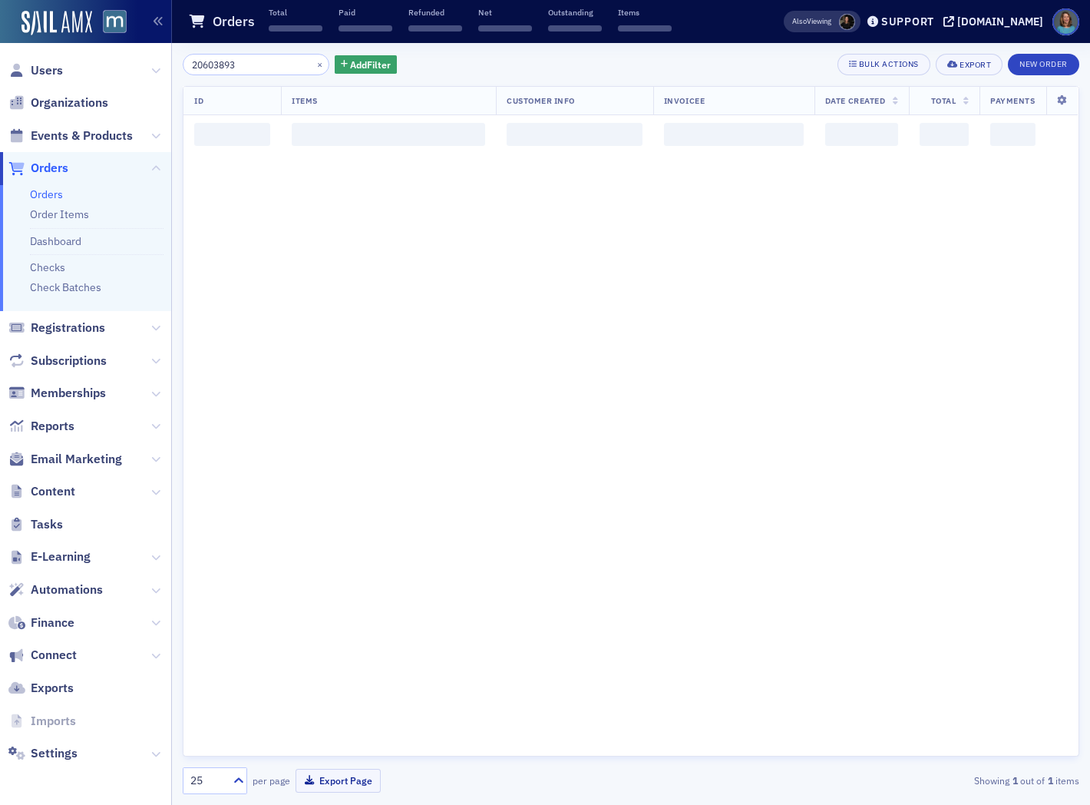
type input "20603893"
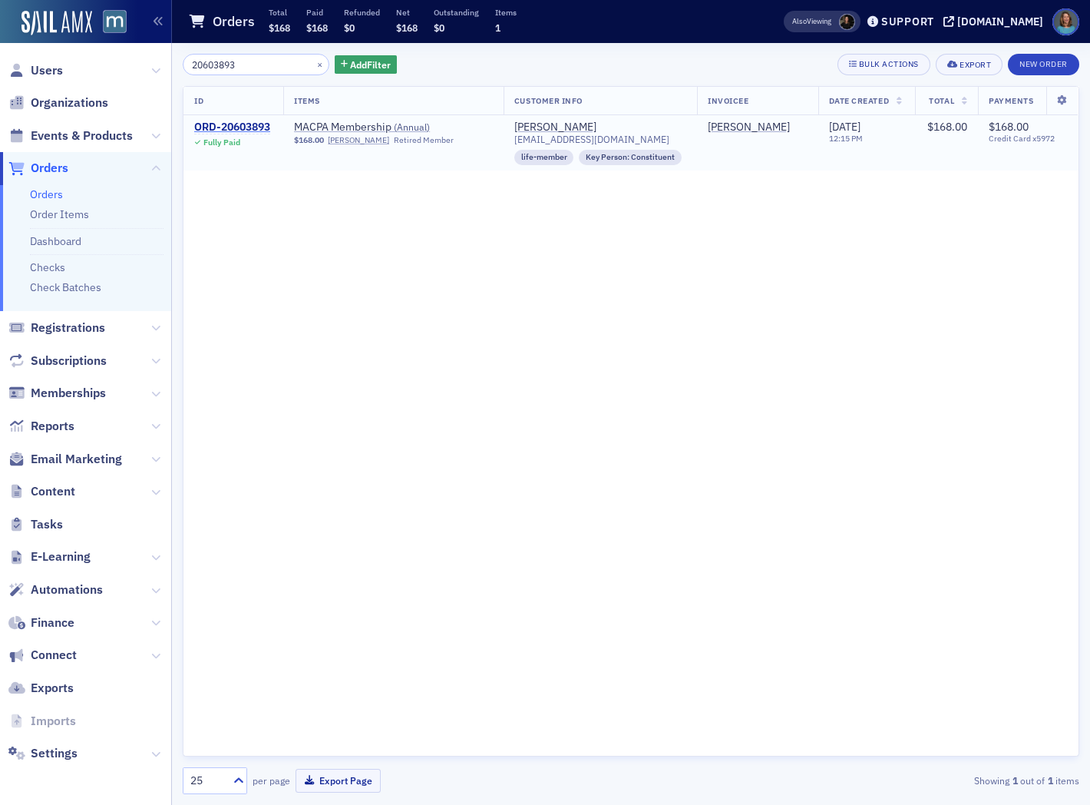
click at [220, 124] on div "ORD-20603893" at bounding box center [232, 128] width 76 height 14
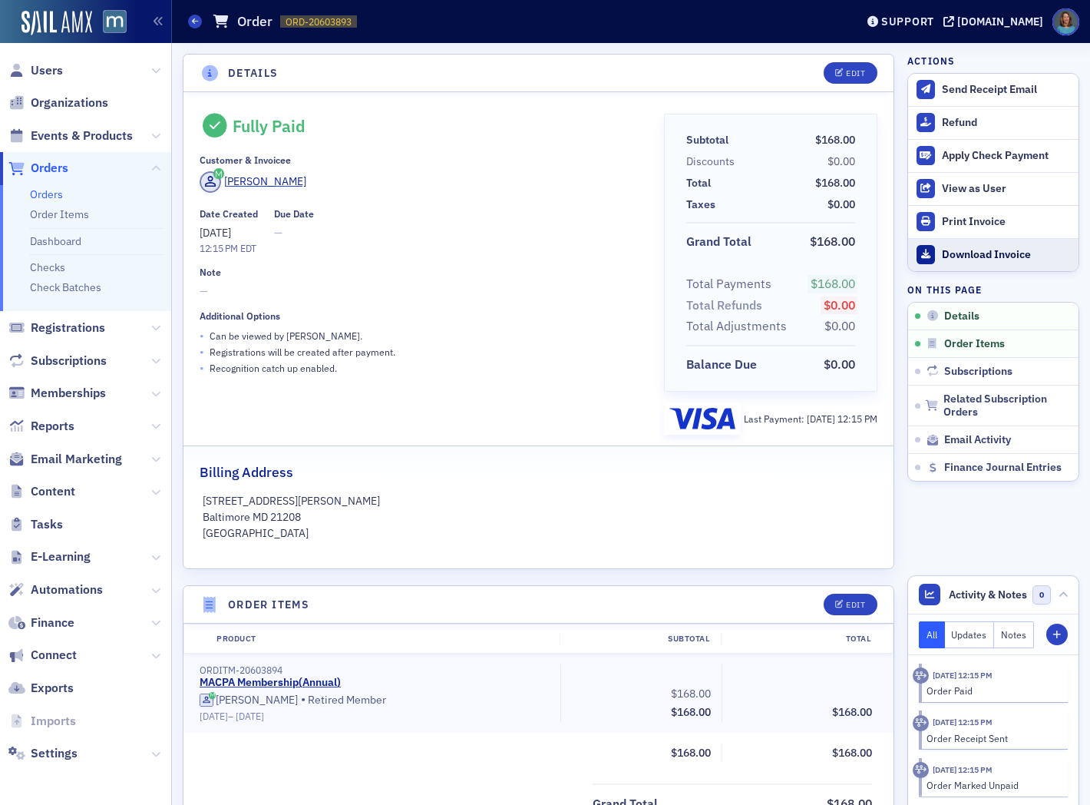
click at [970, 249] on div "Download Invoice" at bounding box center [1006, 255] width 129 height 14
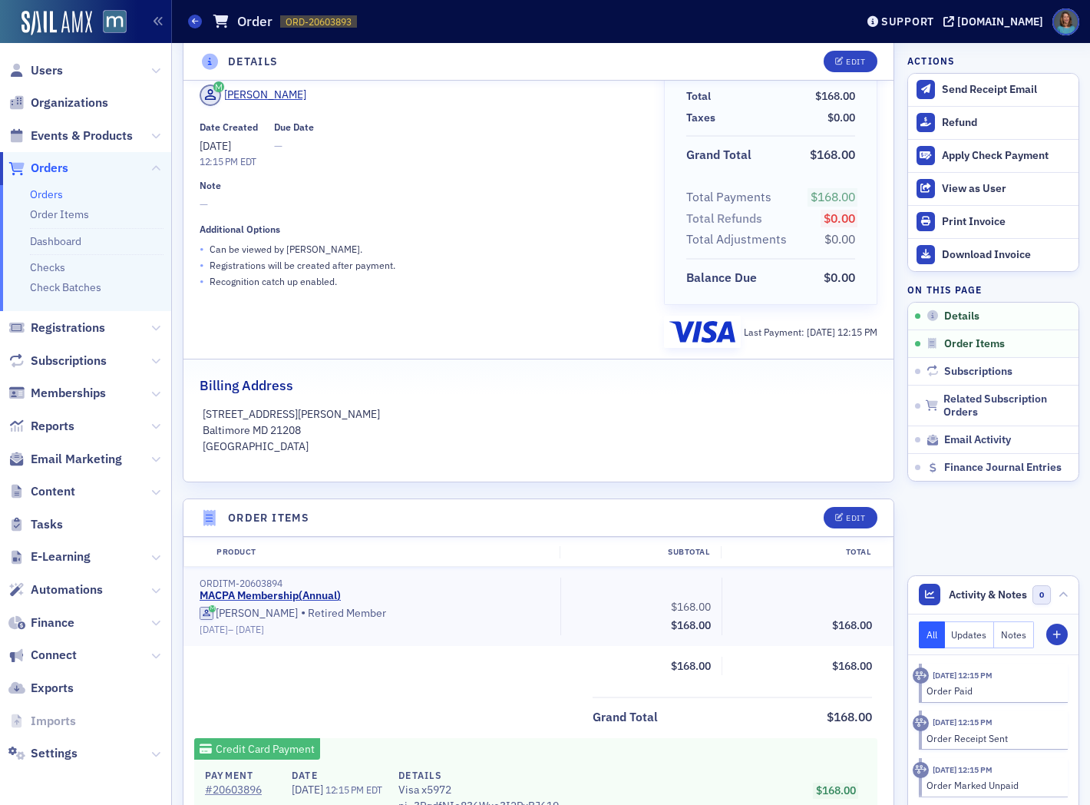
scroll to position [256, 0]
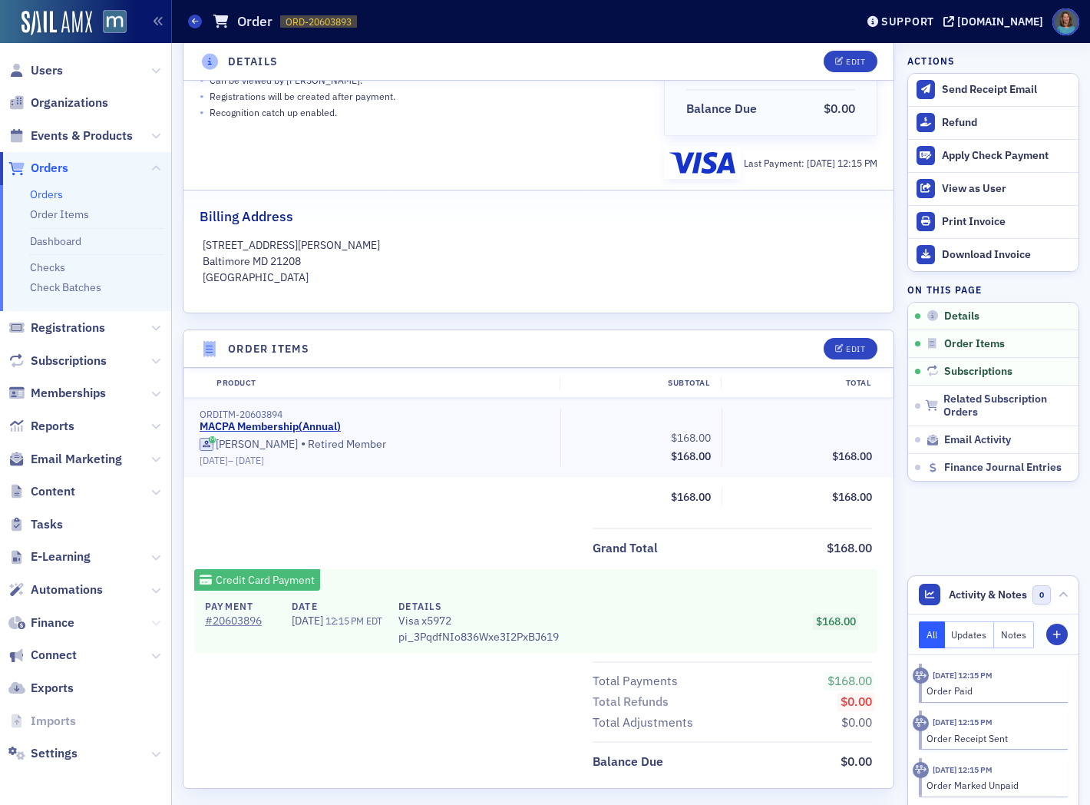
click at [154, 620] on icon at bounding box center [155, 622] width 9 height 9
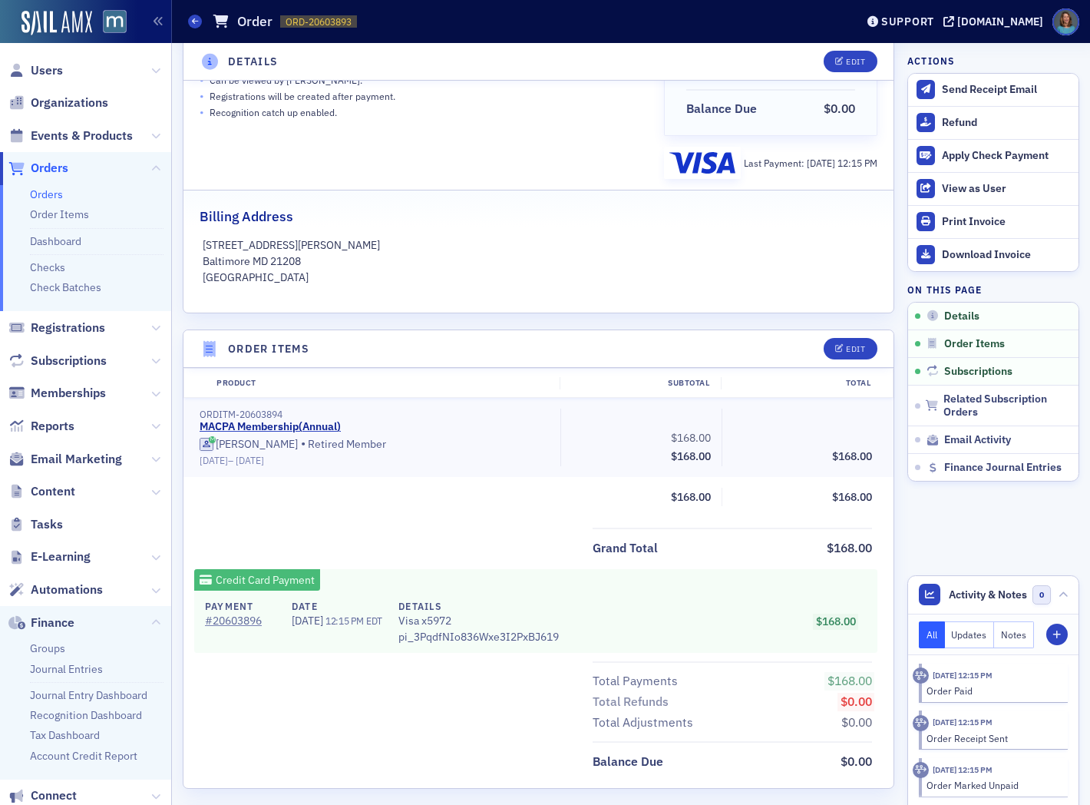
drag, startPoint x: 57, startPoint y: 653, endPoint x: 77, endPoint y: 651, distance: 20.0
click at [57, 653] on link "Groups" at bounding box center [47, 648] width 35 height 14
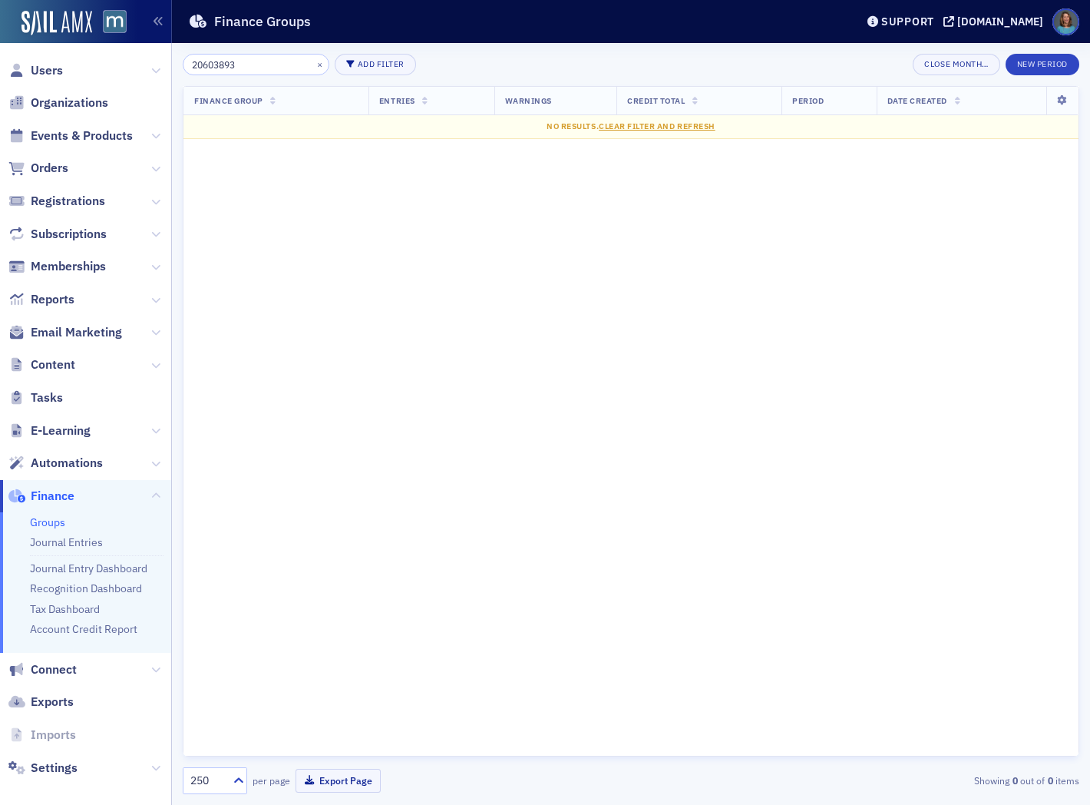
click at [55, 521] on link "Groups" at bounding box center [47, 522] width 35 height 14
click at [313, 63] on button "×" at bounding box center [320, 64] width 14 height 14
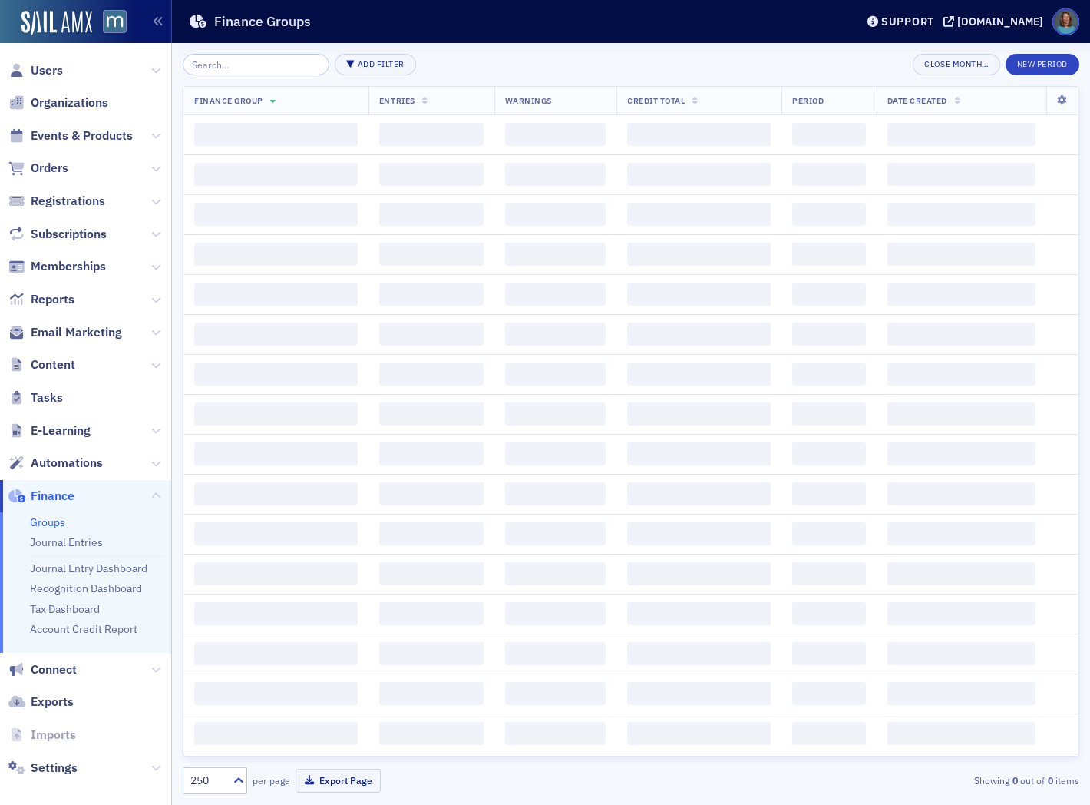
click at [44, 519] on link "Groups" at bounding box center [47, 522] width 35 height 14
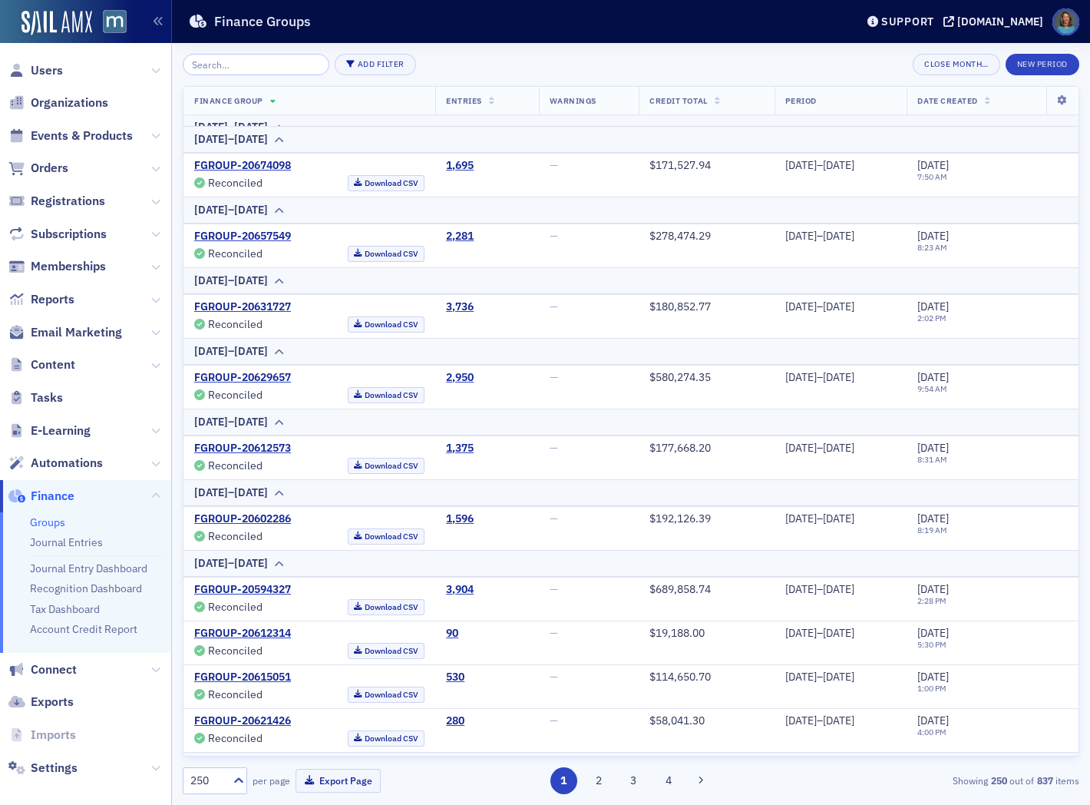
scroll to position [5460, 0]
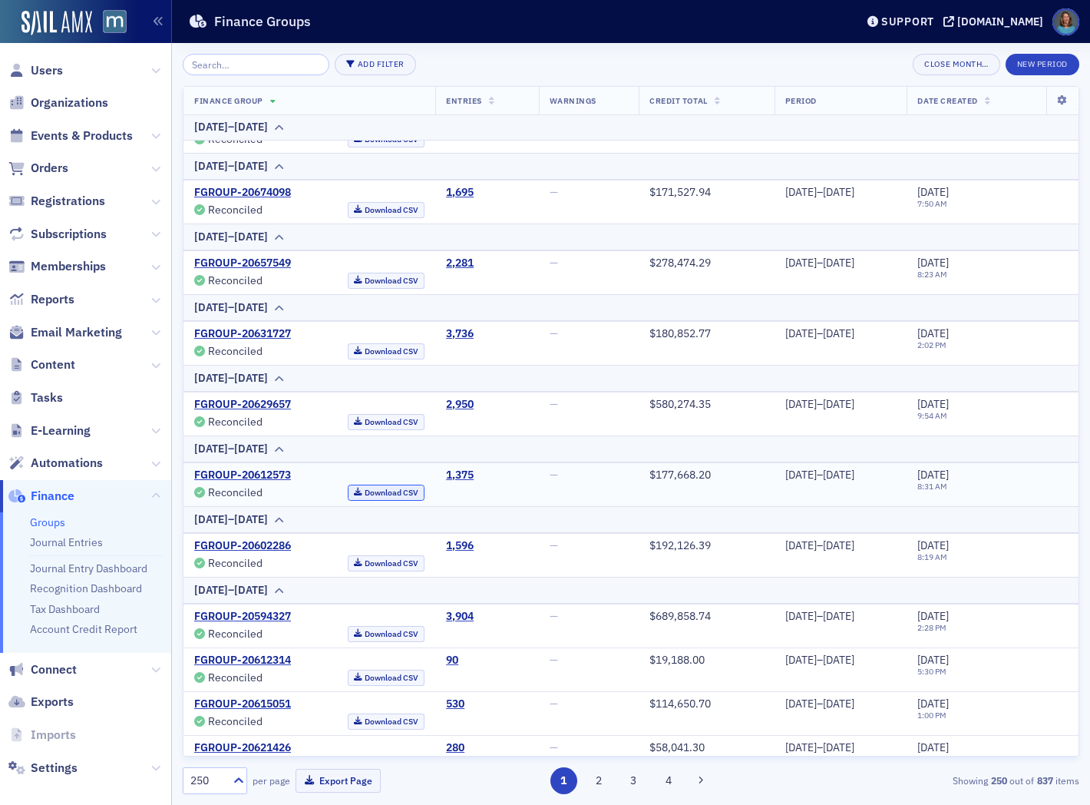
click at [369, 494] on link "Download CSV" at bounding box center [387, 492] width 78 height 16
click at [62, 169] on span "Orders" at bounding box center [50, 168] width 38 height 17
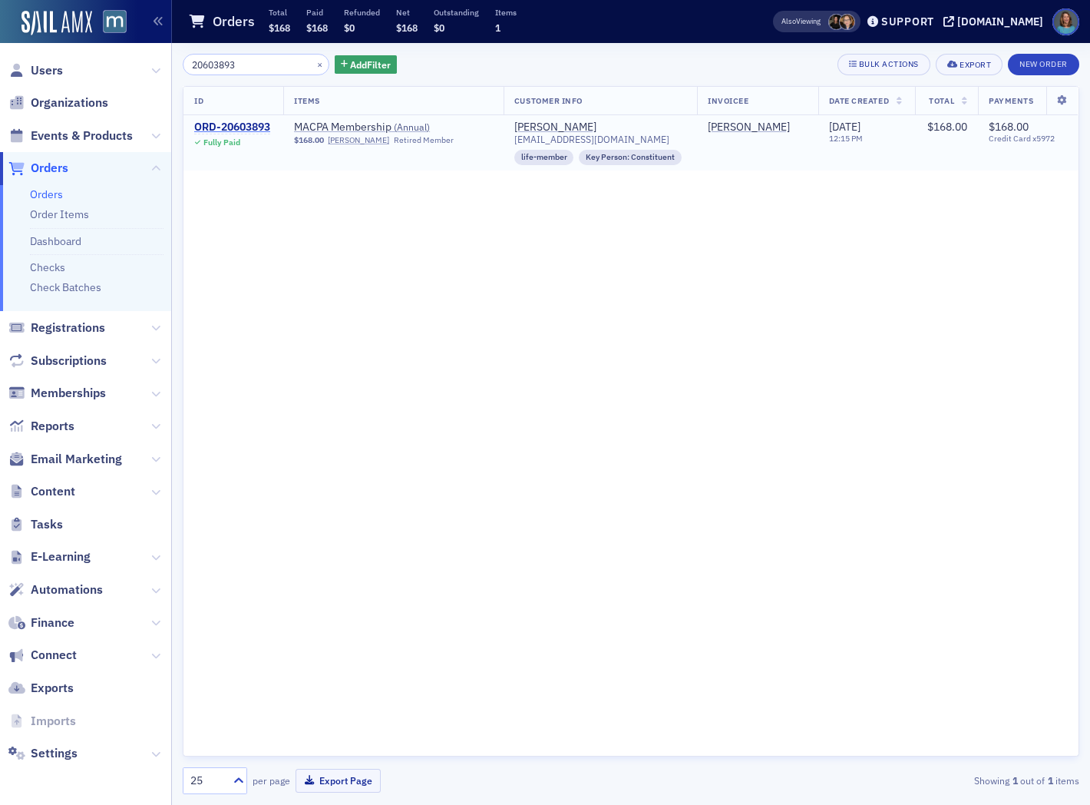
click at [250, 127] on div "ORD-20603893" at bounding box center [232, 128] width 76 height 14
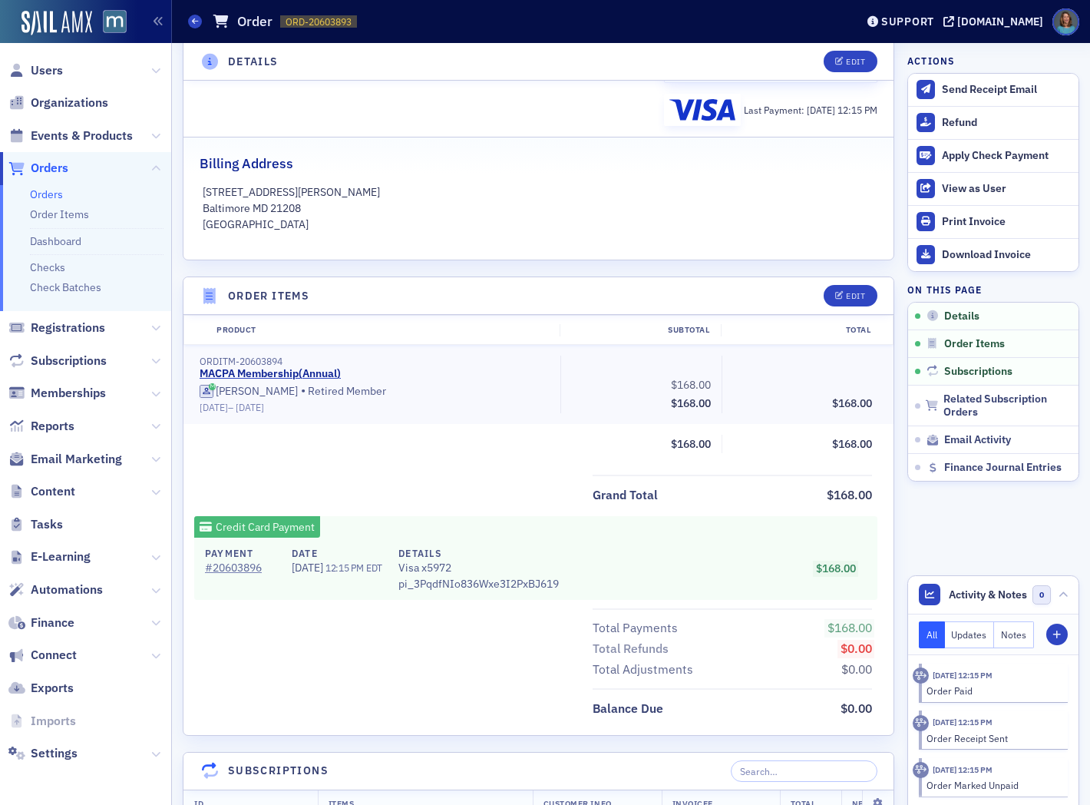
scroll to position [341, 0]
